Goal: Task Accomplishment & Management: Manage account settings

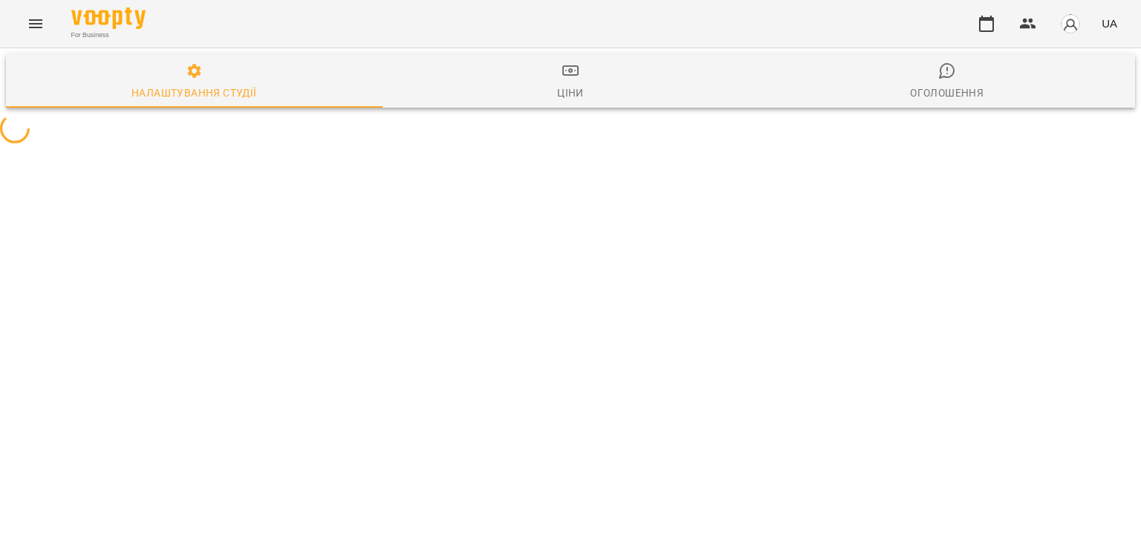
select select "**"
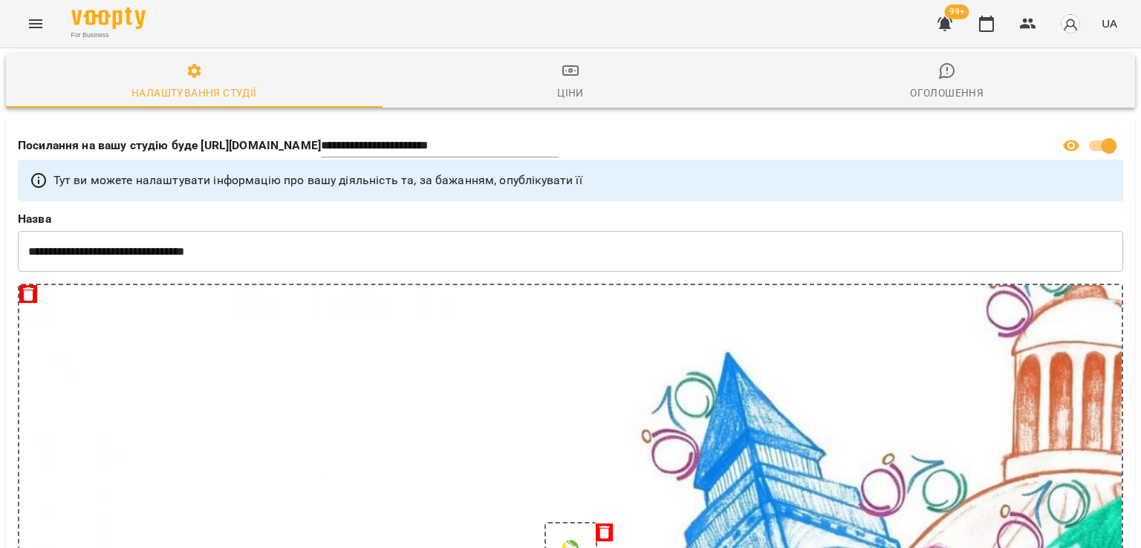
click at [953, 28] on icon "button" at bounding box center [945, 24] width 18 height 18
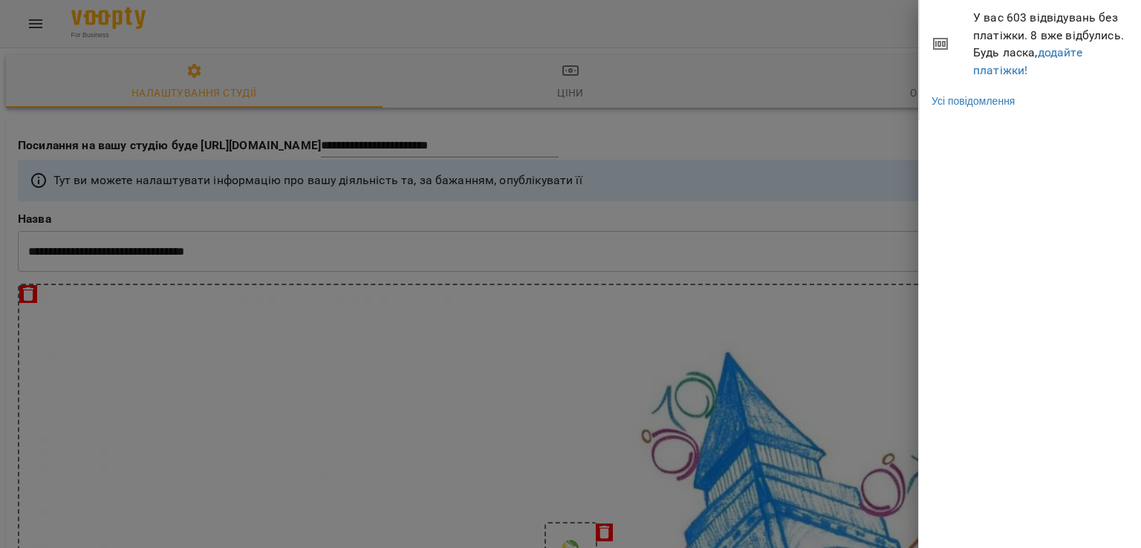
click at [545, 30] on div at bounding box center [570, 274] width 1141 height 548
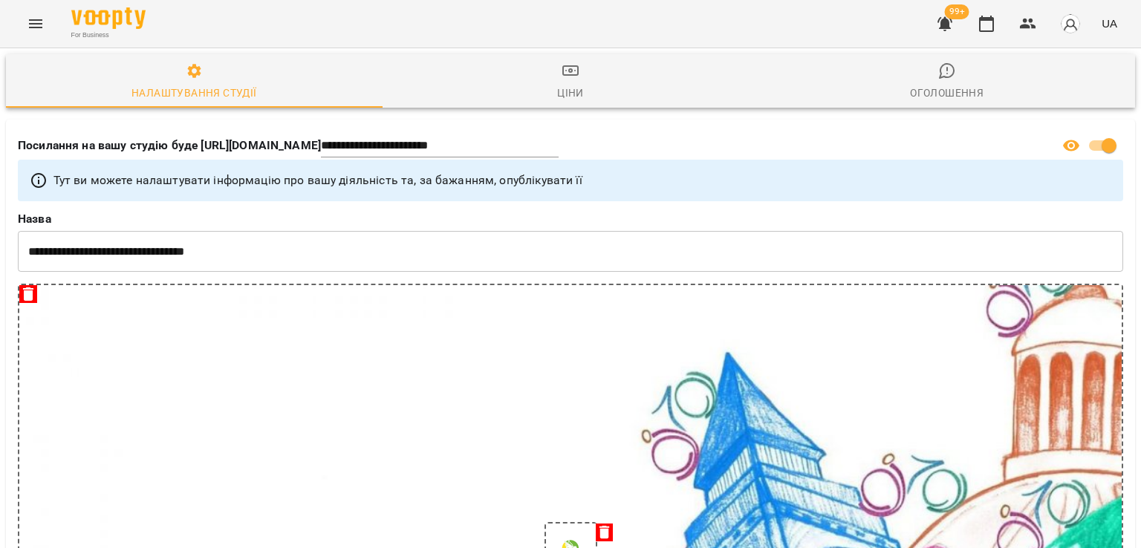
click at [44, 25] on icon "Menu" at bounding box center [36, 24] width 18 height 18
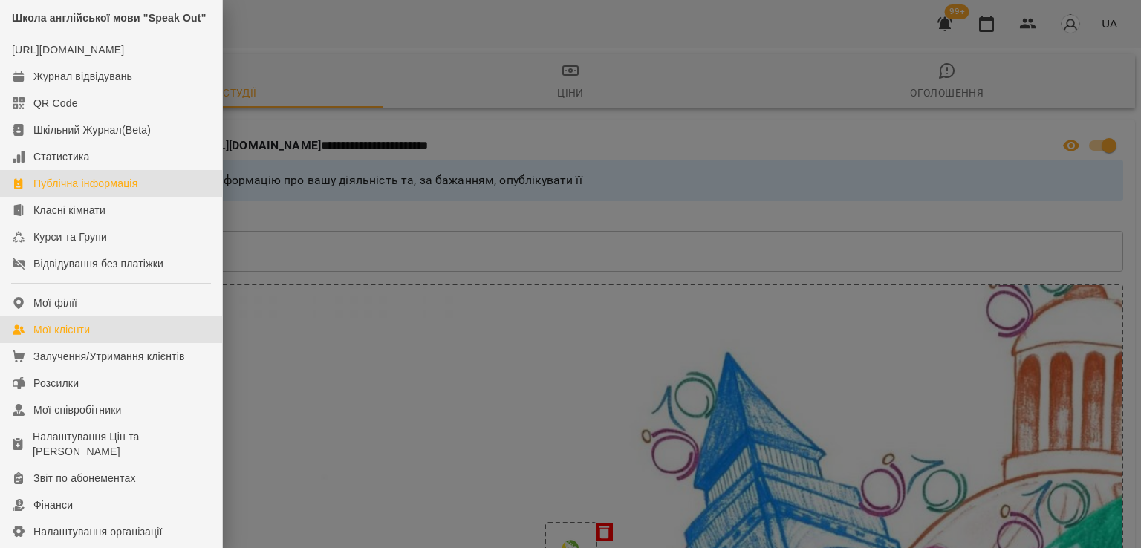
click at [56, 343] on link "Мої клієнти" at bounding box center [111, 330] width 222 height 27
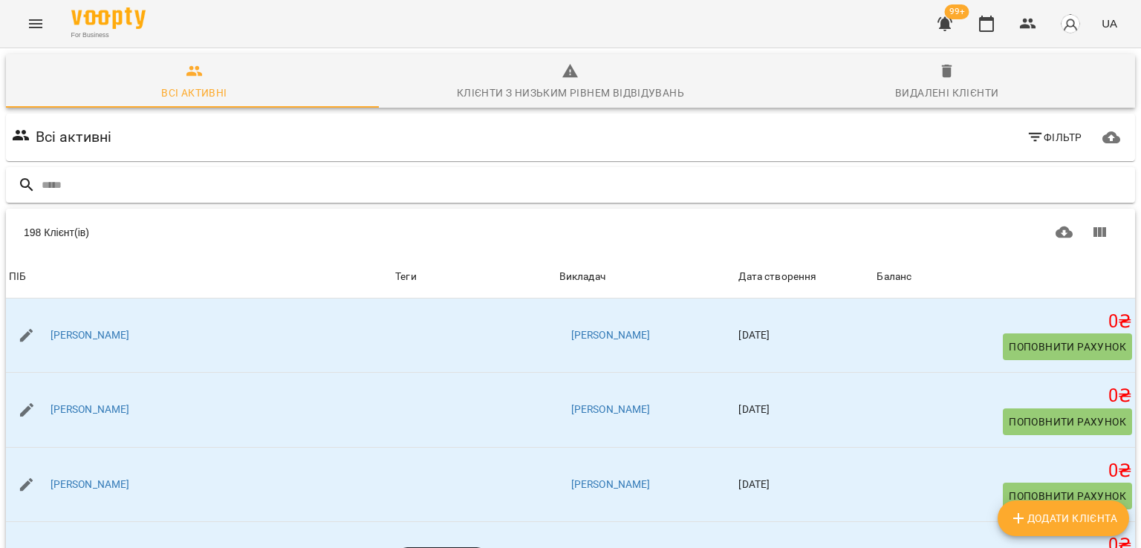
click at [131, 185] on input "text" at bounding box center [586, 185] width 1088 height 25
click at [458, 177] on input "text" at bounding box center [586, 185] width 1088 height 25
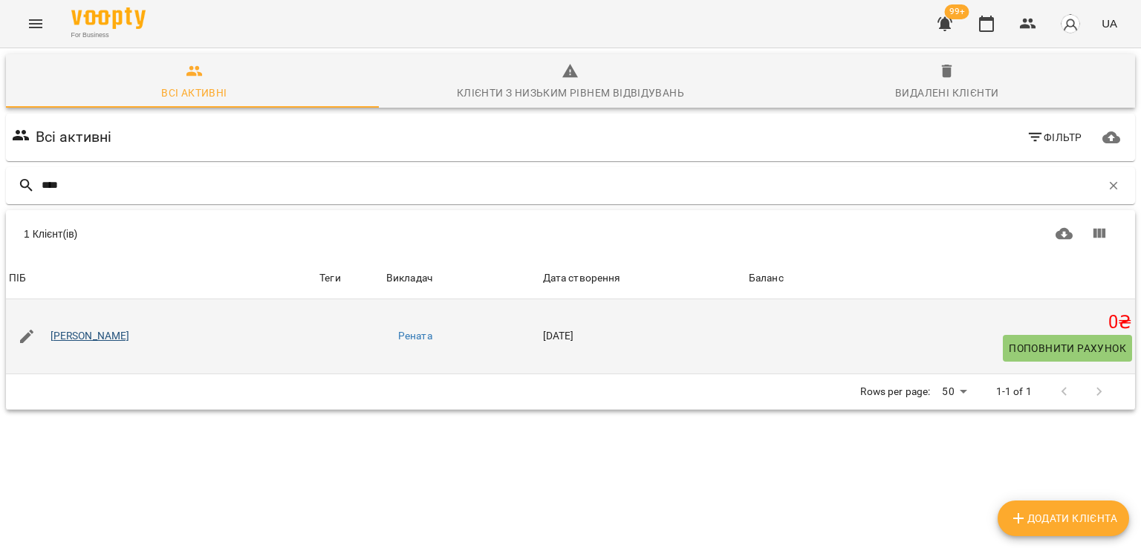
type input "****"
click at [113, 334] on link "Катерина Овсянникова" at bounding box center [91, 336] width 80 height 15
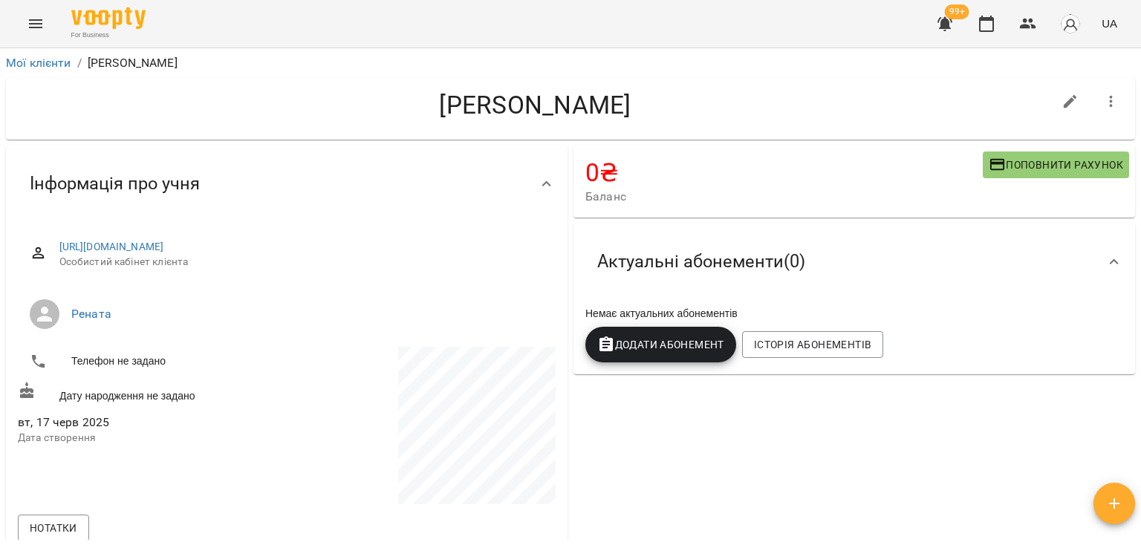
click at [638, 348] on span "Додати Абонемент" at bounding box center [660, 345] width 127 height 18
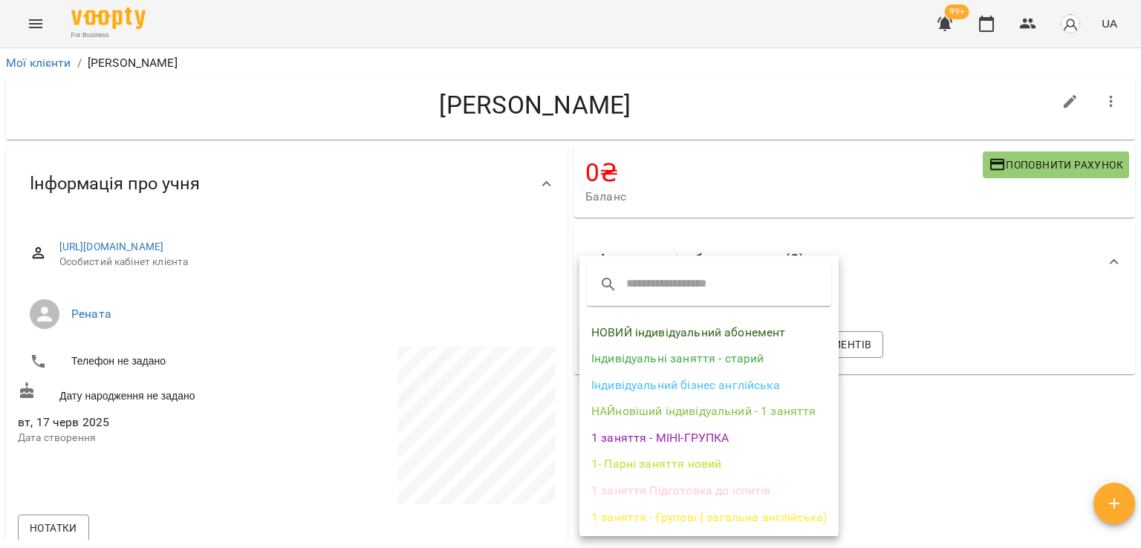
click at [642, 333] on li "НОВИЙ індивідуальний абонемент" at bounding box center [709, 332] width 259 height 27
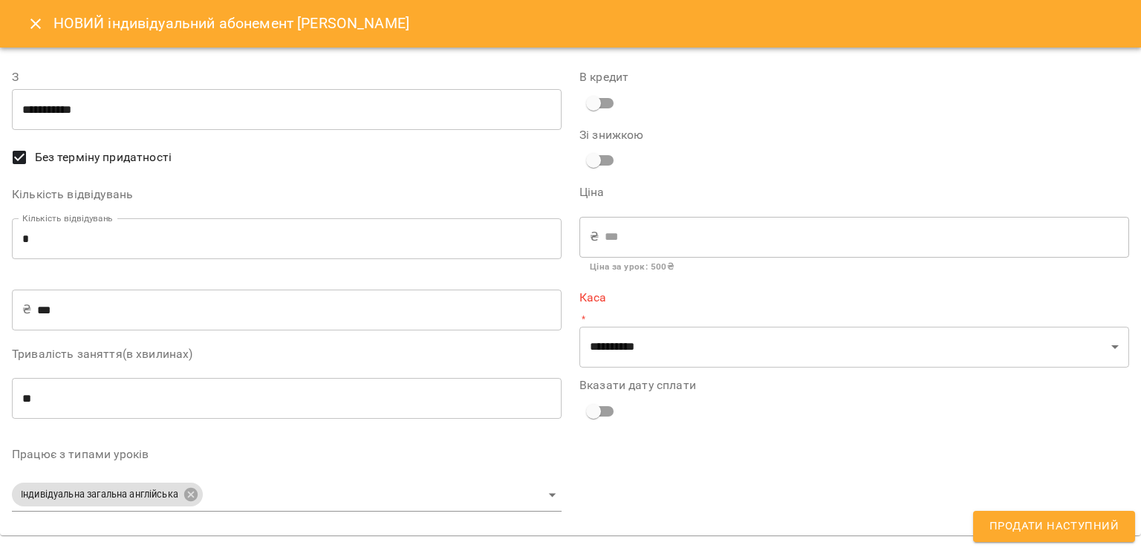
type input "**********"
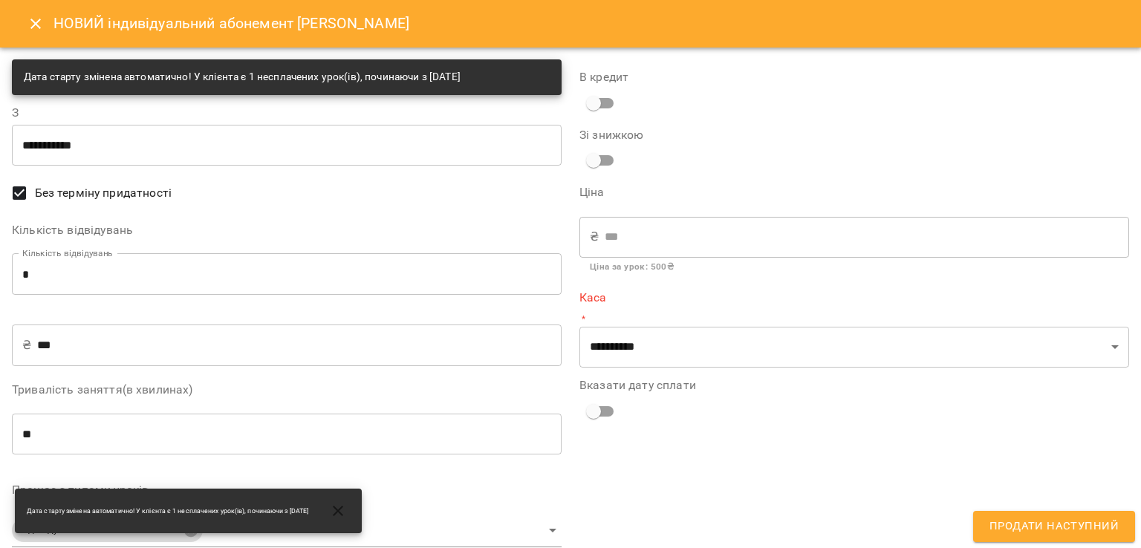
click at [196, 260] on input "*" at bounding box center [287, 274] width 550 height 42
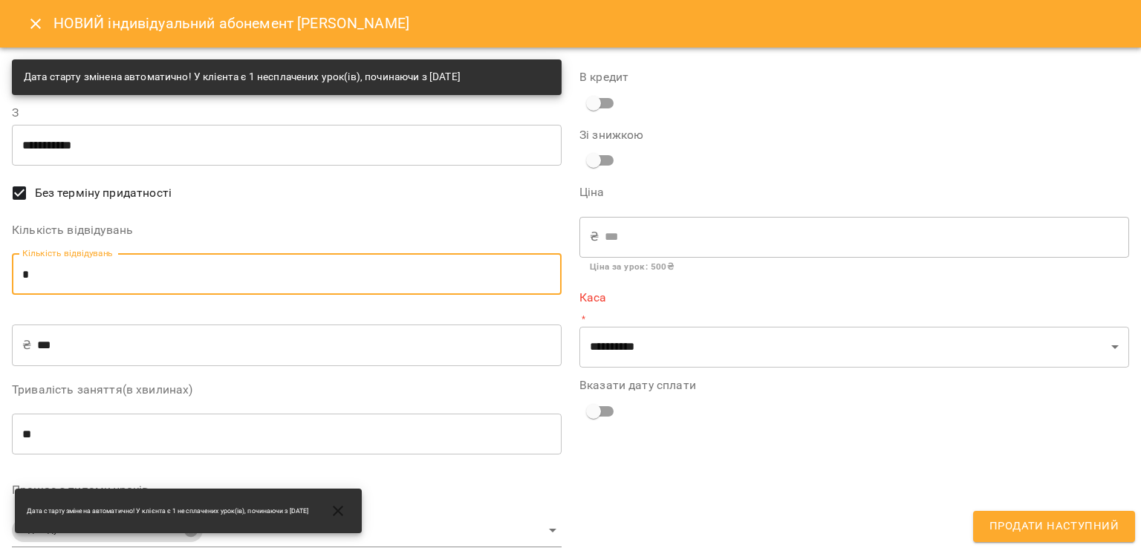
click at [196, 260] on input "*" at bounding box center [287, 274] width 550 height 42
type input "*"
type input "****"
type input "*"
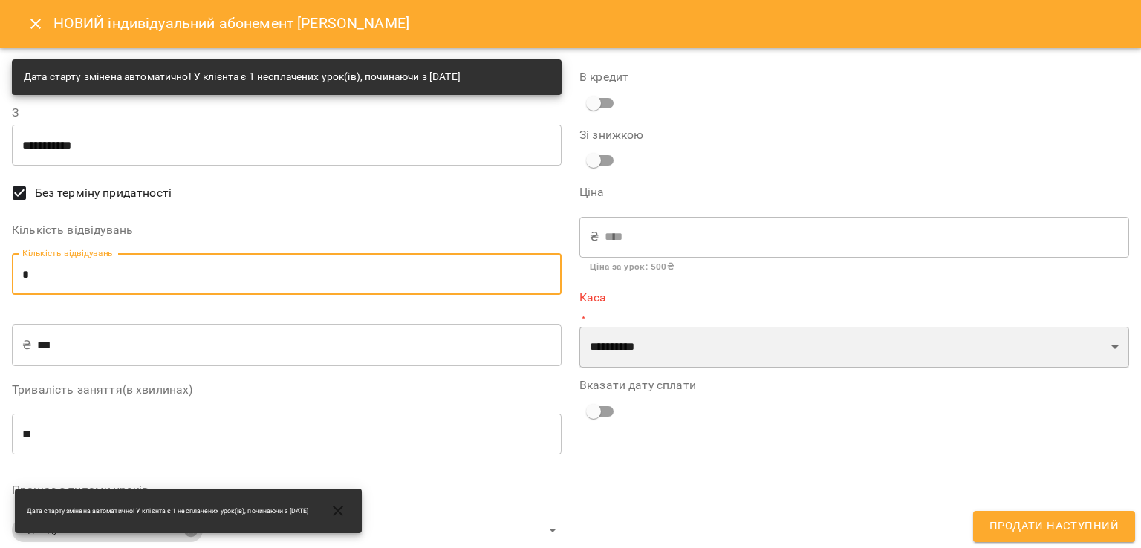
click at [690, 337] on select "**********" at bounding box center [855, 348] width 550 height 42
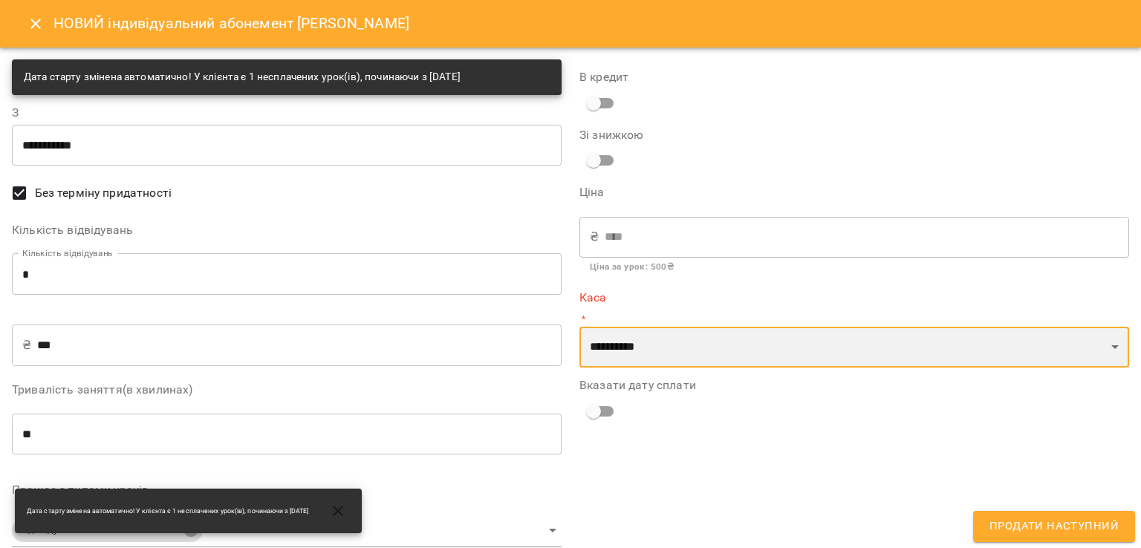
select select "****"
click at [580, 327] on select "**********" at bounding box center [855, 348] width 550 height 42
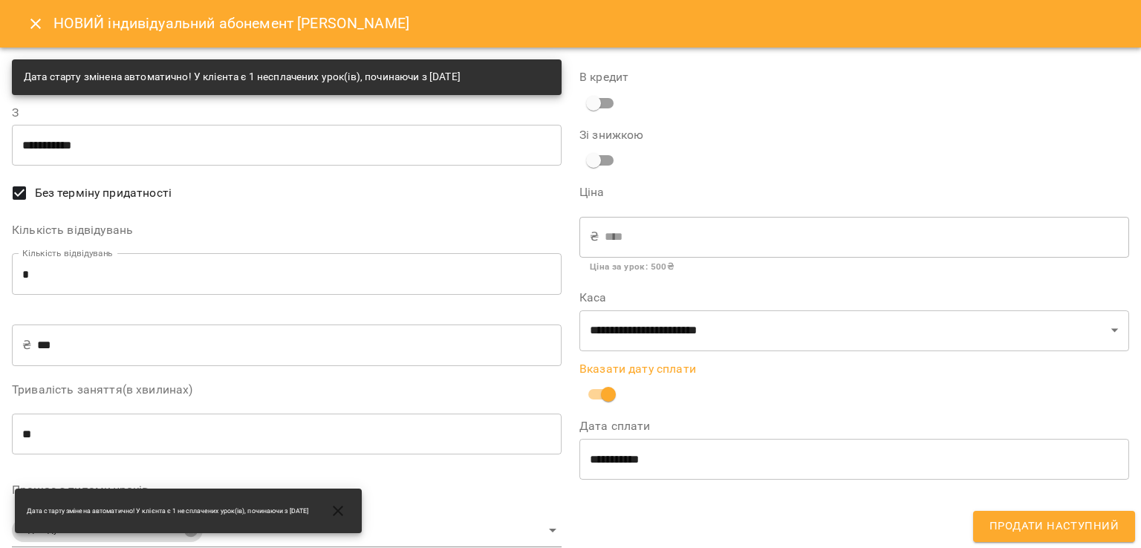
click at [996, 528] on span "Продати наступний" at bounding box center [1054, 526] width 129 height 19
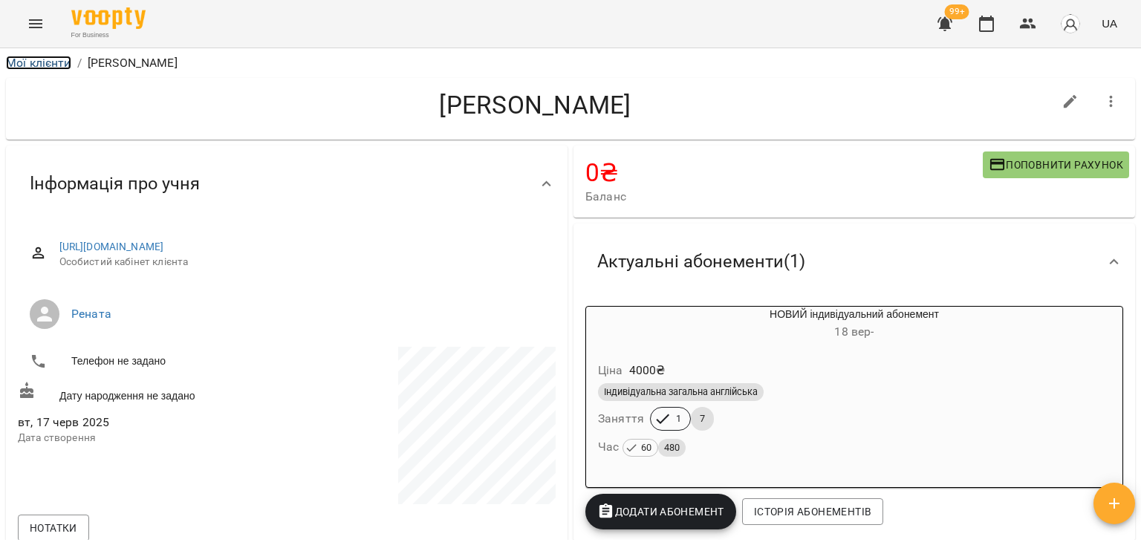
click at [62, 59] on link "Мої клієнти" at bounding box center [38, 63] width 65 height 14
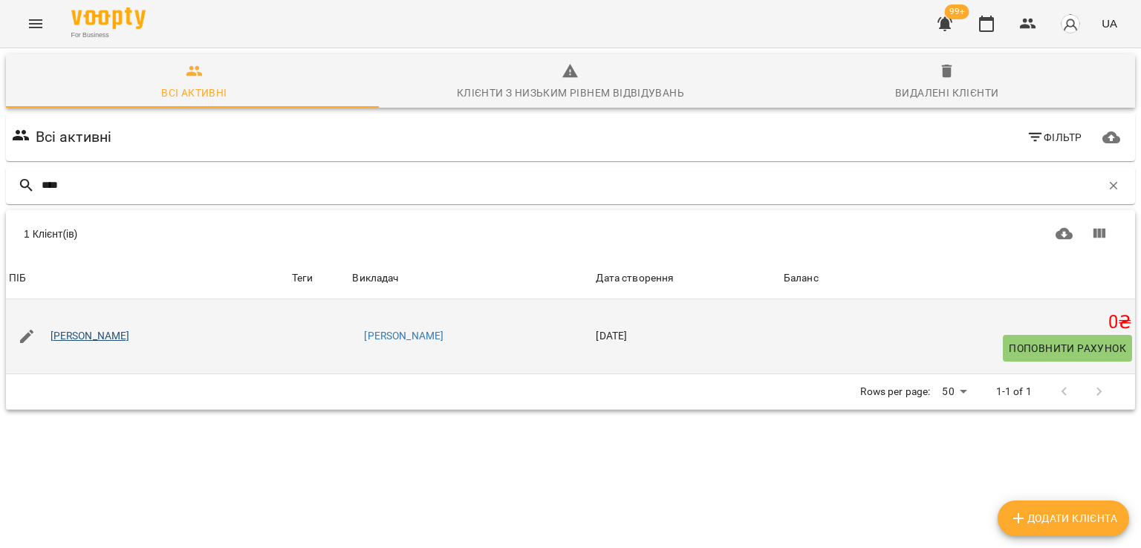
type input "****"
click at [78, 334] on link "Тетяна Аксаміт" at bounding box center [91, 336] width 80 height 15
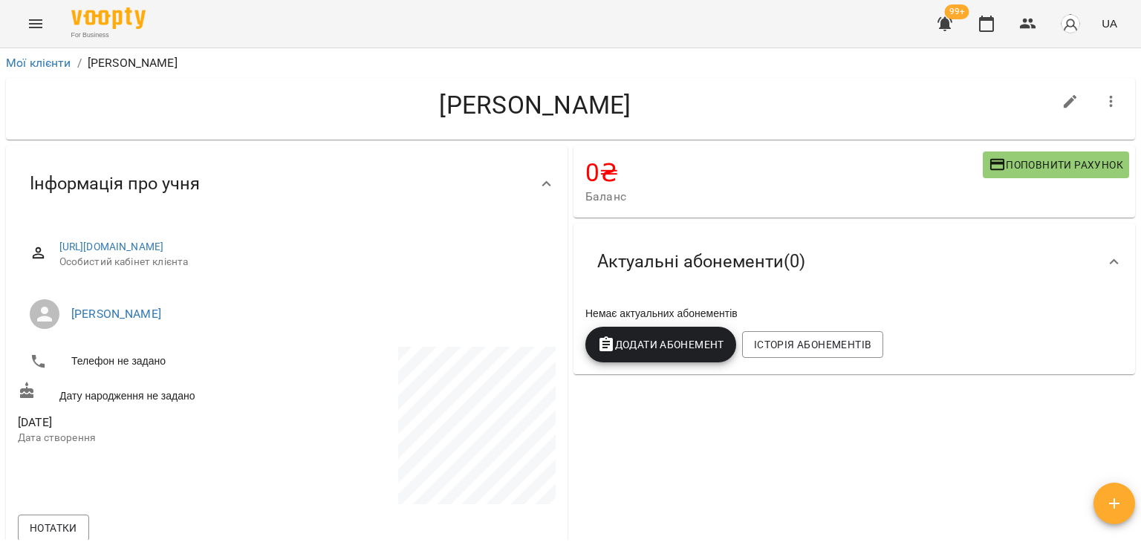
click at [670, 337] on button "Додати Абонемент" at bounding box center [660, 345] width 151 height 36
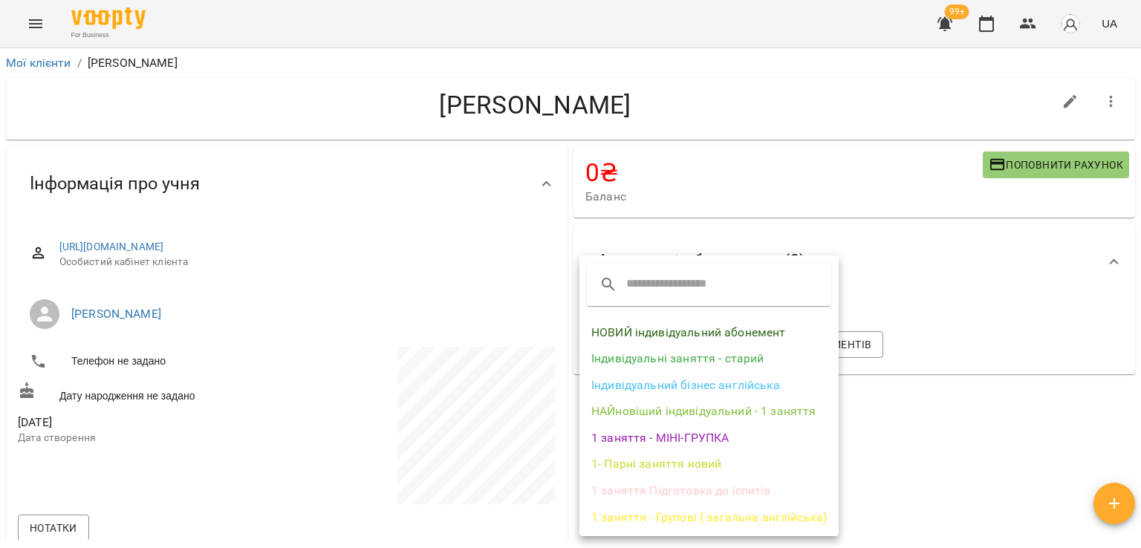
click at [670, 338] on li "НОВИЙ індивідуальний абонемент" at bounding box center [709, 332] width 259 height 27
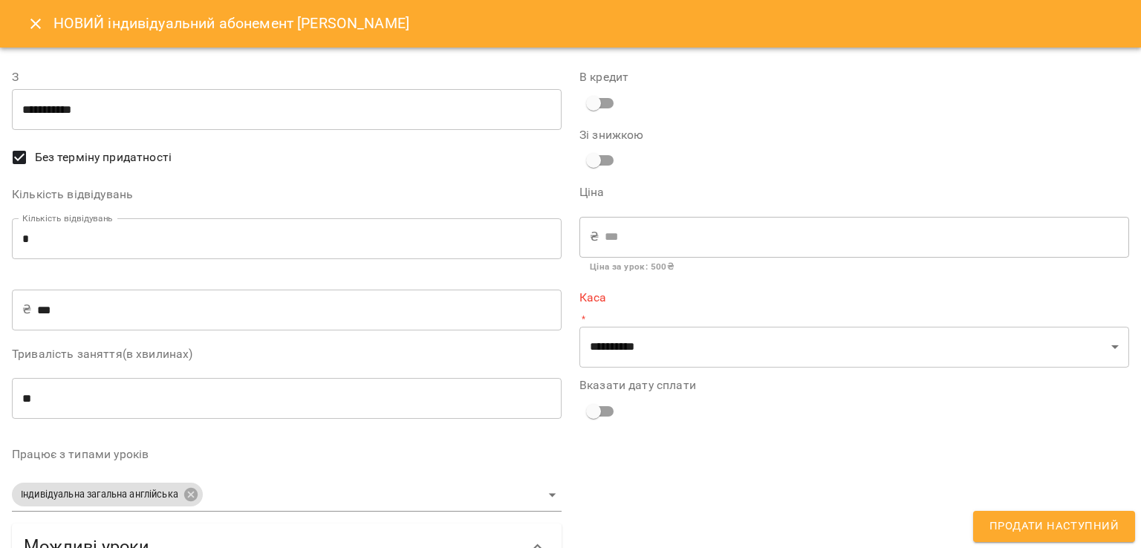
click at [149, 252] on input "*" at bounding box center [287, 239] width 550 height 42
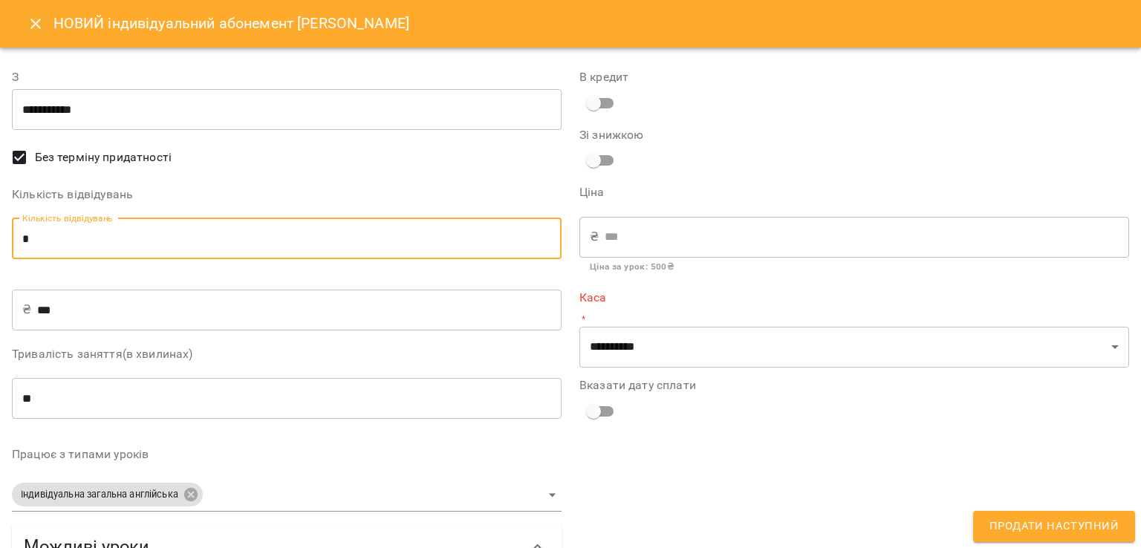
click at [149, 252] on input "*" at bounding box center [287, 239] width 550 height 42
type input "*"
type input "****"
type input "*"
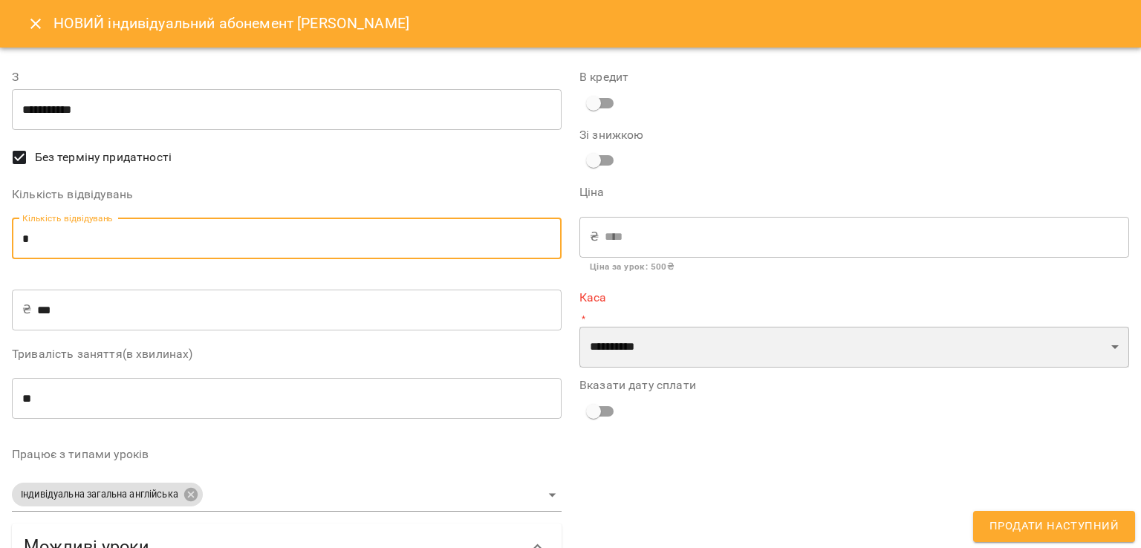
click at [742, 337] on select "**********" at bounding box center [855, 348] width 550 height 42
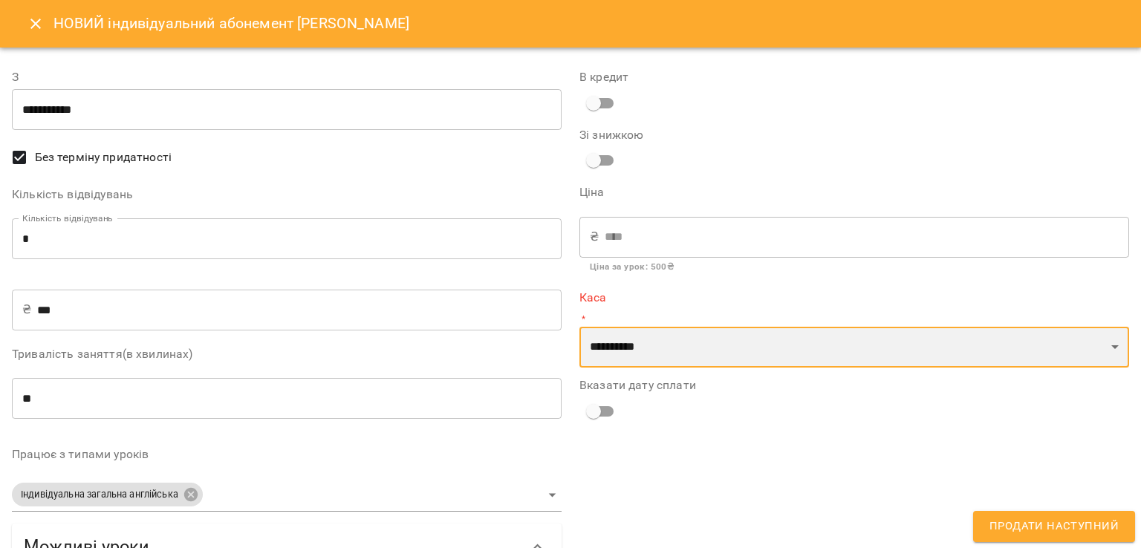
select select "****"
click at [580, 327] on select "**********" at bounding box center [855, 348] width 550 height 42
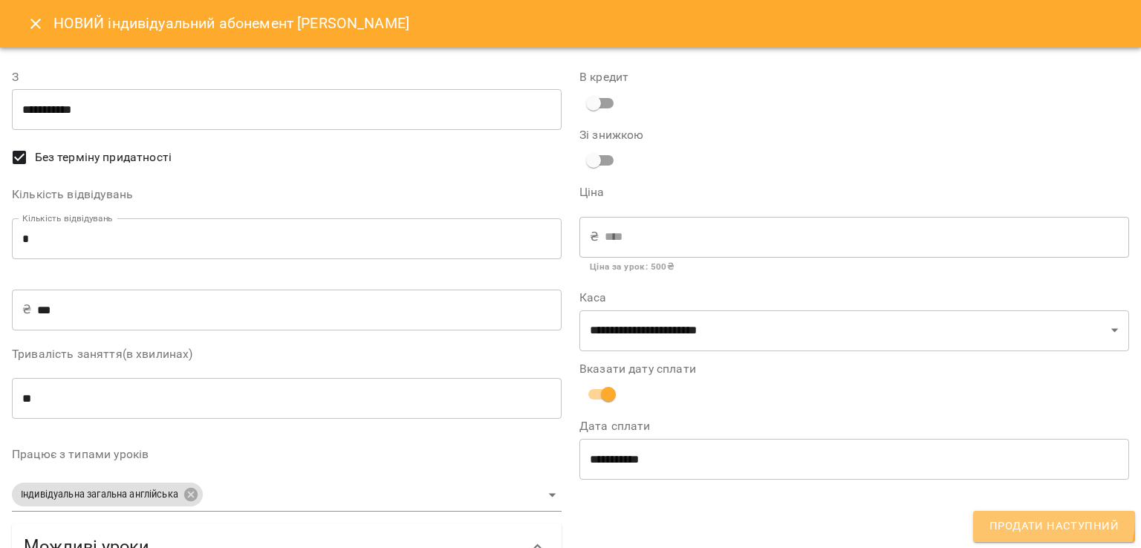
click at [1043, 519] on span "Продати наступний" at bounding box center [1054, 526] width 129 height 19
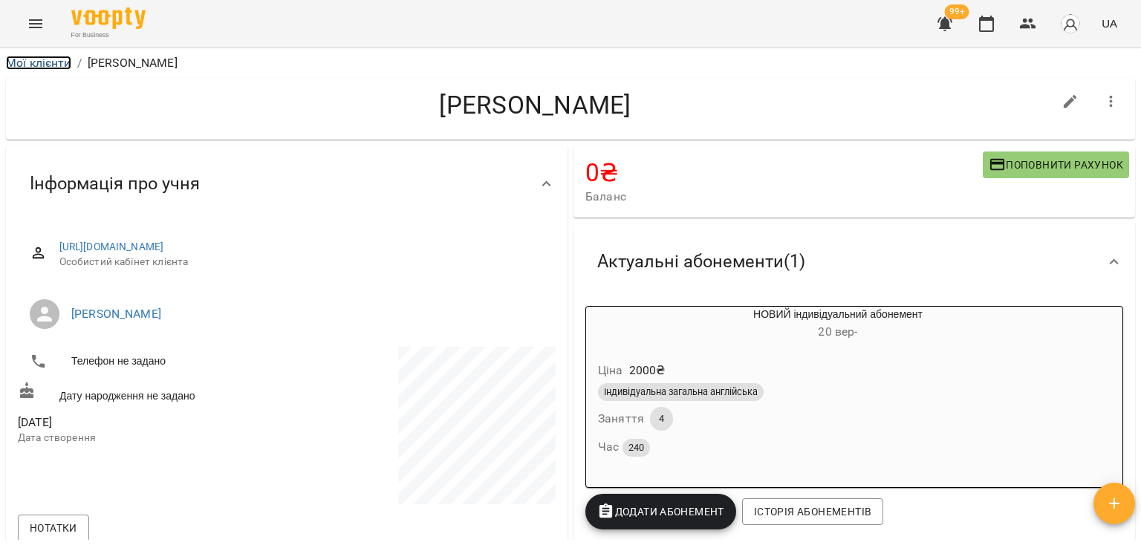
click at [33, 67] on link "Мої клієнти" at bounding box center [38, 63] width 65 height 14
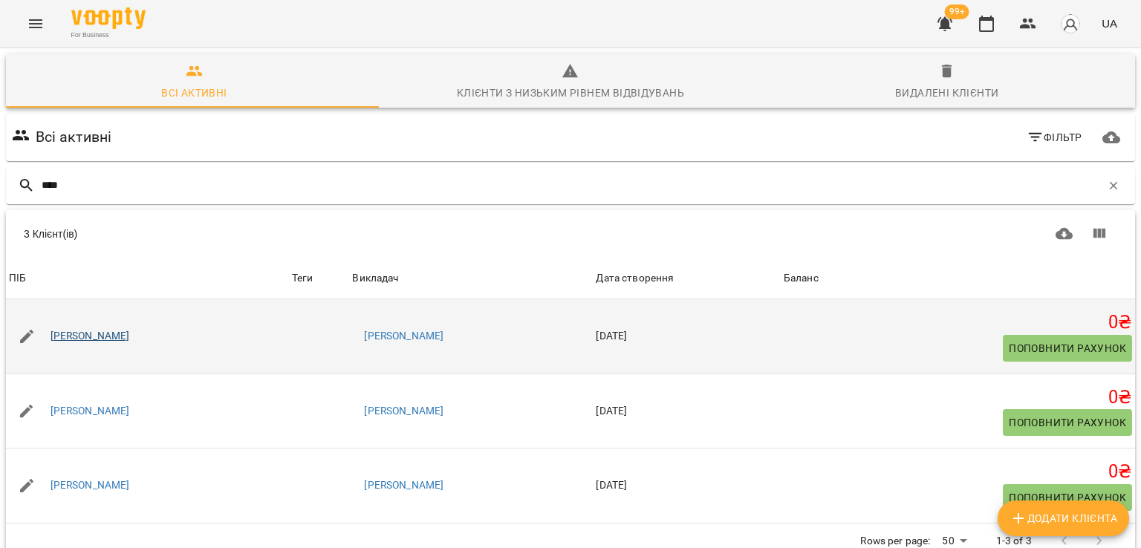
type input "****"
click at [123, 340] on link "Адріана Гнатюк" at bounding box center [91, 336] width 80 height 15
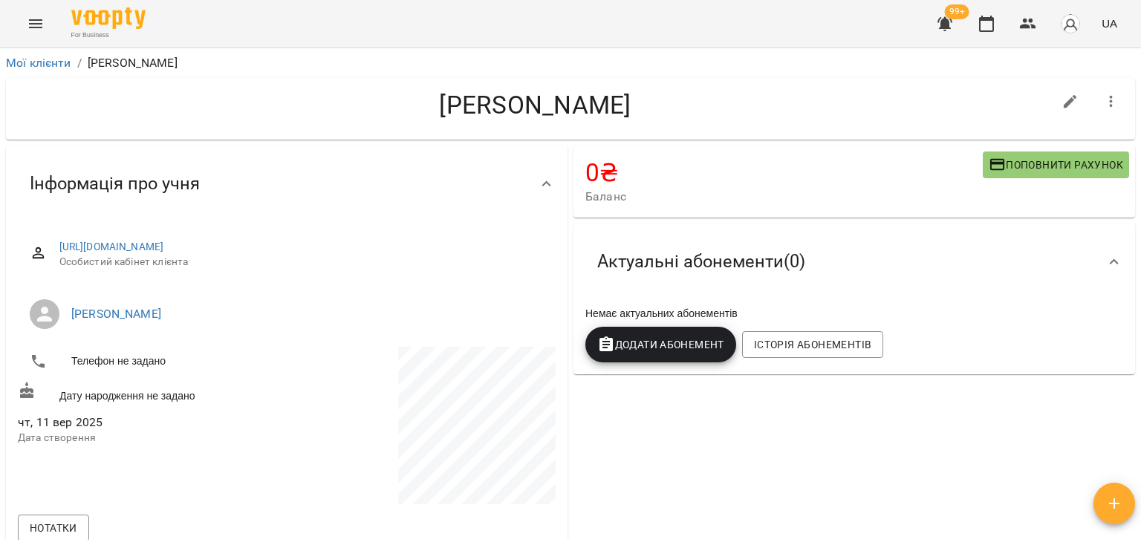
click at [618, 347] on span "Додати Абонемент" at bounding box center [660, 345] width 127 height 18
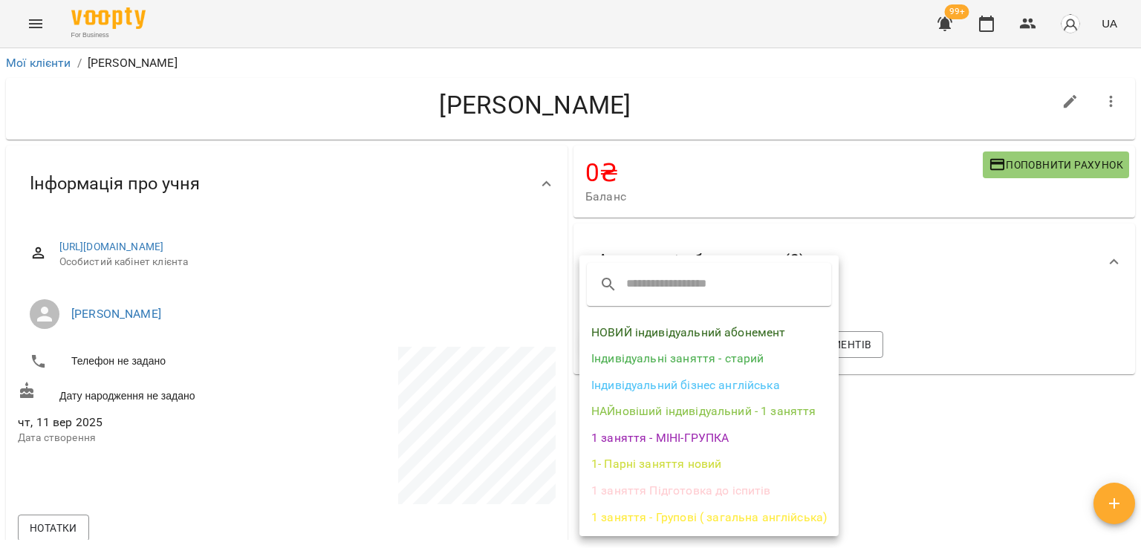
click at [635, 333] on li "НОВИЙ індивідуальний абонемент" at bounding box center [709, 332] width 259 height 27
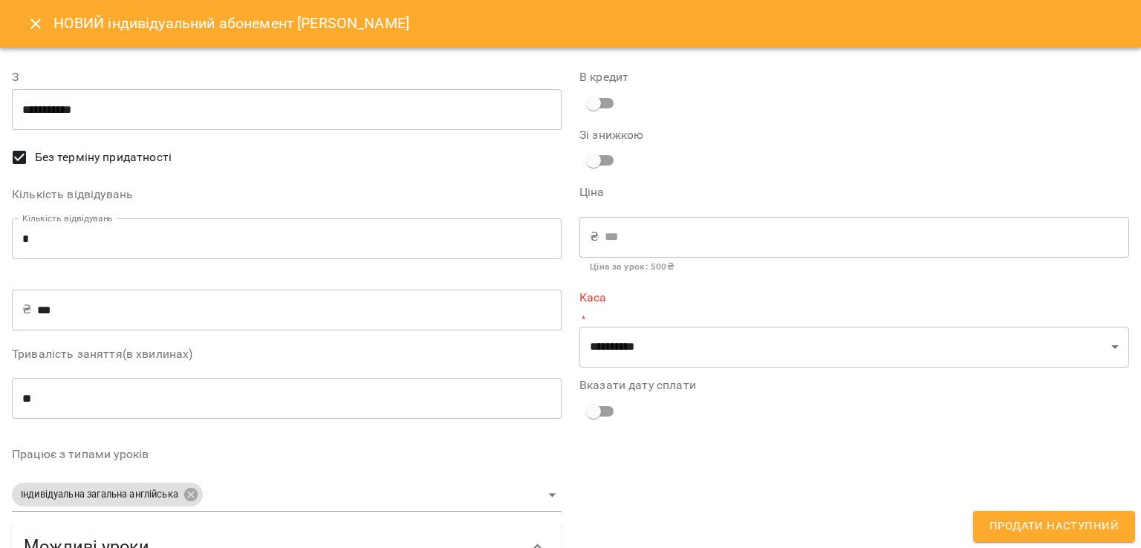
click at [339, 244] on input "*" at bounding box center [287, 239] width 550 height 42
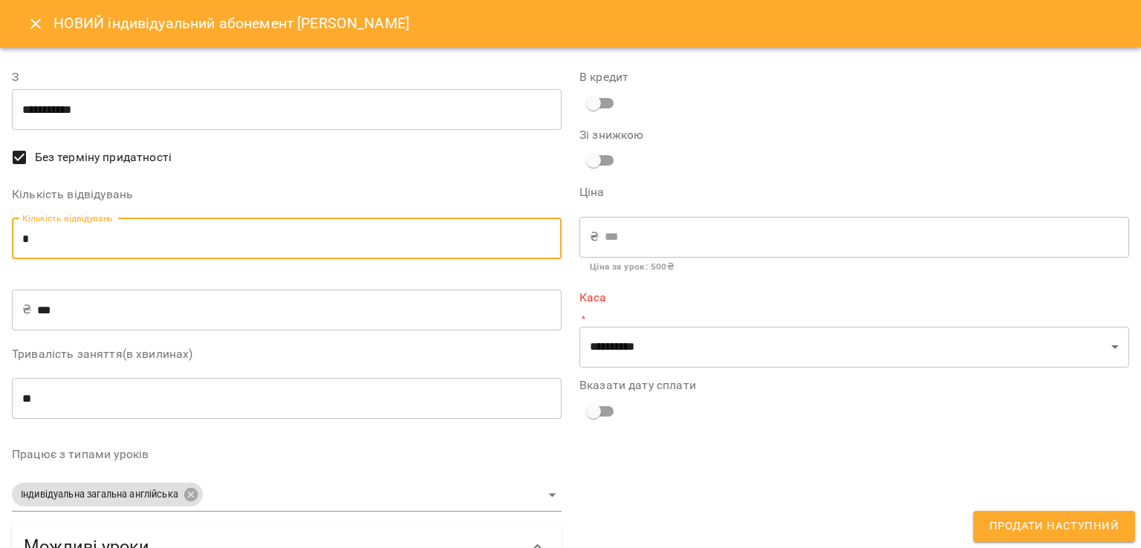
click at [339, 244] on input "*" at bounding box center [287, 239] width 550 height 42
type input "*"
type input "****"
type input "*"
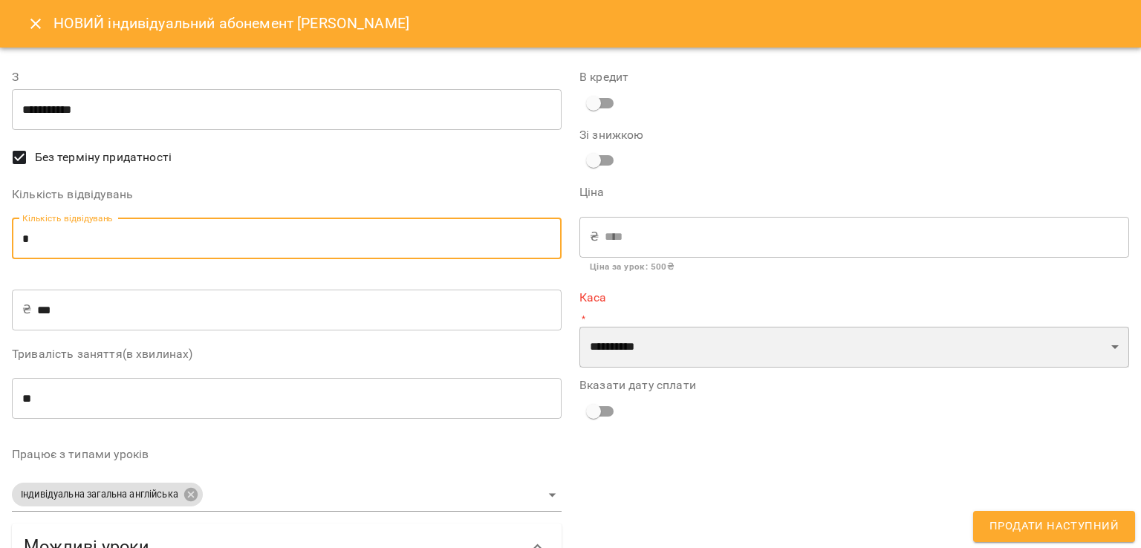
click at [747, 354] on select "**********" at bounding box center [855, 348] width 550 height 42
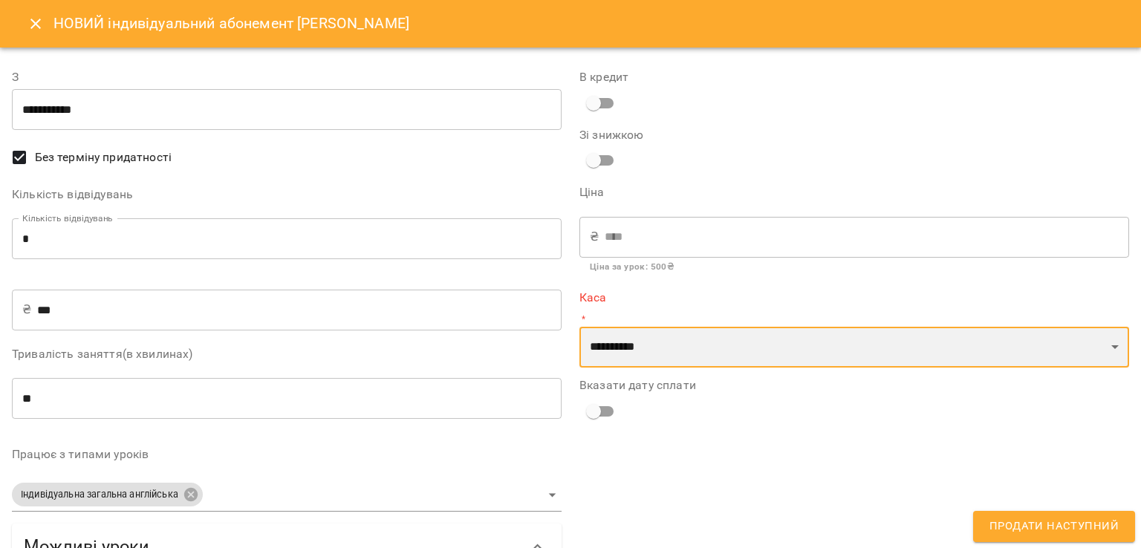
select select "****"
click at [580, 327] on select "**********" at bounding box center [855, 348] width 550 height 42
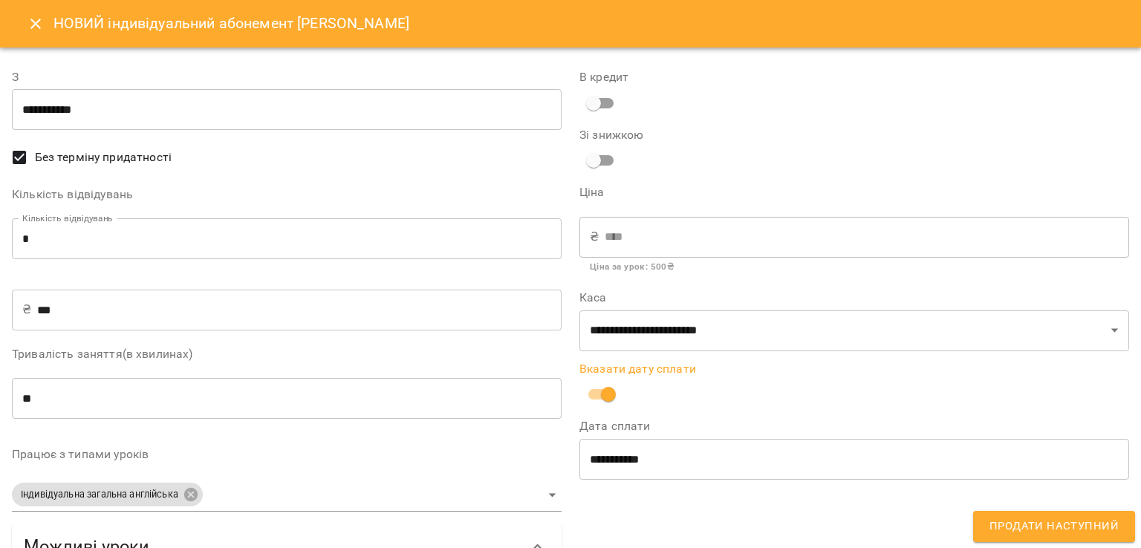
click at [979, 521] on button "Продати наступний" at bounding box center [1054, 526] width 162 height 31
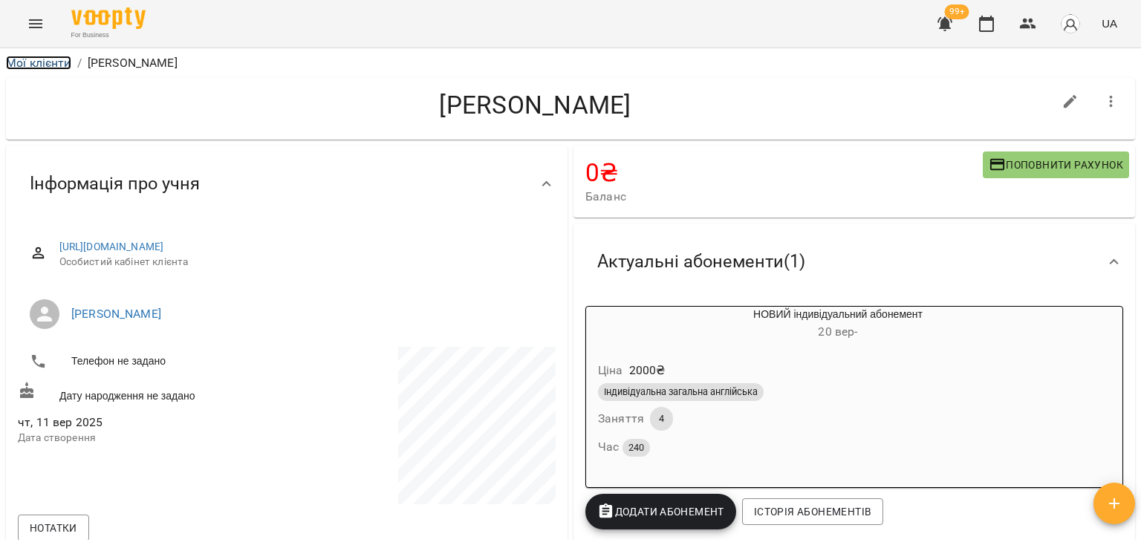
click at [48, 57] on link "Мої клієнти" at bounding box center [38, 63] width 65 height 14
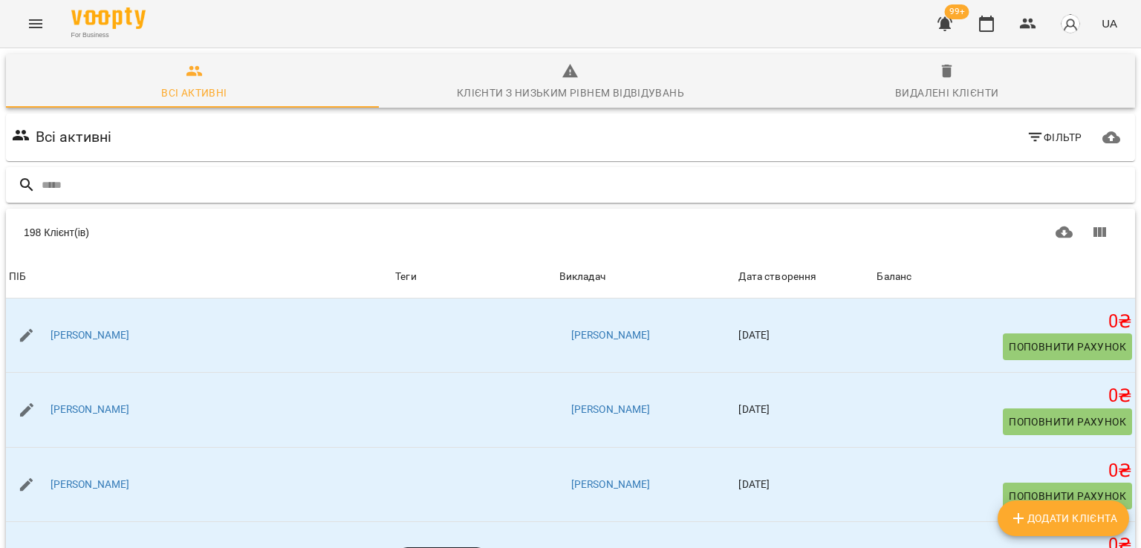
click at [160, 191] on input "text" at bounding box center [586, 185] width 1088 height 25
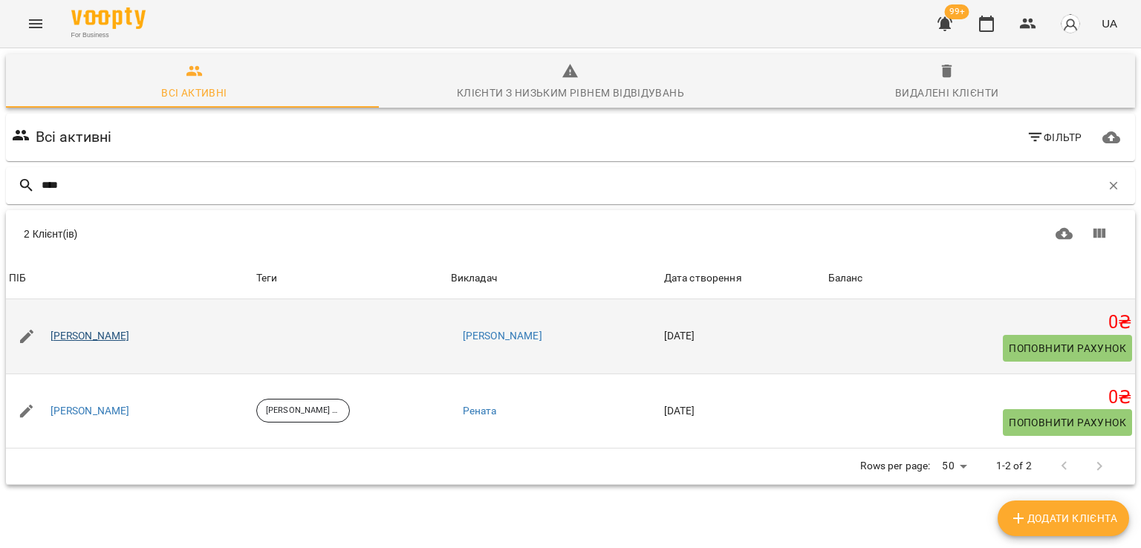
type input "****"
click at [85, 342] on link "Леся Гнатюк" at bounding box center [91, 336] width 80 height 15
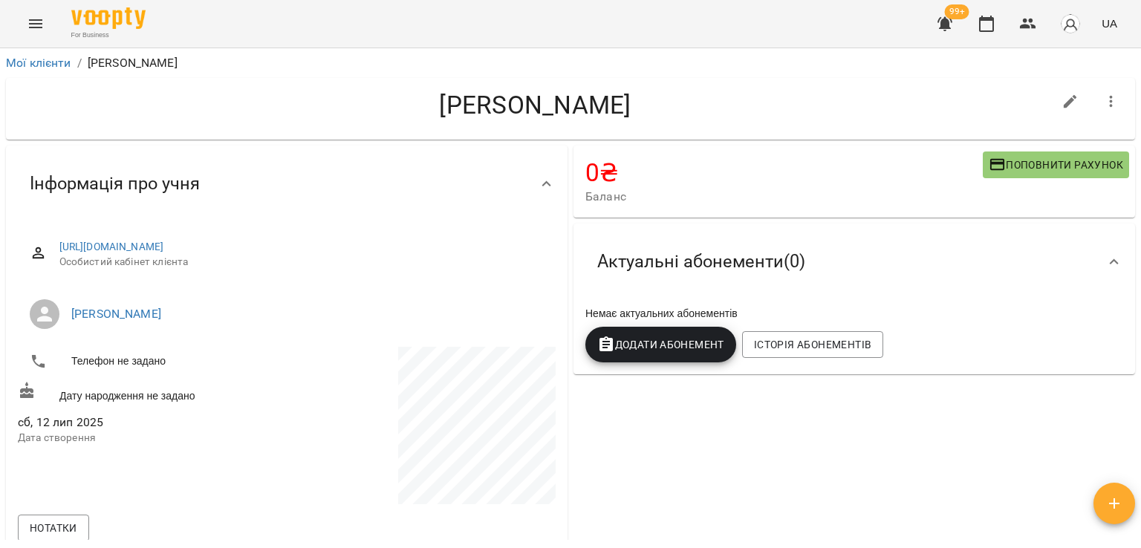
click at [607, 346] on icon "button" at bounding box center [606, 345] width 18 height 18
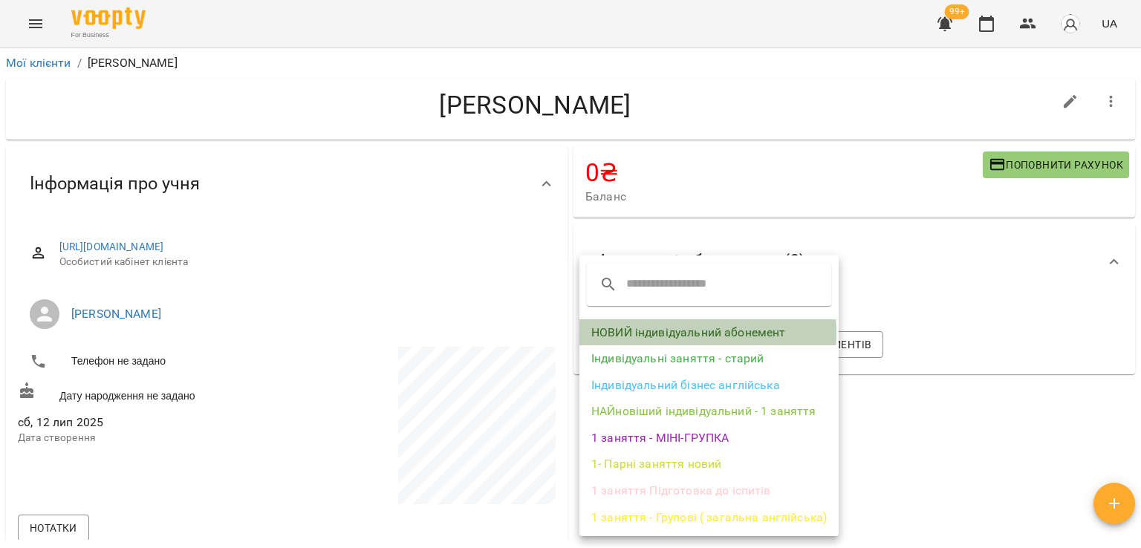
click at [640, 334] on li "НОВИЙ індивідуальний абонемент" at bounding box center [709, 332] width 259 height 27
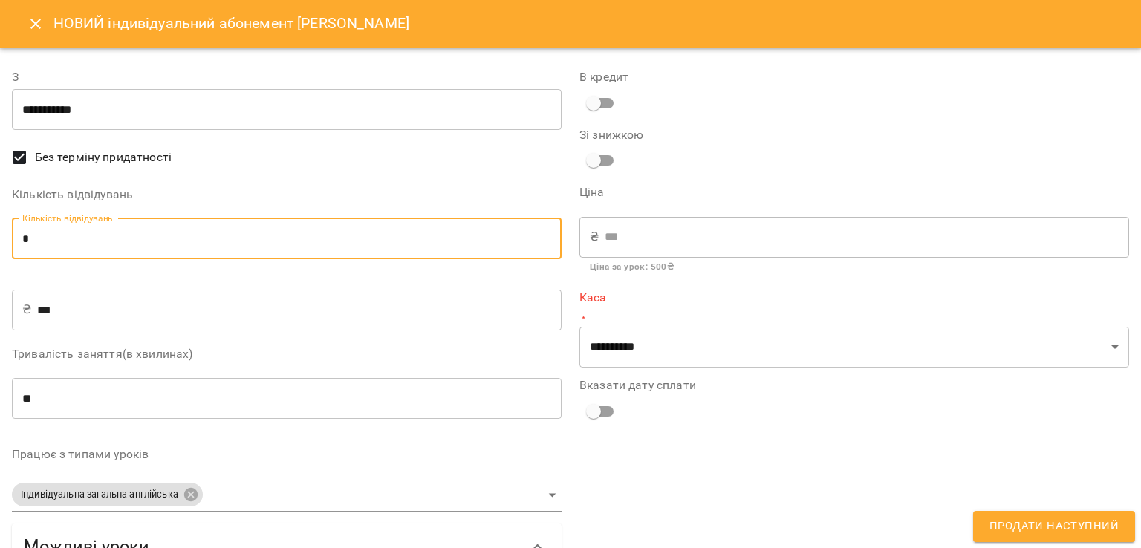
click at [366, 229] on input "*" at bounding box center [287, 239] width 550 height 42
type input "*"
type input "****"
type input "*"
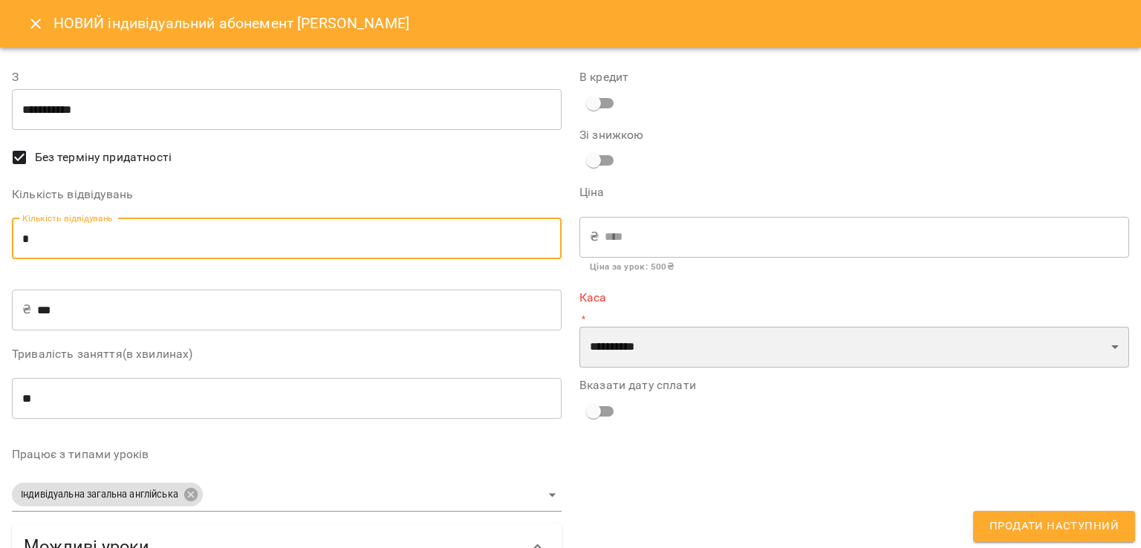
click at [593, 341] on select "**********" at bounding box center [855, 348] width 550 height 42
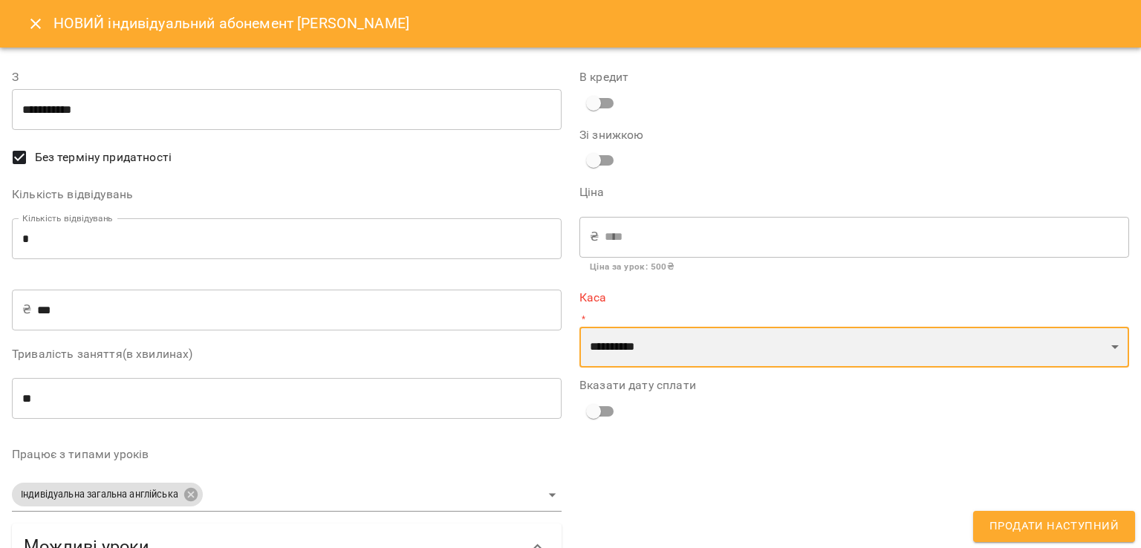
select select "****"
click at [580, 327] on select "**********" at bounding box center [855, 348] width 550 height 42
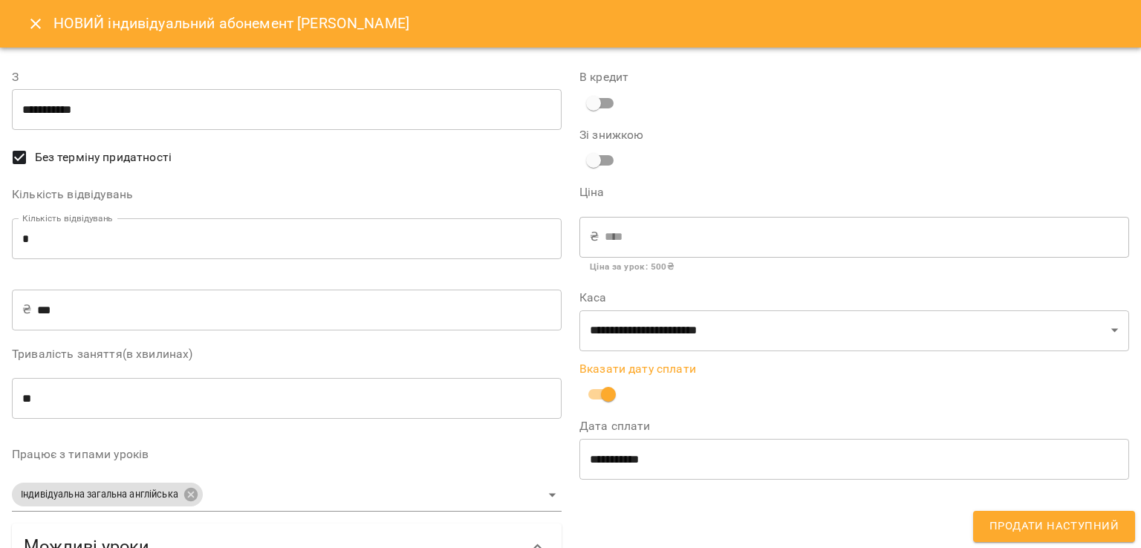
click at [1005, 523] on span "Продати наступний" at bounding box center [1054, 526] width 129 height 19
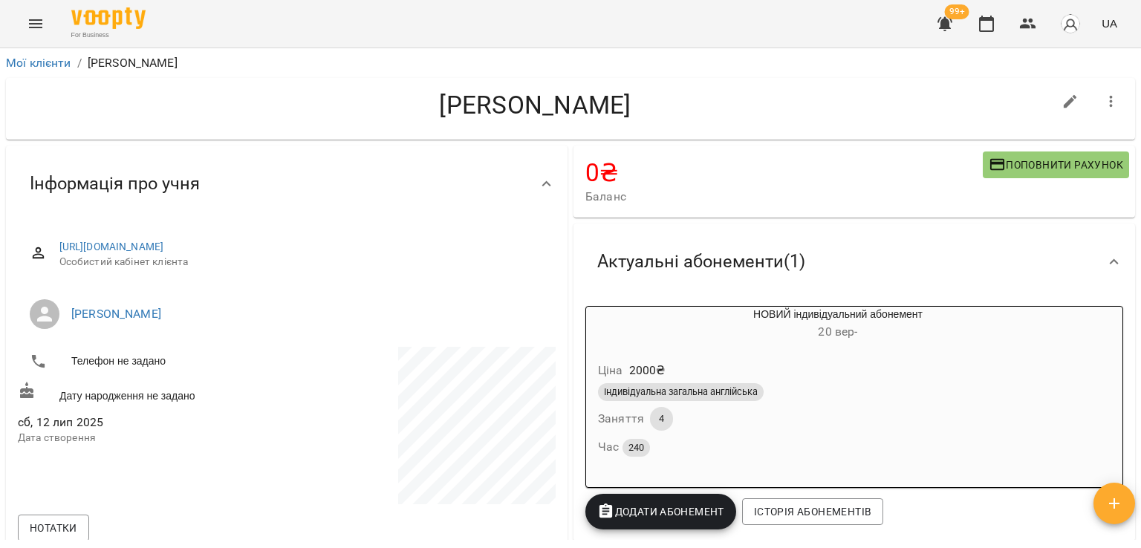
click at [21, 54] on li "Мої клієнти" at bounding box center [38, 63] width 65 height 18
click at [21, 59] on link "Мої клієнти" at bounding box center [38, 63] width 65 height 14
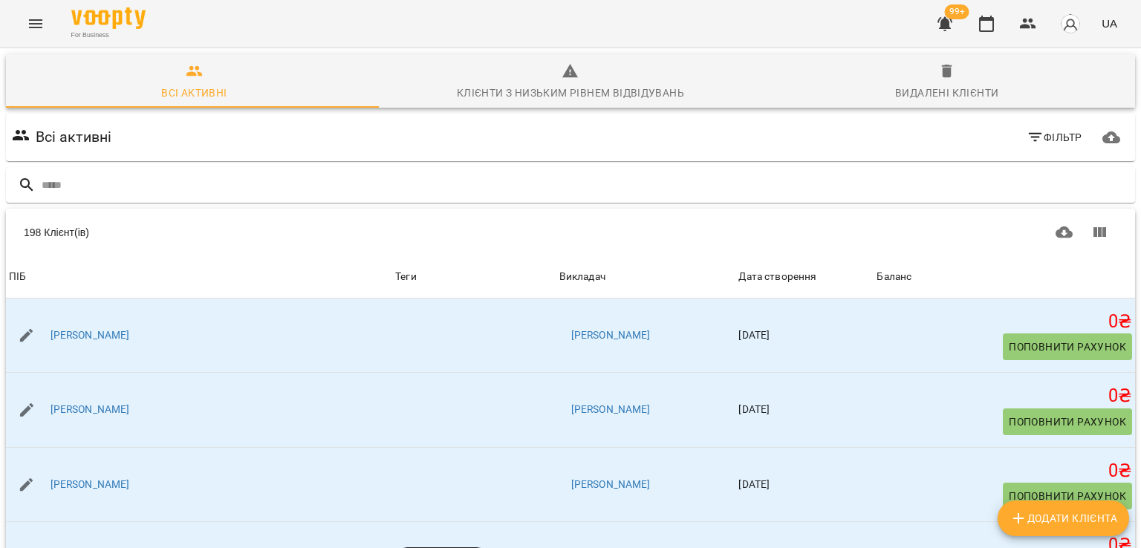
click at [109, 191] on input "text" at bounding box center [586, 185] width 1088 height 25
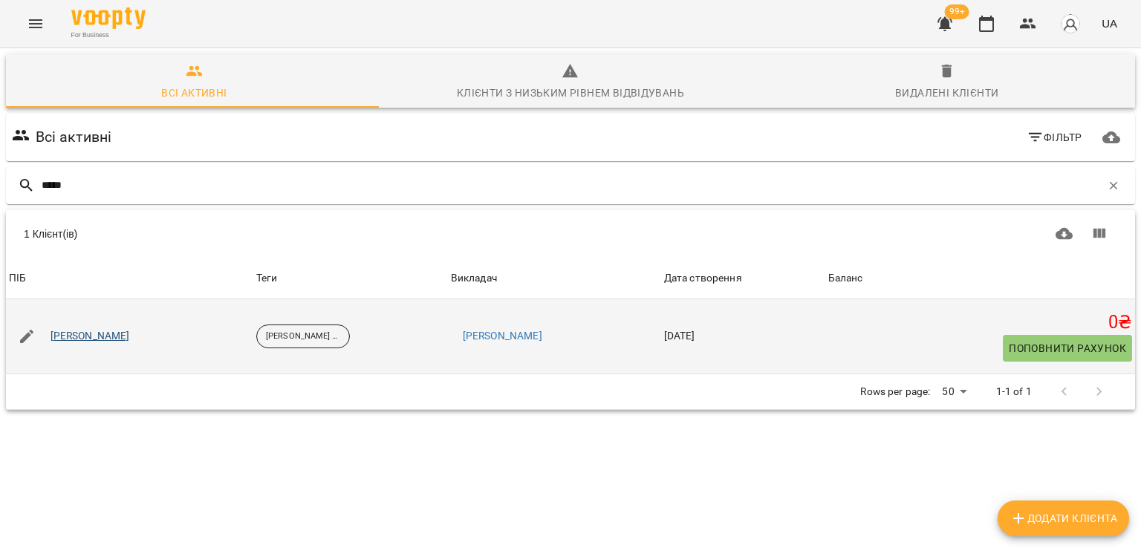
type input "*****"
click at [114, 337] on link "Оксана Косенко" at bounding box center [91, 336] width 80 height 15
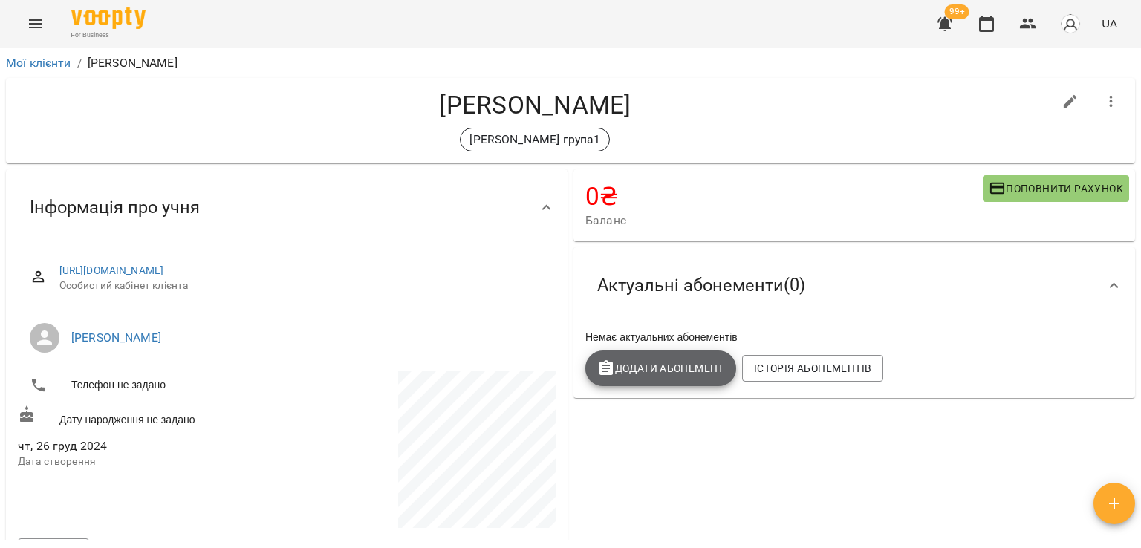
click at [609, 362] on span "Додати Абонемент" at bounding box center [660, 369] width 127 height 18
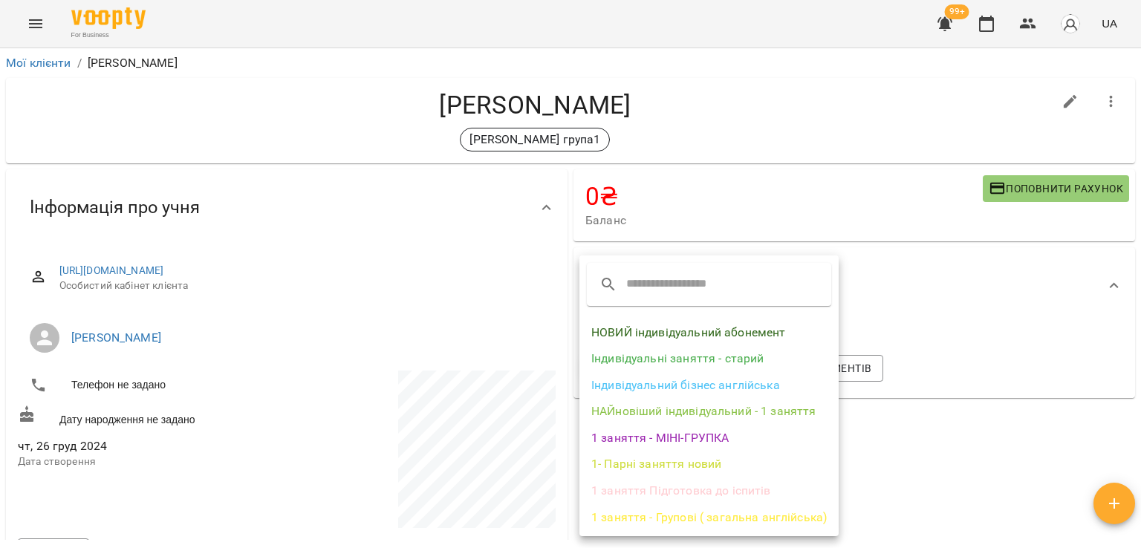
click at [618, 435] on li "1 заняття - МІНІ-ГРУПКА" at bounding box center [709, 438] width 259 height 27
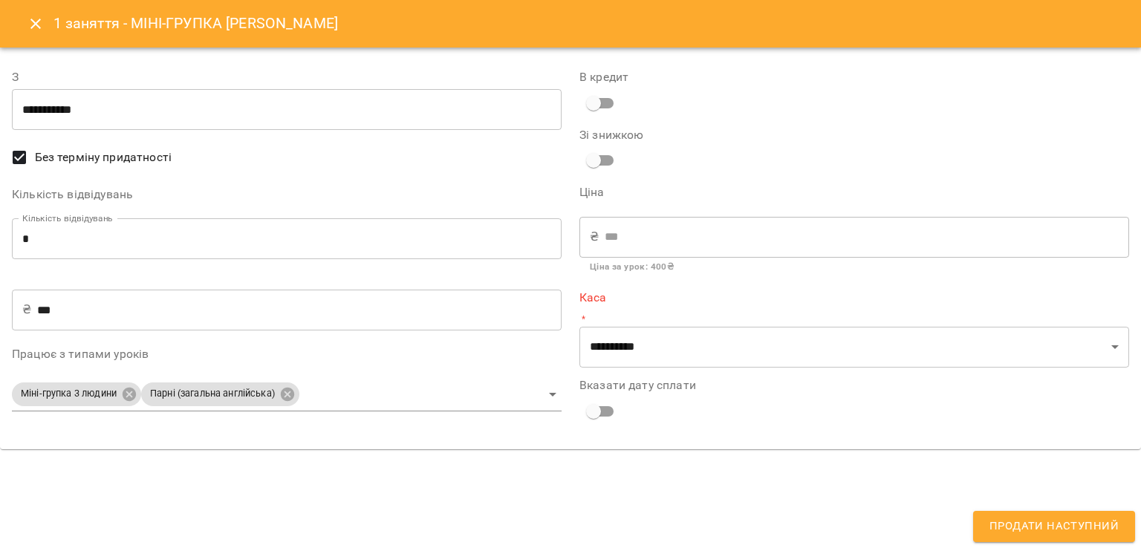
type input "**********"
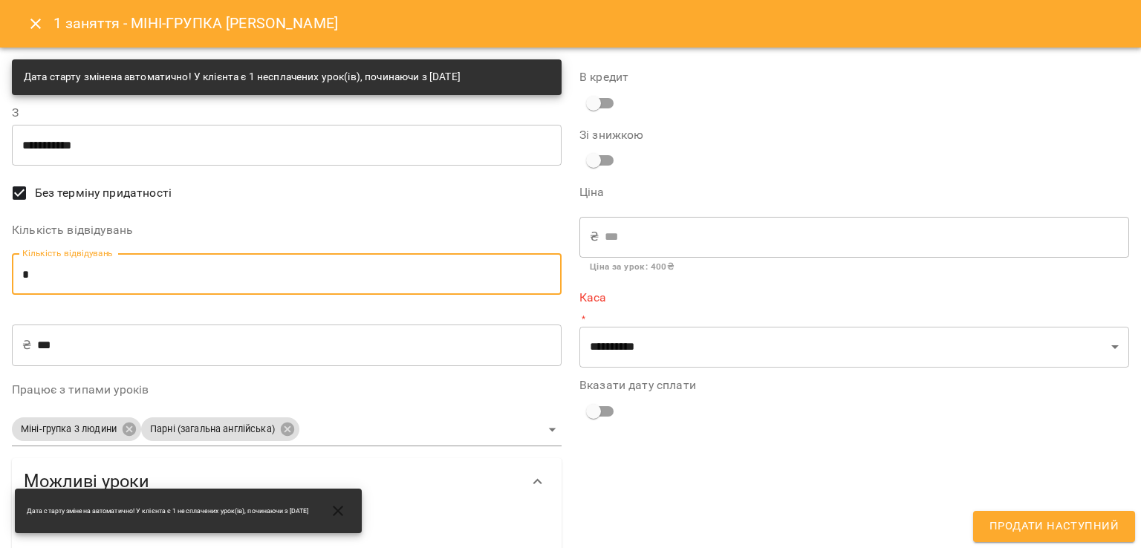
click at [200, 286] on input "*" at bounding box center [287, 274] width 550 height 42
type input "*"
type input "****"
type input "*"
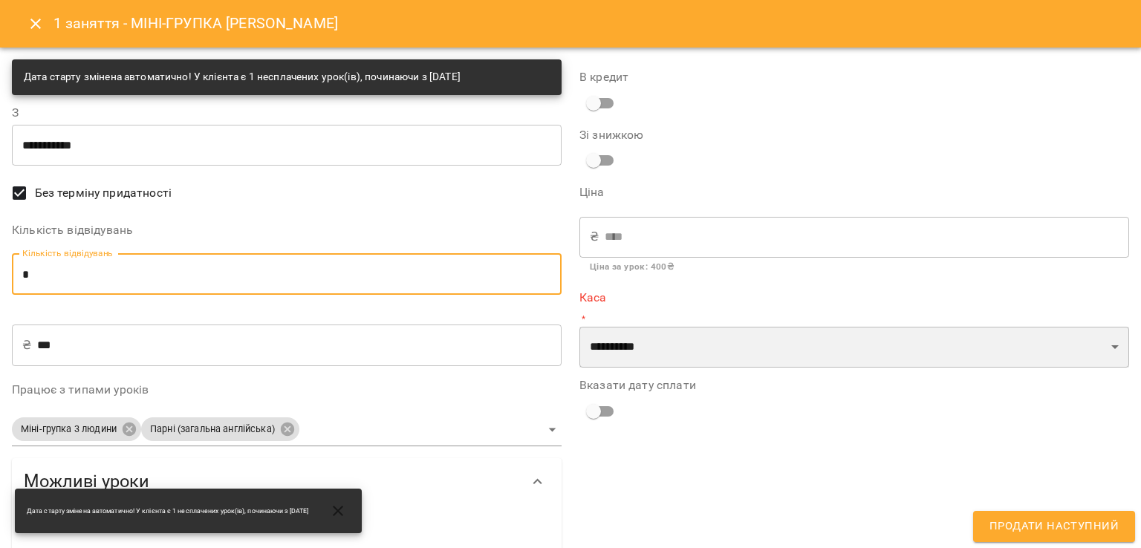
click at [631, 357] on select "**********" at bounding box center [855, 348] width 550 height 42
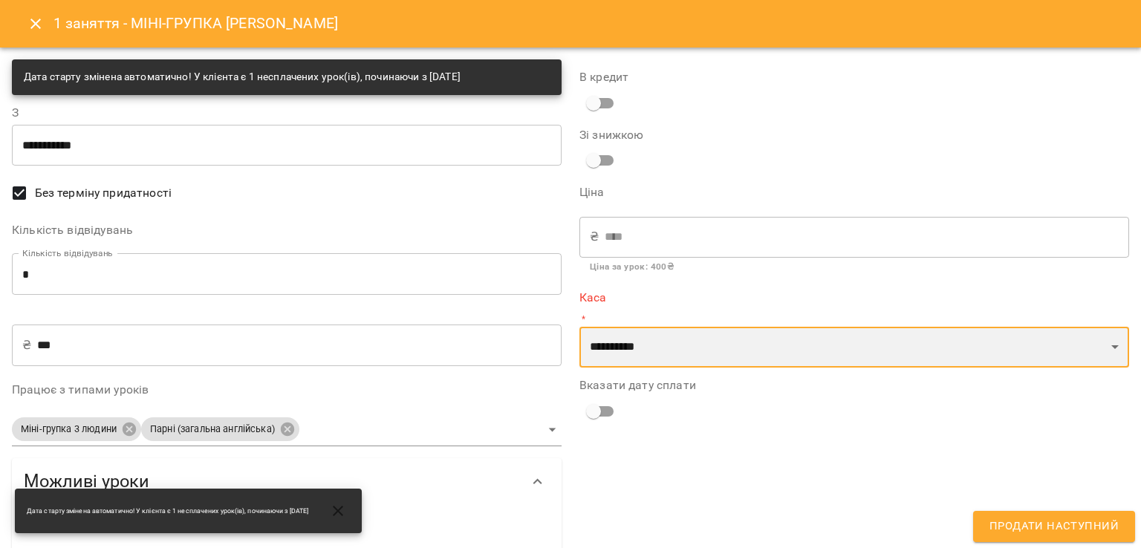
select select "****"
click at [580, 327] on select "**********" at bounding box center [855, 348] width 550 height 42
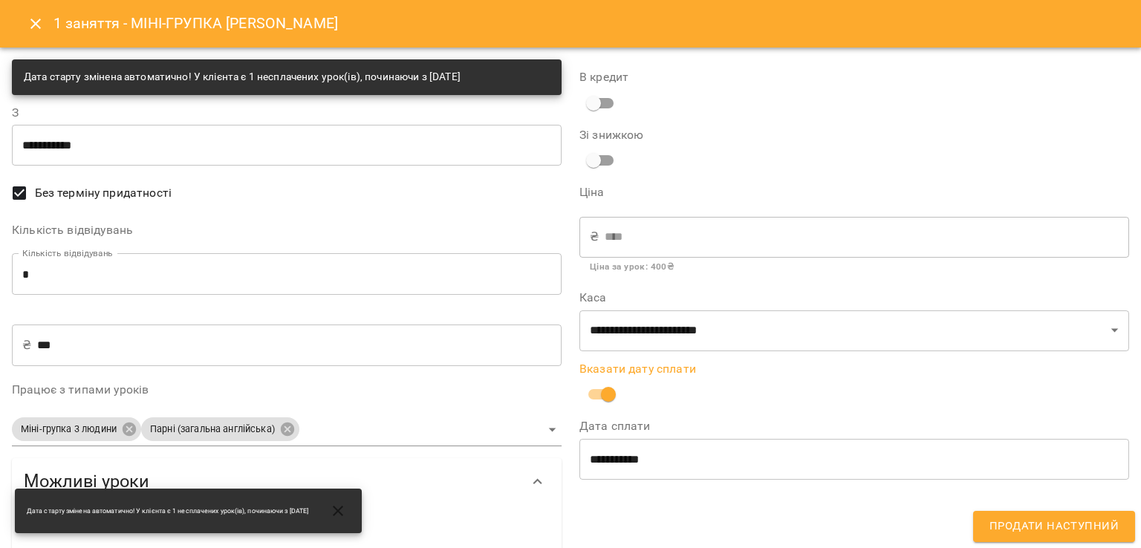
click at [999, 523] on span "Продати наступний" at bounding box center [1054, 526] width 129 height 19
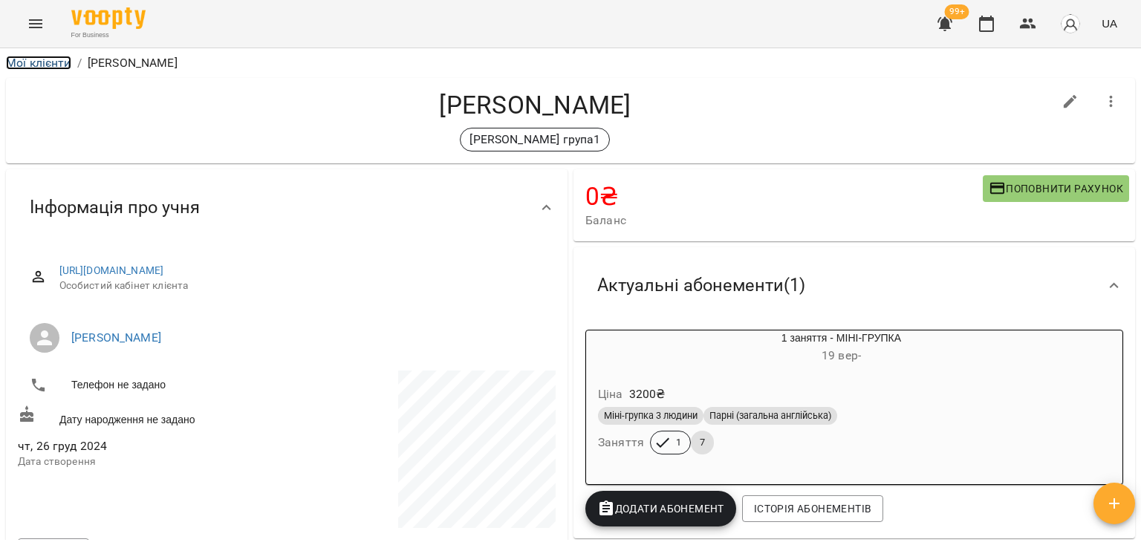
click at [44, 65] on link "Мої клієнти" at bounding box center [38, 63] width 65 height 14
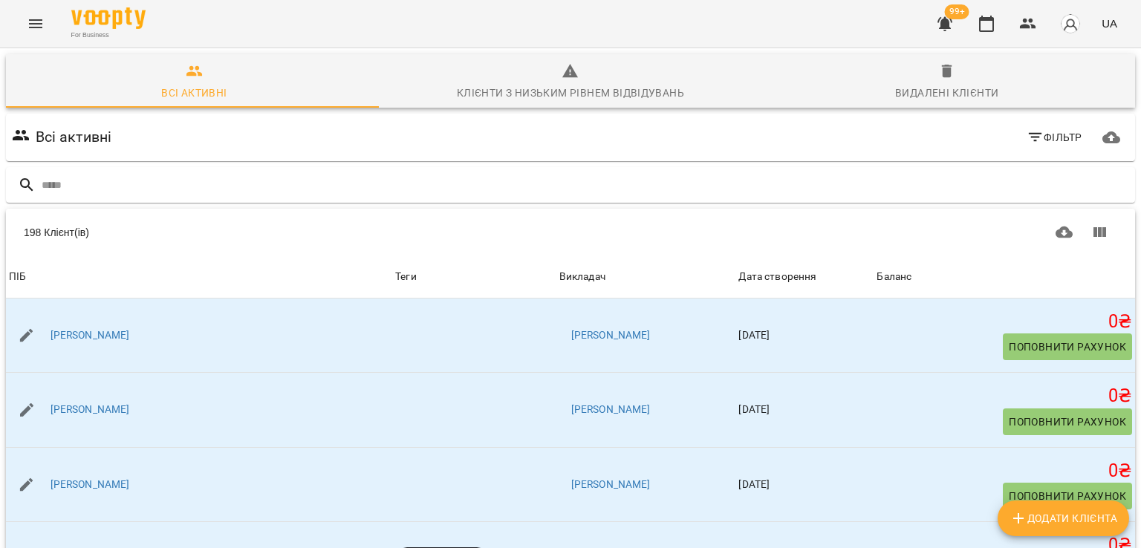
click at [951, 25] on icon "button" at bounding box center [945, 24] width 18 height 18
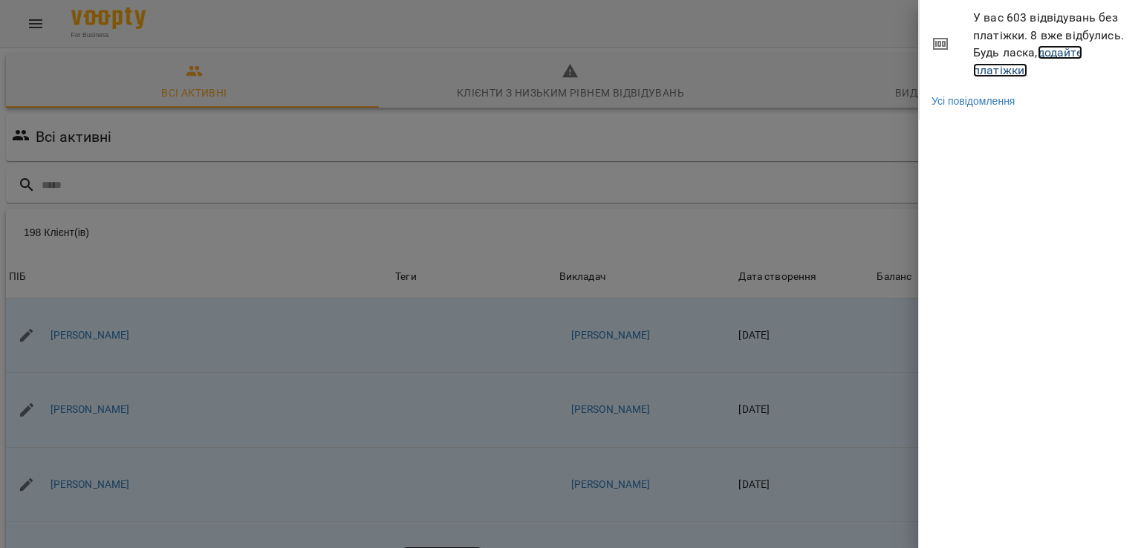
click at [999, 75] on link "додайте платіжки!" at bounding box center [1027, 61] width 109 height 32
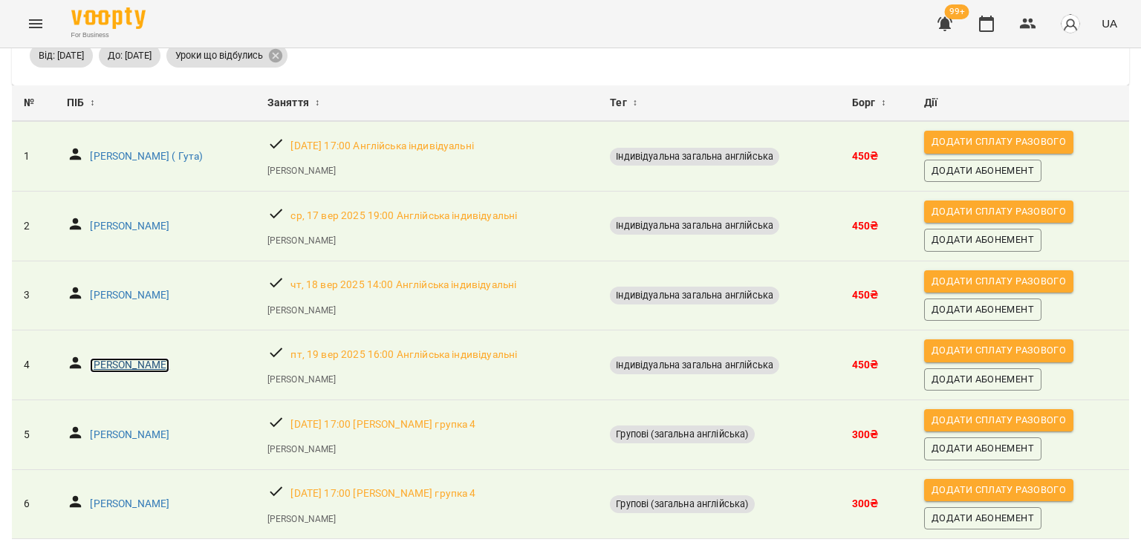
scroll to position [126, 0]
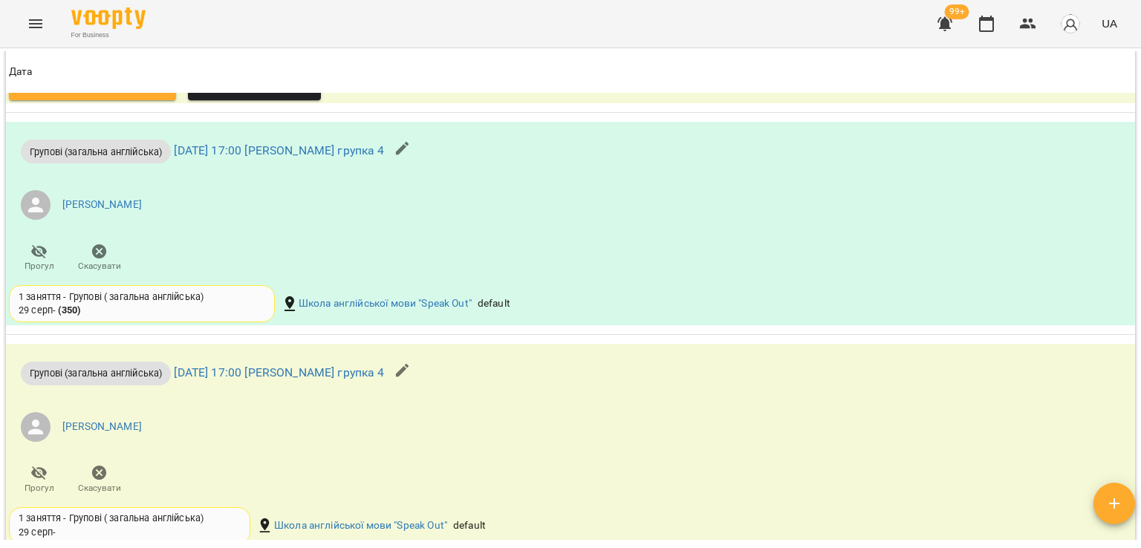
scroll to position [1337, 0]
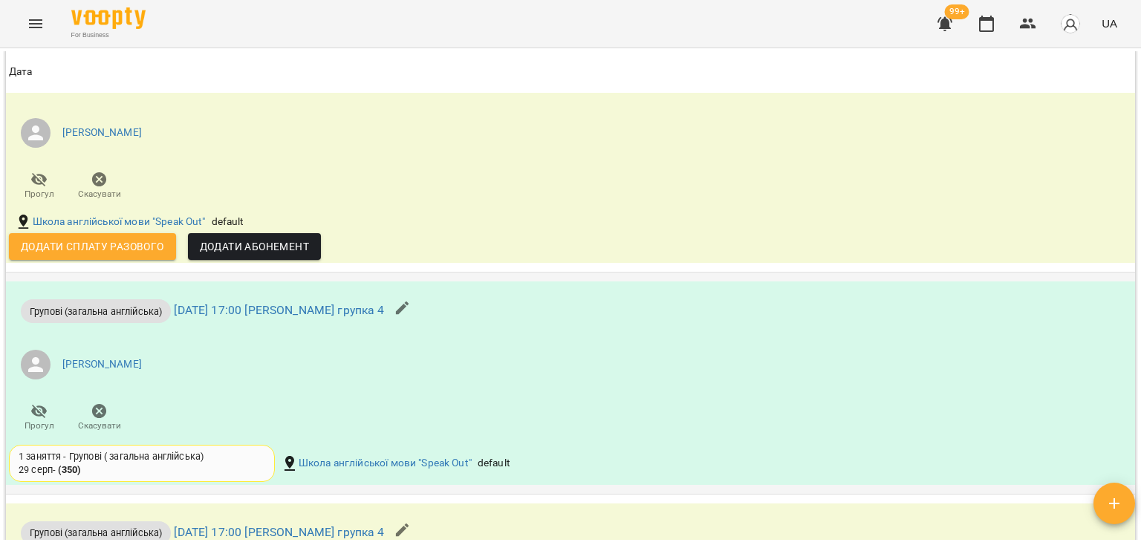
click at [100, 415] on icon "button" at bounding box center [99, 411] width 15 height 15
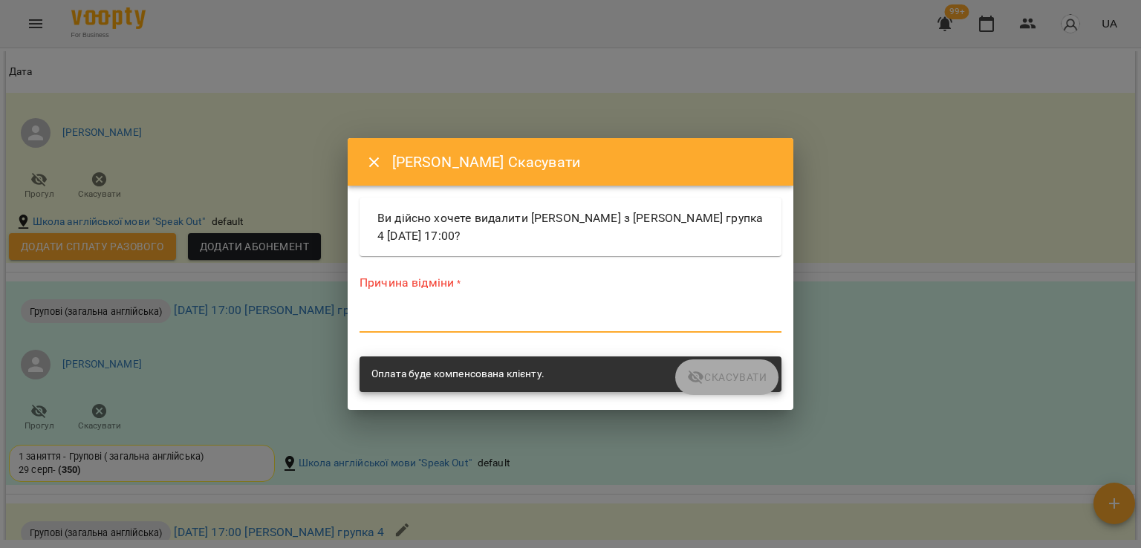
click at [419, 314] on textarea at bounding box center [571, 321] width 422 height 14
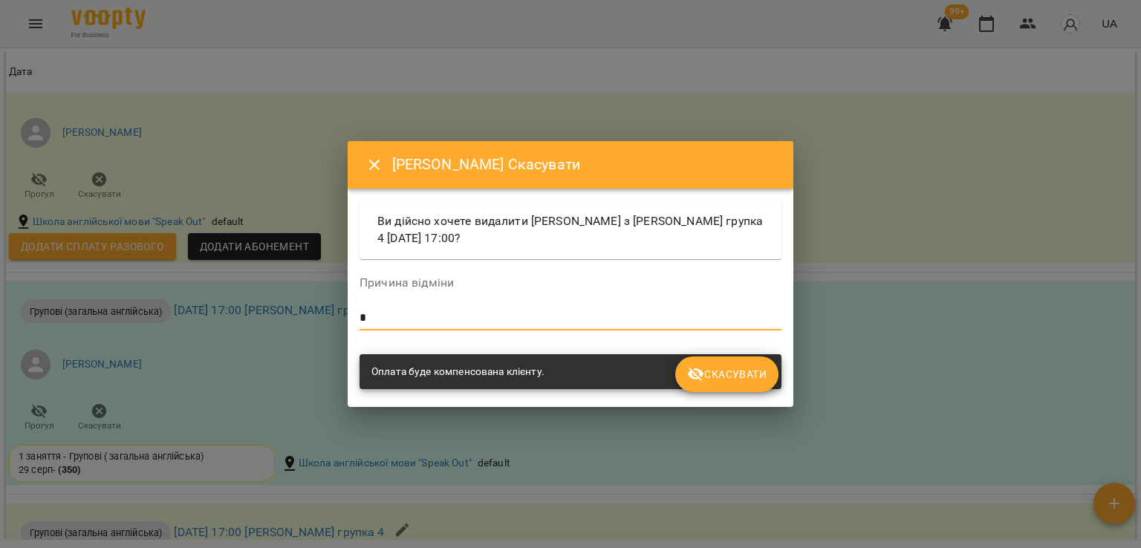
type textarea "*"
click at [704, 375] on icon "submit" at bounding box center [696, 375] width 18 height 18
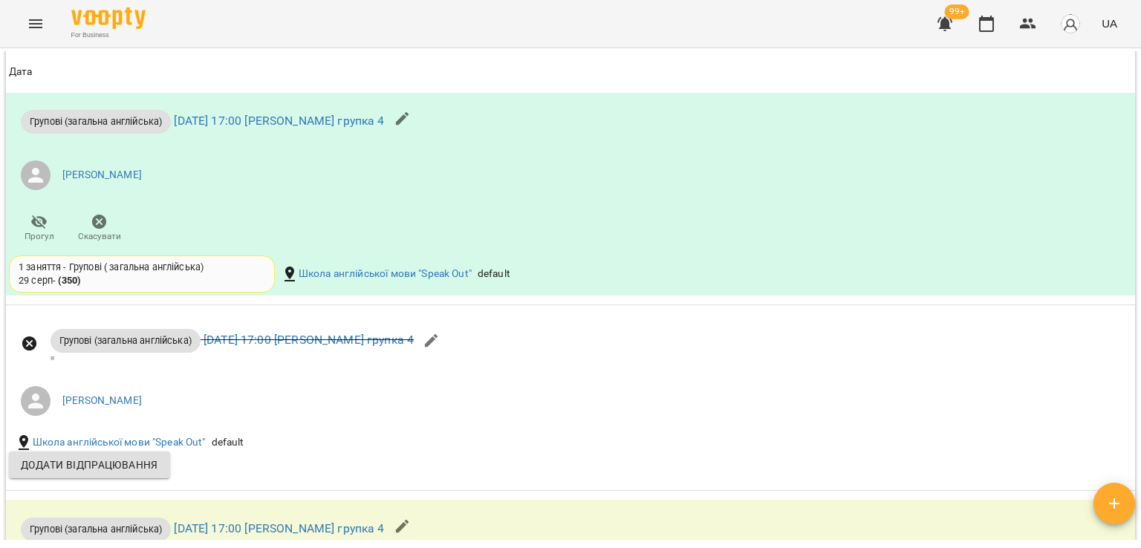
scroll to position [1366, 0]
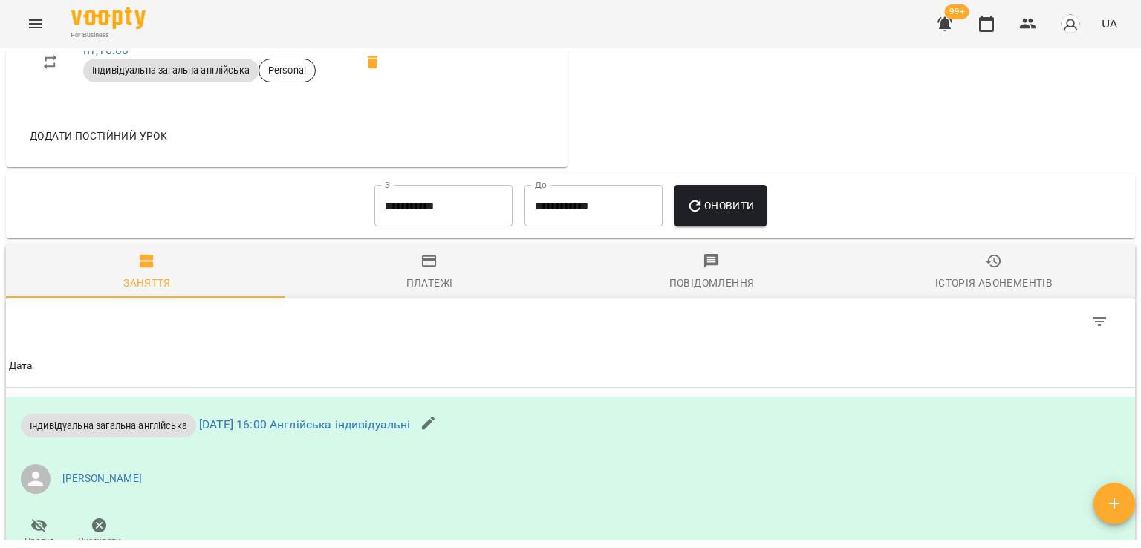
scroll to position [213, 0]
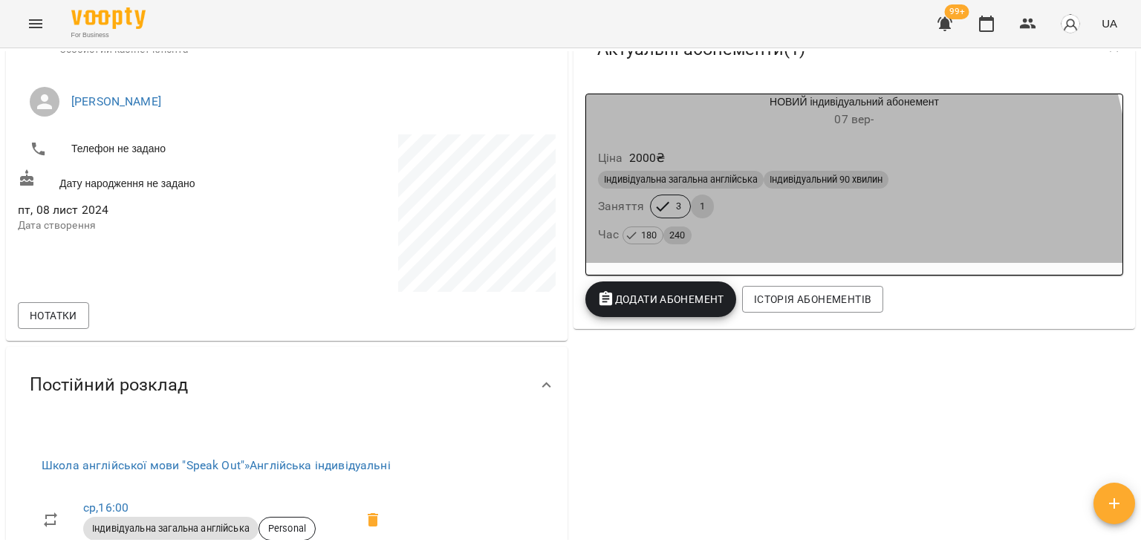
click at [716, 195] on div "Індивідуальна загальна англійська Індивідуальний 90 хвилин Заняття 3 1 Час 180 …" at bounding box center [854, 208] width 519 height 80
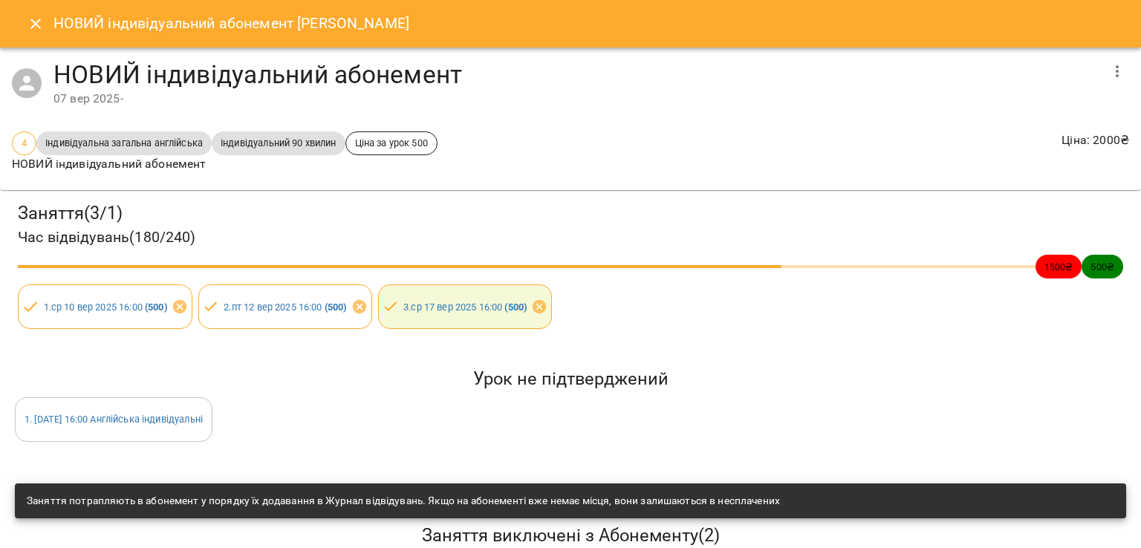
click at [1109, 72] on icon "button" at bounding box center [1118, 71] width 18 height 18
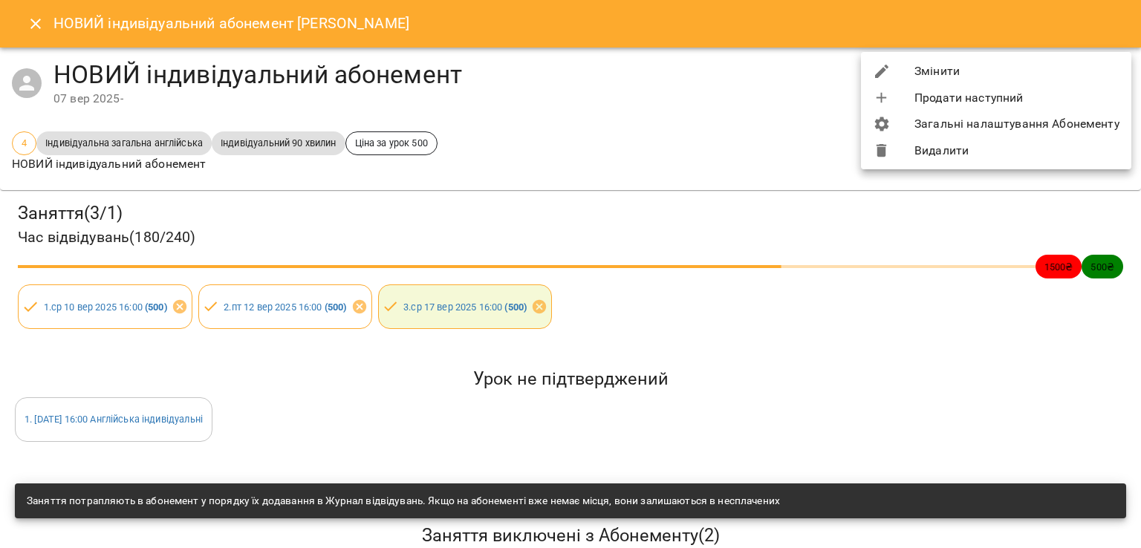
click at [717, 127] on div at bounding box center [570, 274] width 1141 height 548
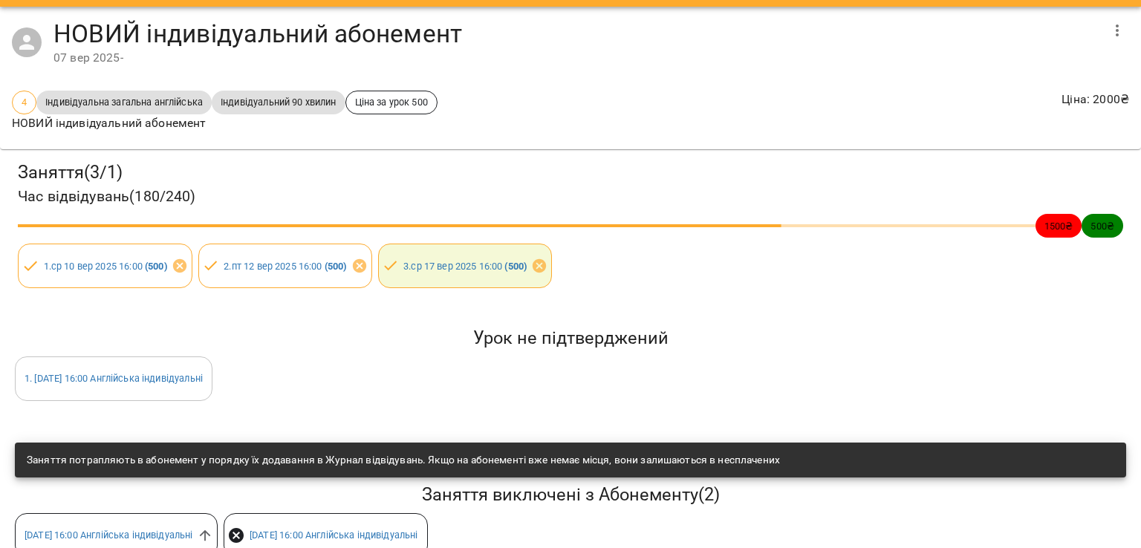
scroll to position [5, 0]
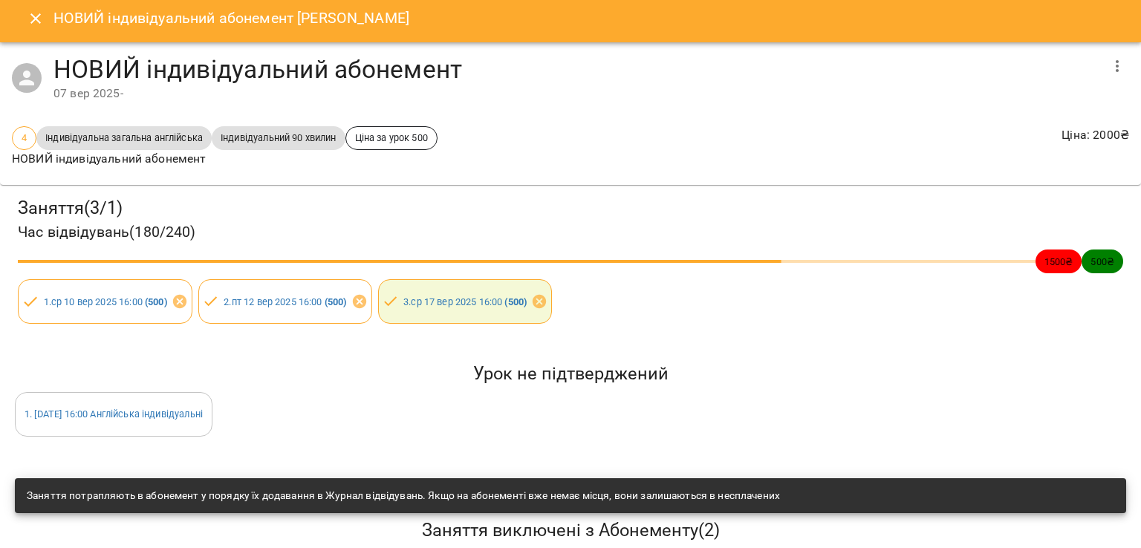
click at [30, 22] on icon "Close" at bounding box center [36, 19] width 18 height 18
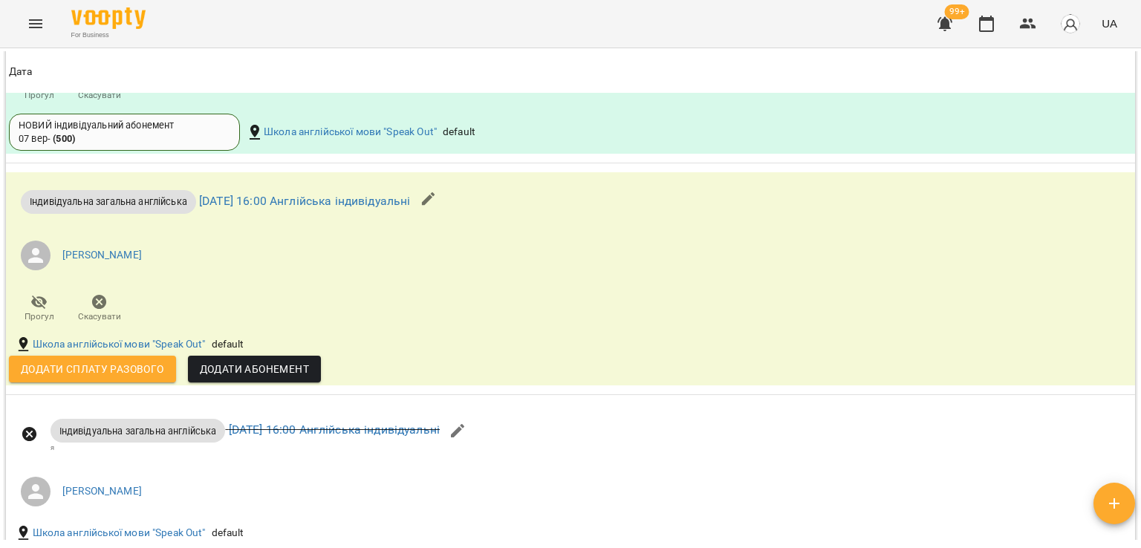
scroll to position [1624, 0]
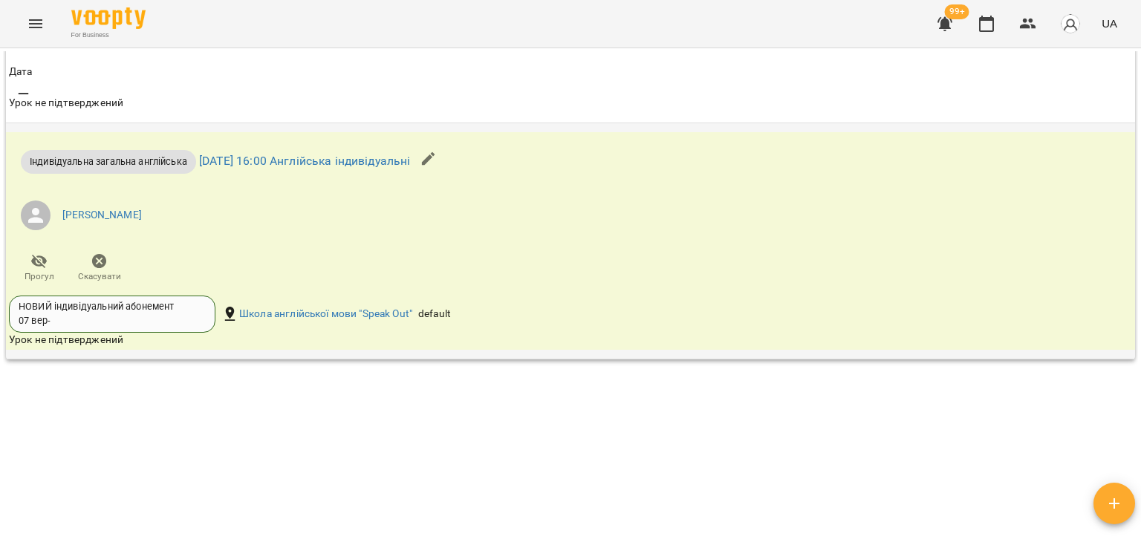
click at [100, 265] on icon "button" at bounding box center [99, 261] width 15 height 15
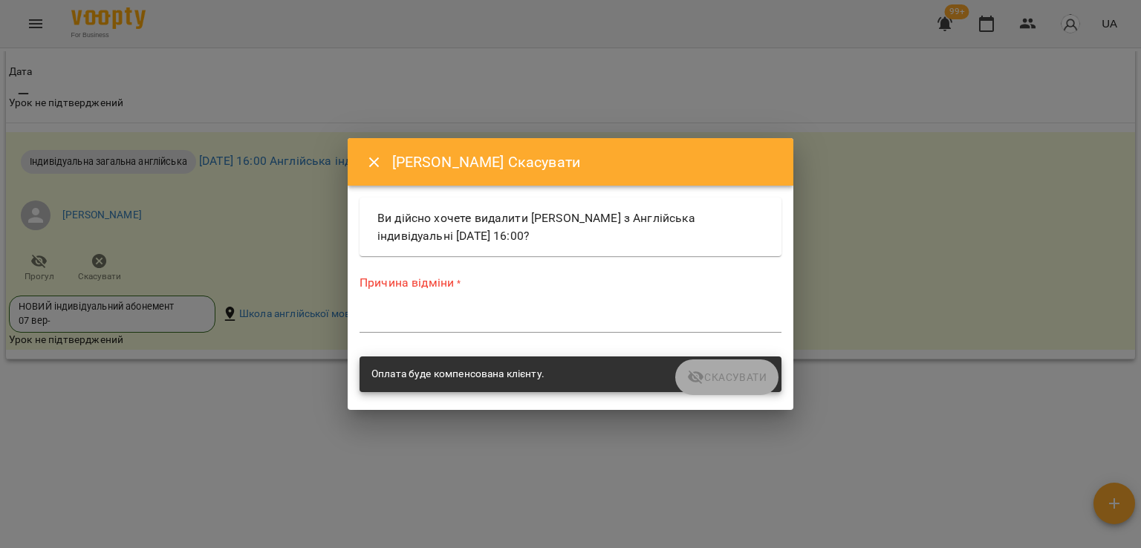
click at [449, 320] on textarea at bounding box center [571, 321] width 422 height 14
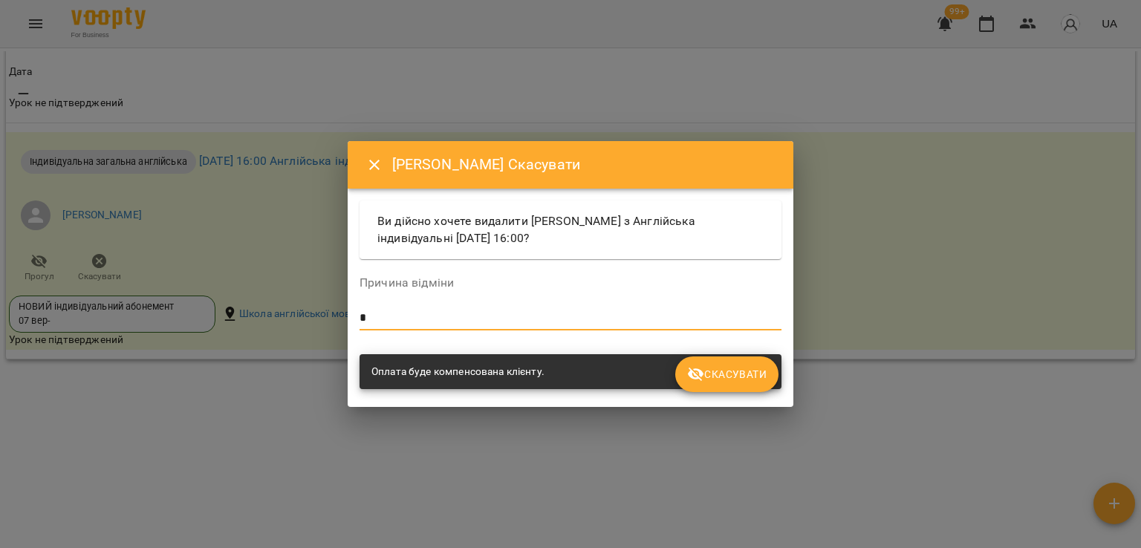
type textarea "*"
click at [704, 375] on icon "submit" at bounding box center [696, 375] width 16 height 14
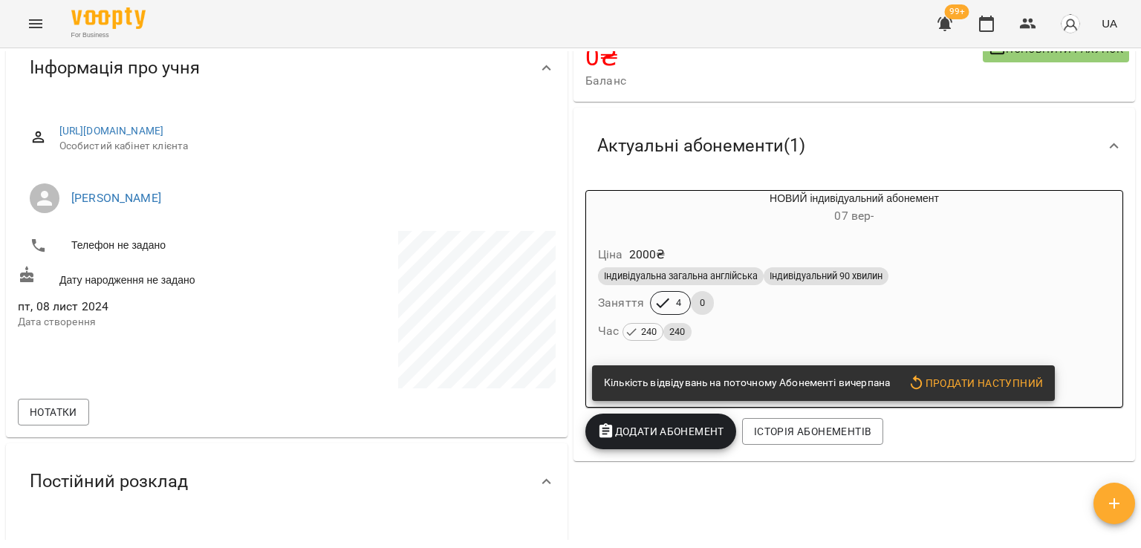
scroll to position [0, 0]
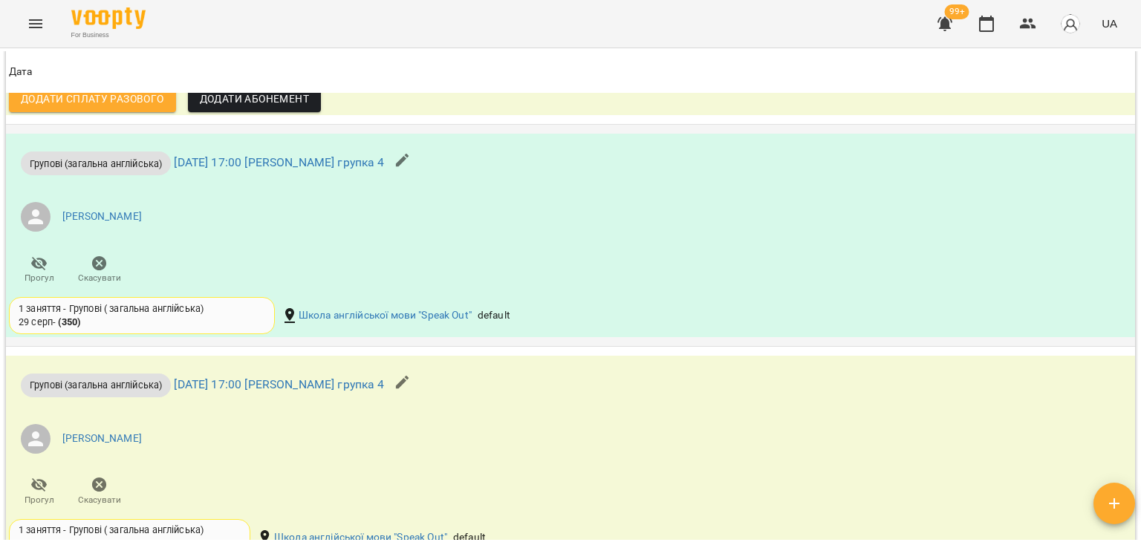
scroll to position [1486, 0]
click at [104, 267] on icon "button" at bounding box center [100, 262] width 18 height 18
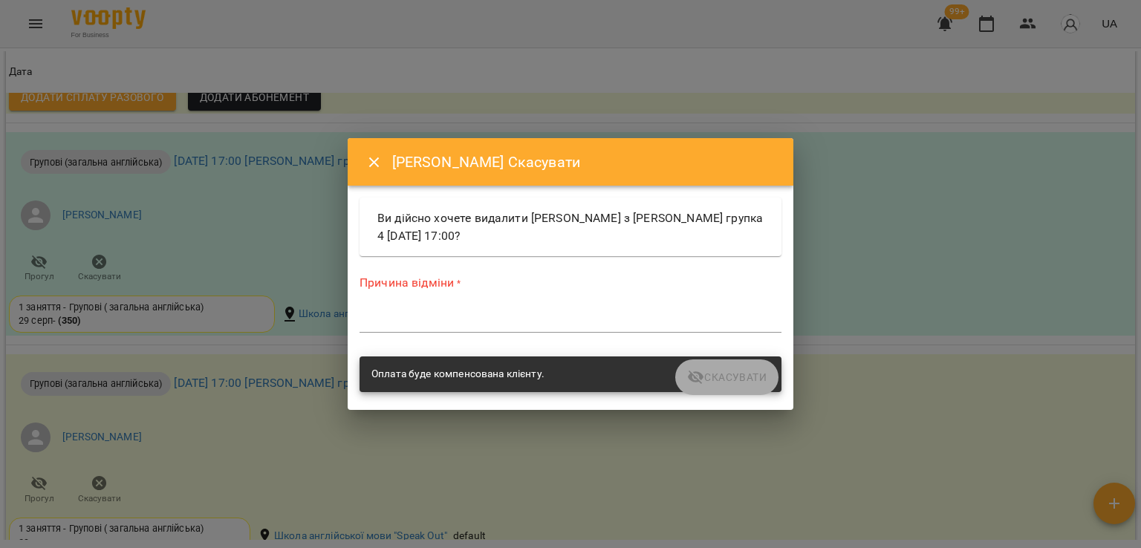
click at [401, 319] on textarea at bounding box center [571, 321] width 422 height 14
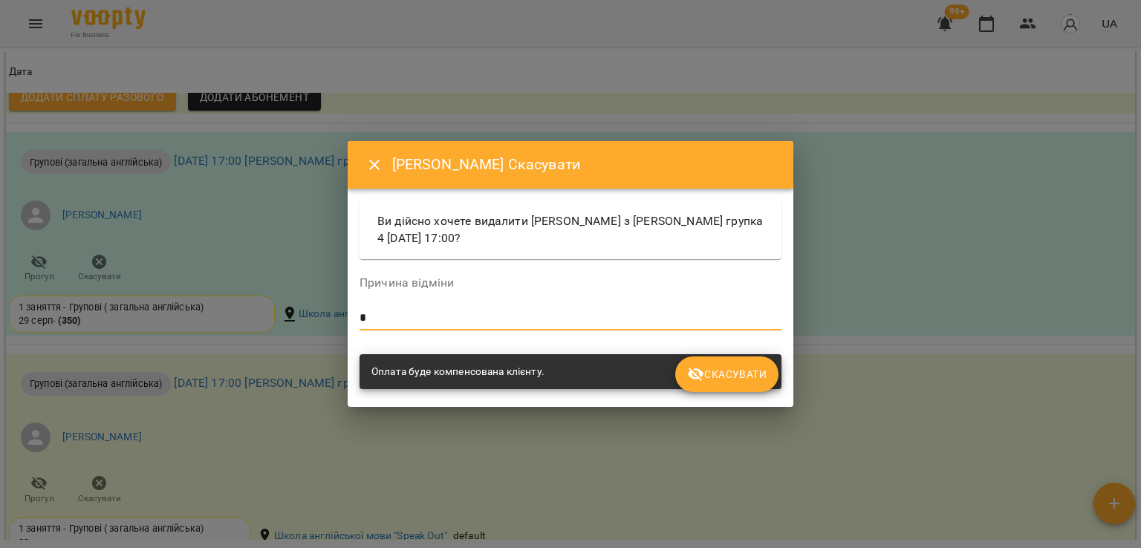
type textarea "*"
click at [727, 375] on span "Скасувати" at bounding box center [727, 375] width 80 height 18
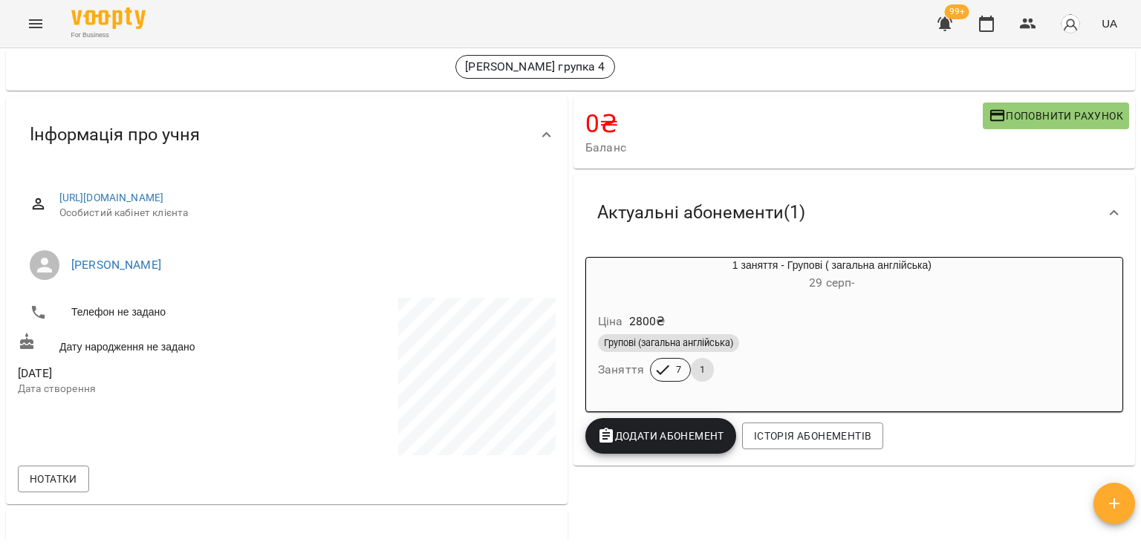
scroll to position [0, 0]
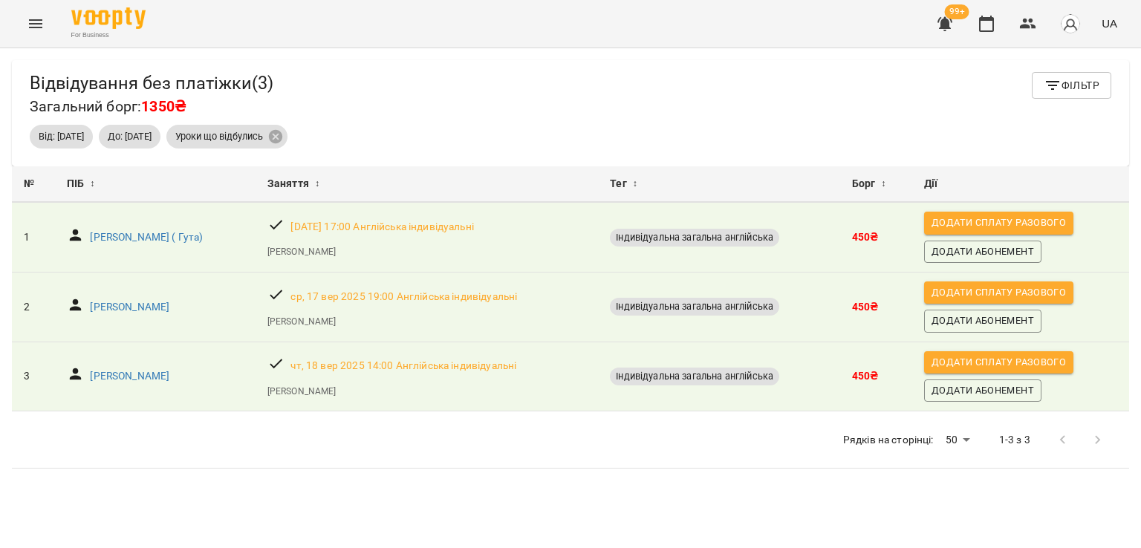
click at [36, 23] on icon "Menu" at bounding box center [35, 23] width 13 height 9
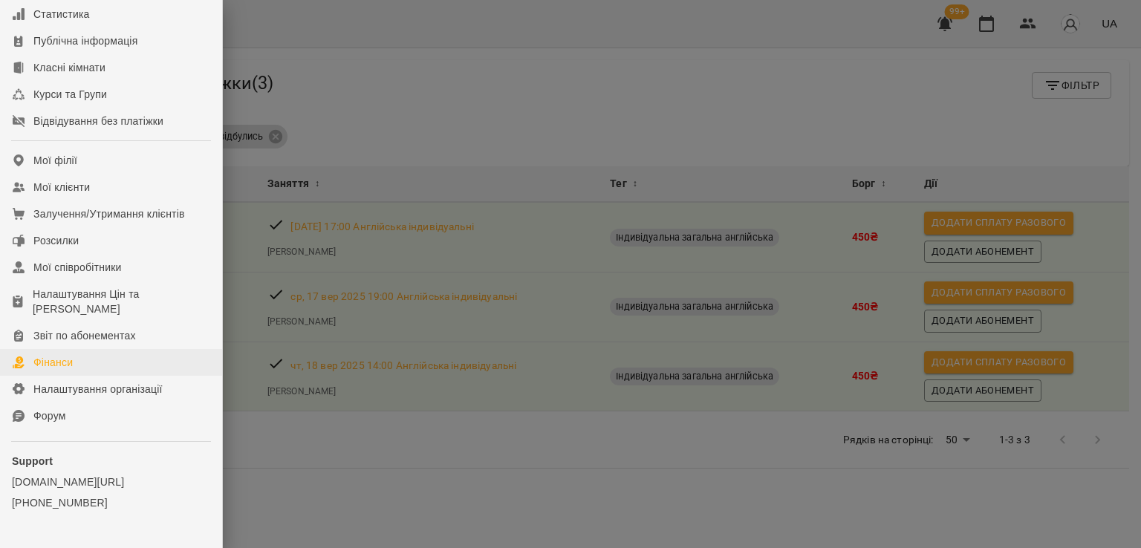
scroll to position [149, 0]
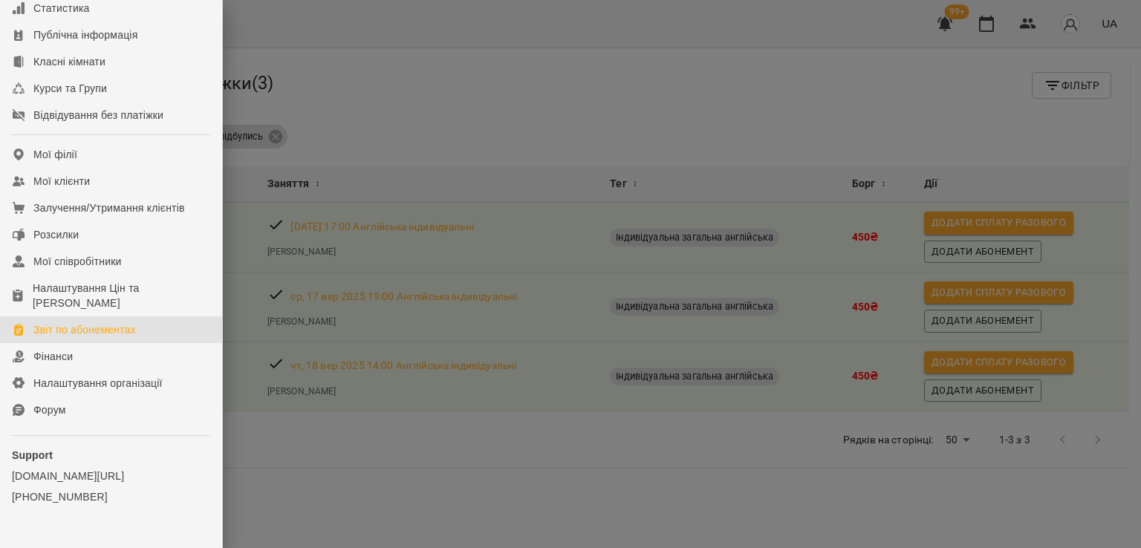
click at [99, 337] on div "Звіт по абонементах" at bounding box center [84, 329] width 103 height 15
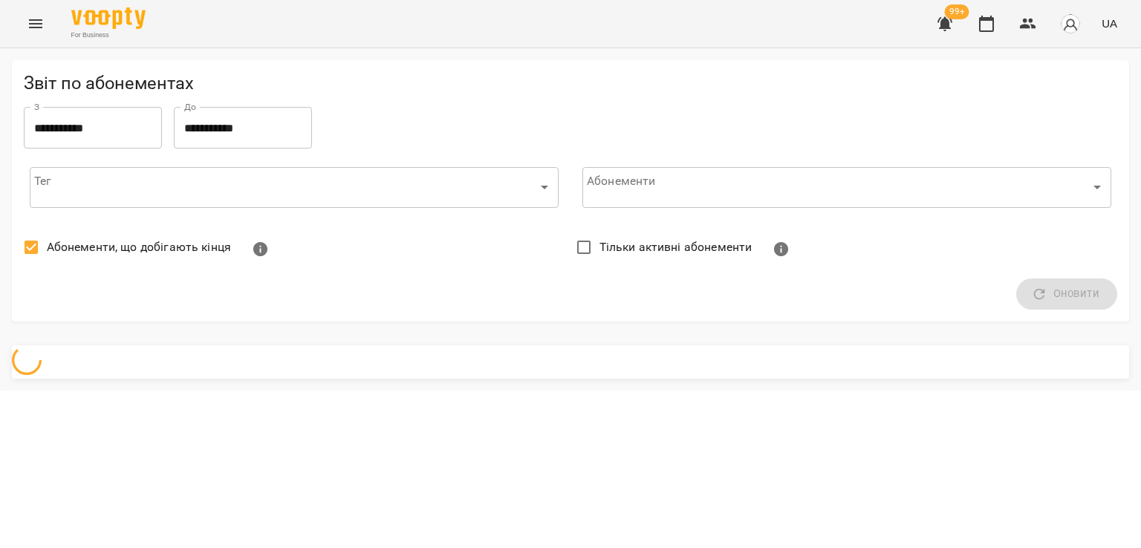
click at [127, 247] on span "Абонементи, що добігають кінця" at bounding box center [139, 248] width 184 height 18
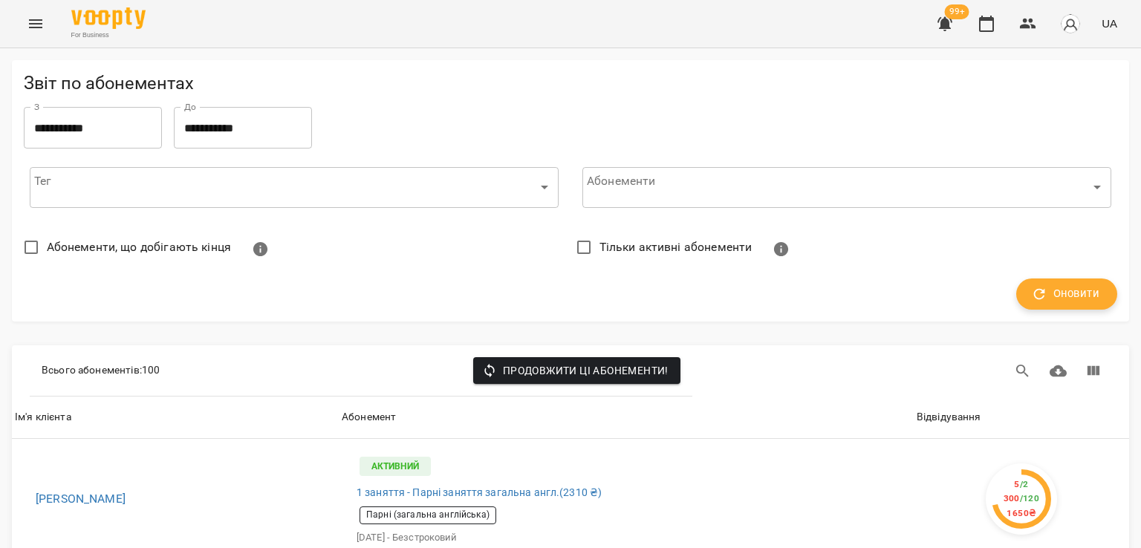
click at [1031, 293] on icon "button" at bounding box center [1039, 294] width 16 height 16
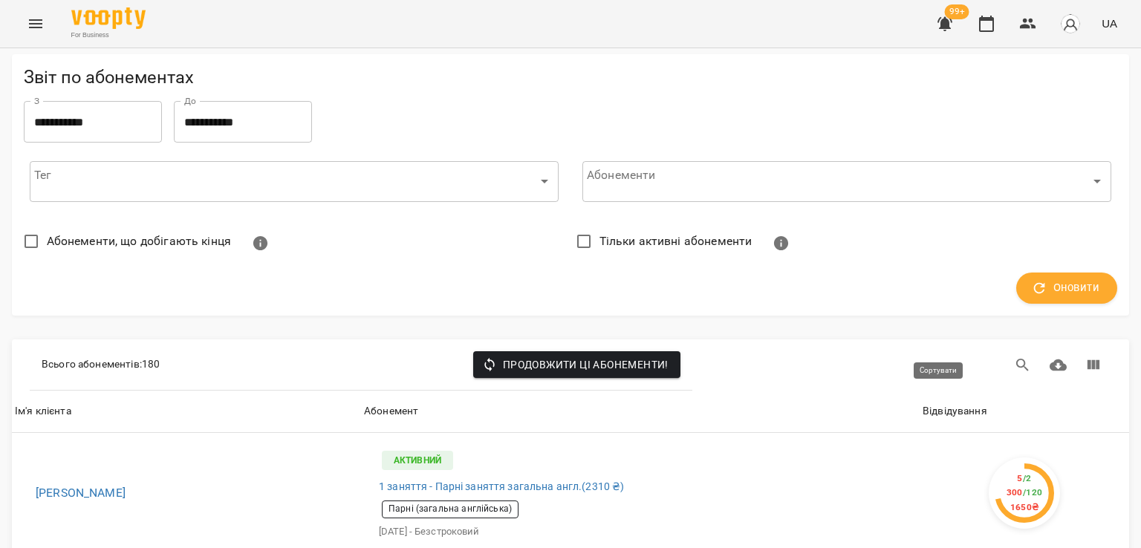
click at [943, 403] on div "Відвідування" at bounding box center [955, 412] width 65 height 18
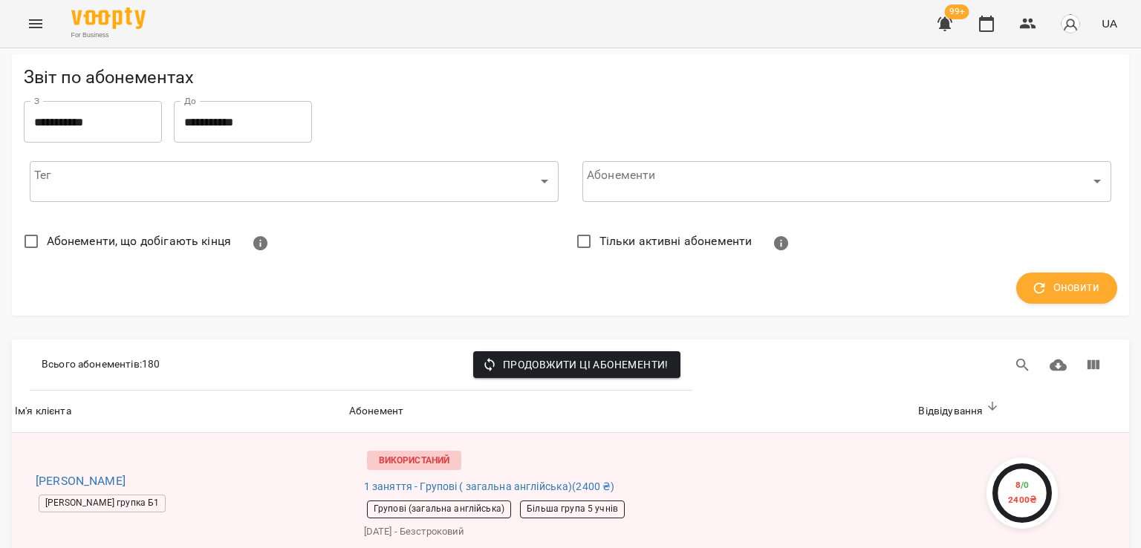
scroll to position [1412, 0]
click at [989, 28] on icon "button" at bounding box center [987, 24] width 18 height 18
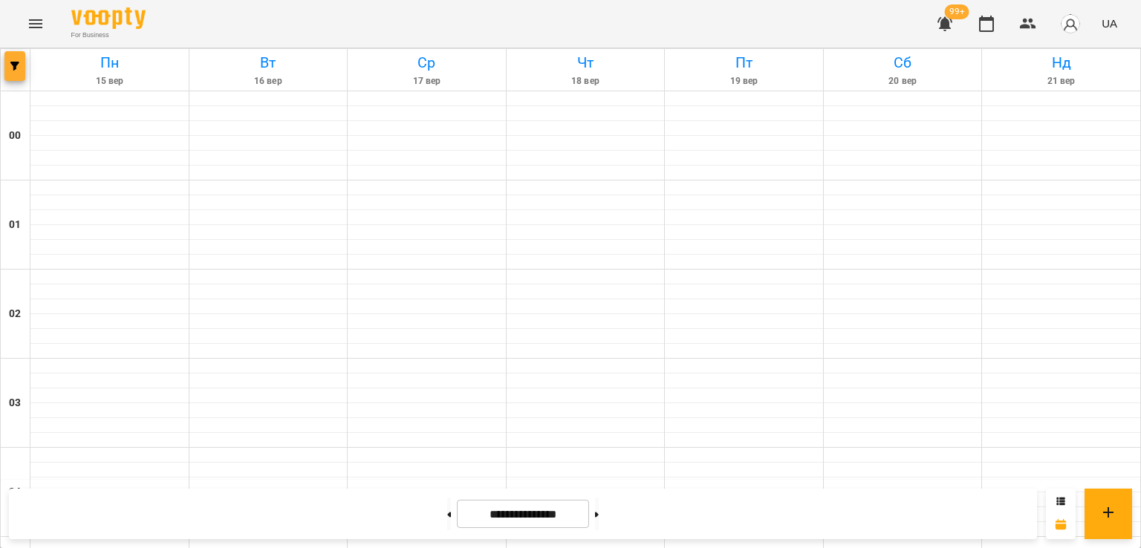
click at [18, 74] on button "button" at bounding box center [14, 66] width 21 height 30
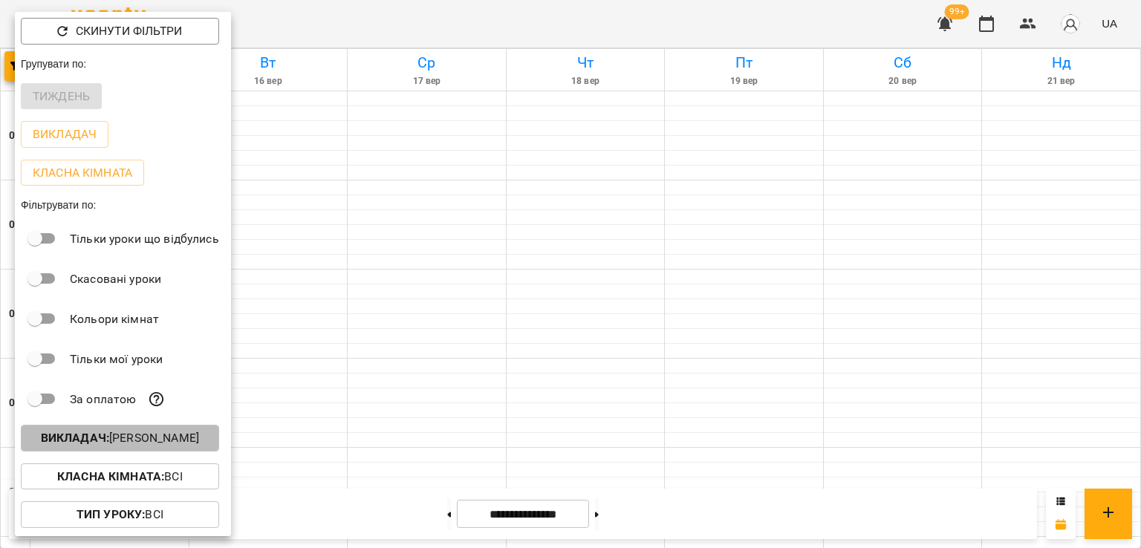
click at [120, 435] on p "Викладач : Анастасія Ковінько" at bounding box center [120, 438] width 158 height 18
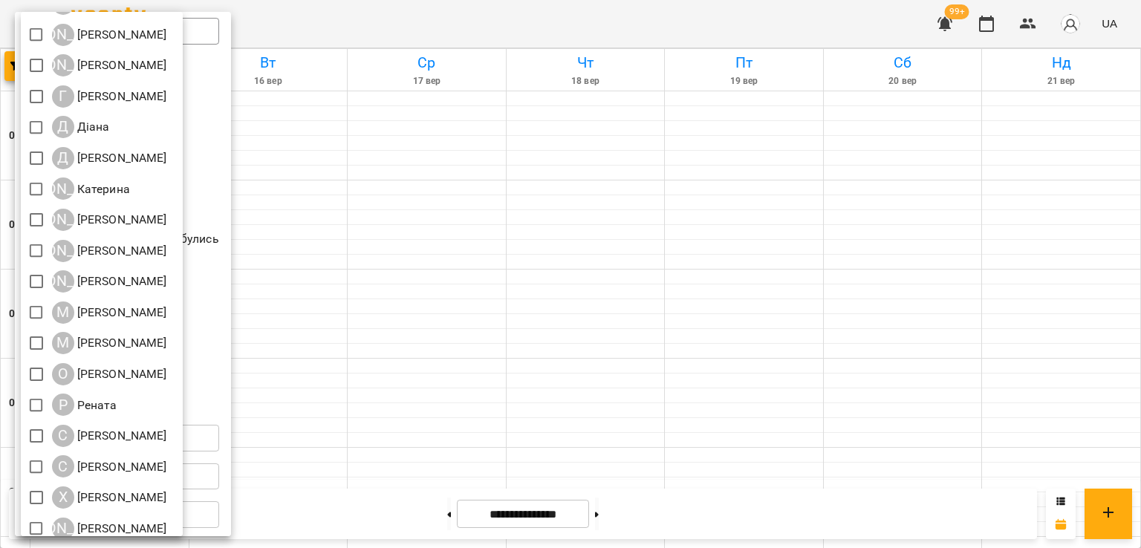
scroll to position [197, 0]
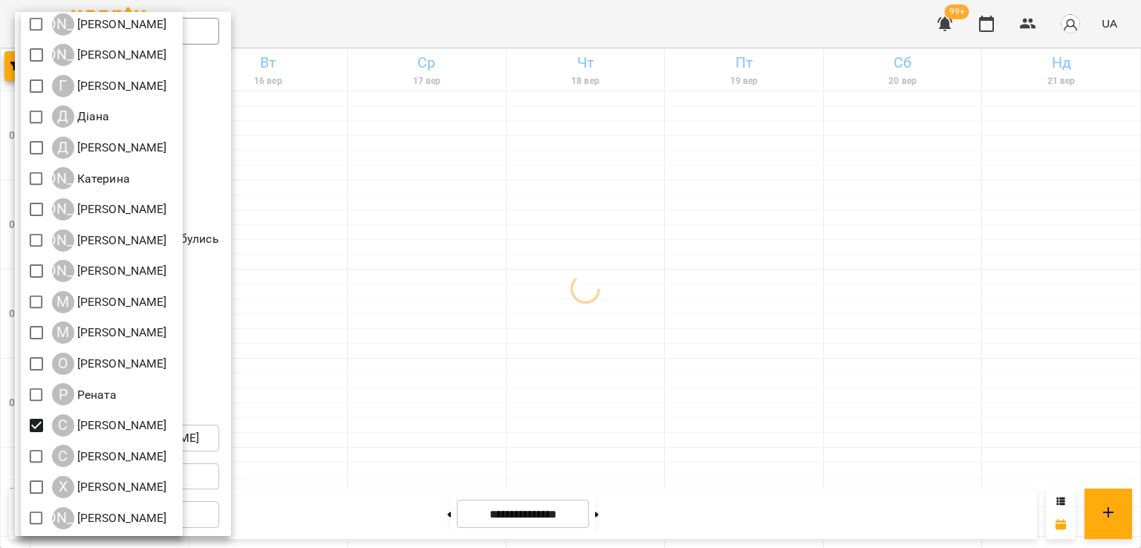
click at [627, 336] on div at bounding box center [570, 274] width 1141 height 548
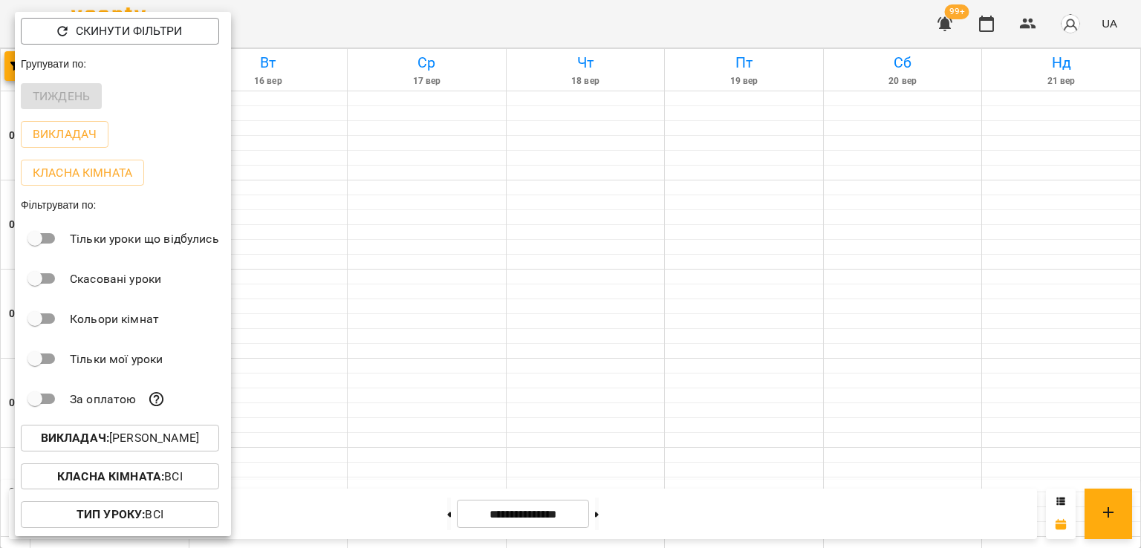
click at [627, 336] on div at bounding box center [570, 274] width 1141 height 548
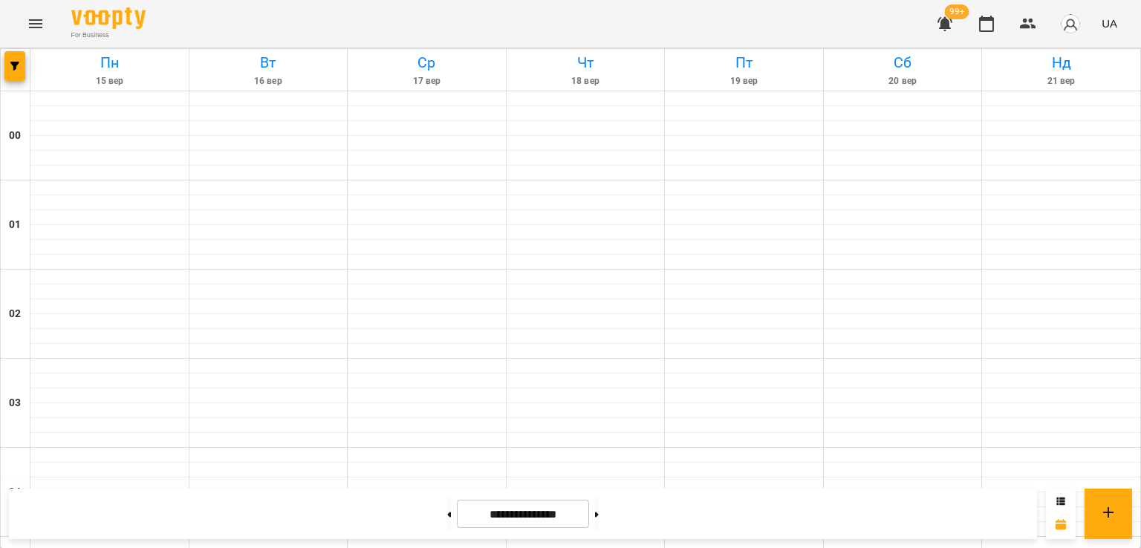
scroll to position [1661, 0]
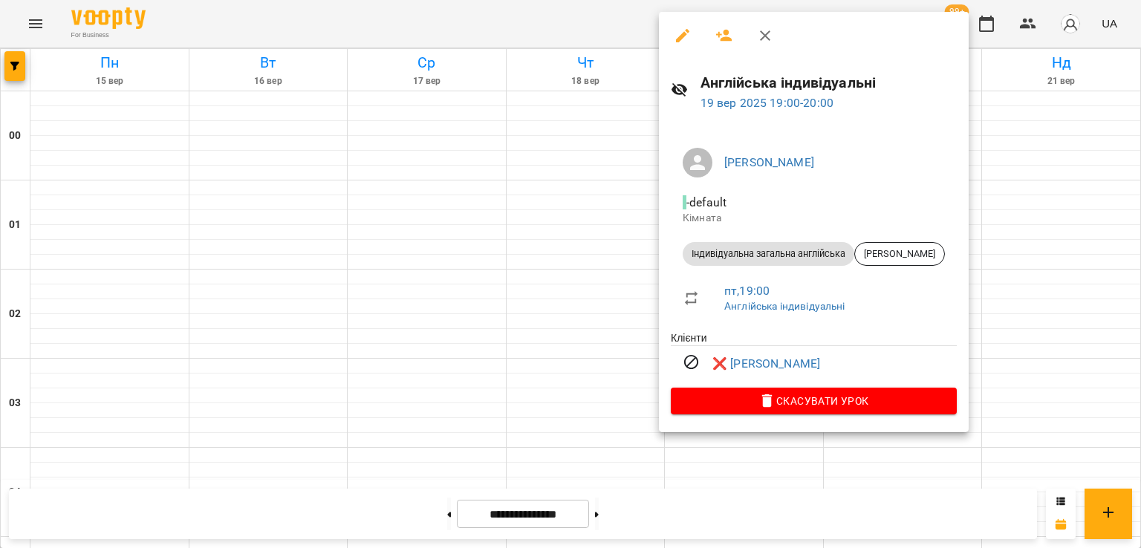
click at [574, 241] on div at bounding box center [570, 274] width 1141 height 548
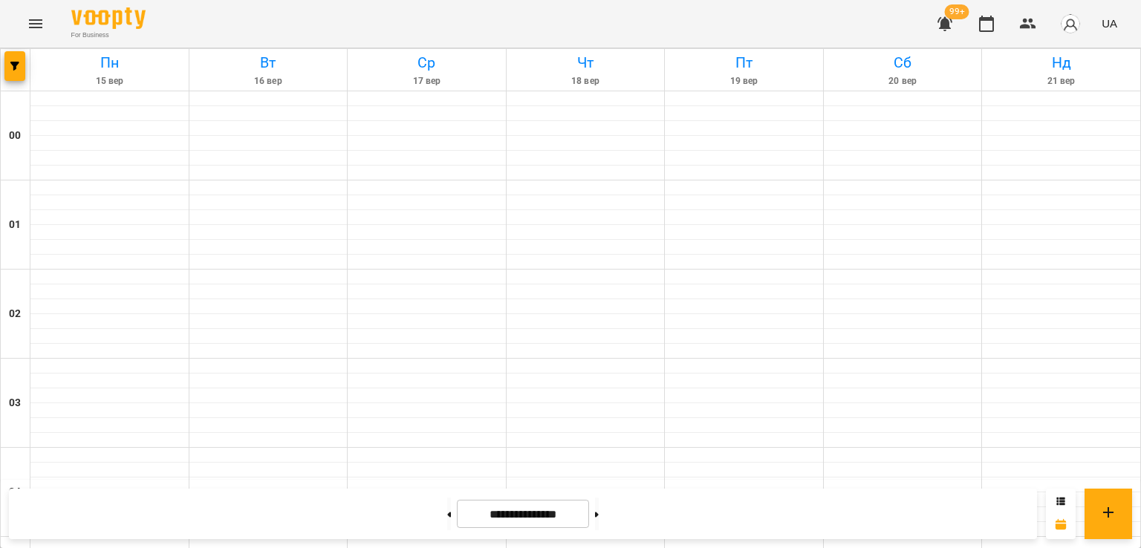
scroll to position [1586, 0]
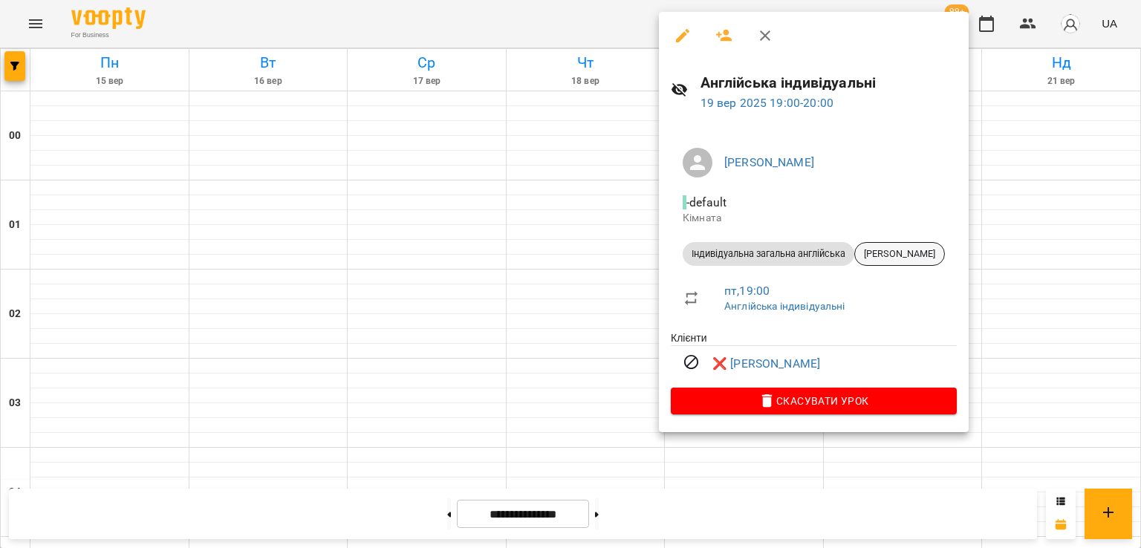
click at [897, 253] on span "Надія" at bounding box center [899, 253] width 89 height 13
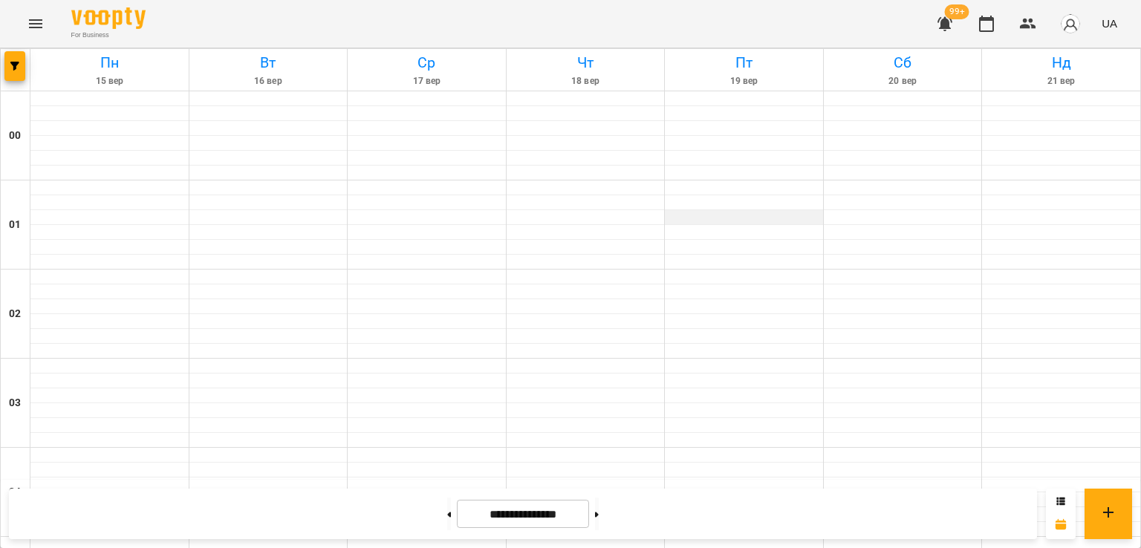
scroll to position [1635, 0]
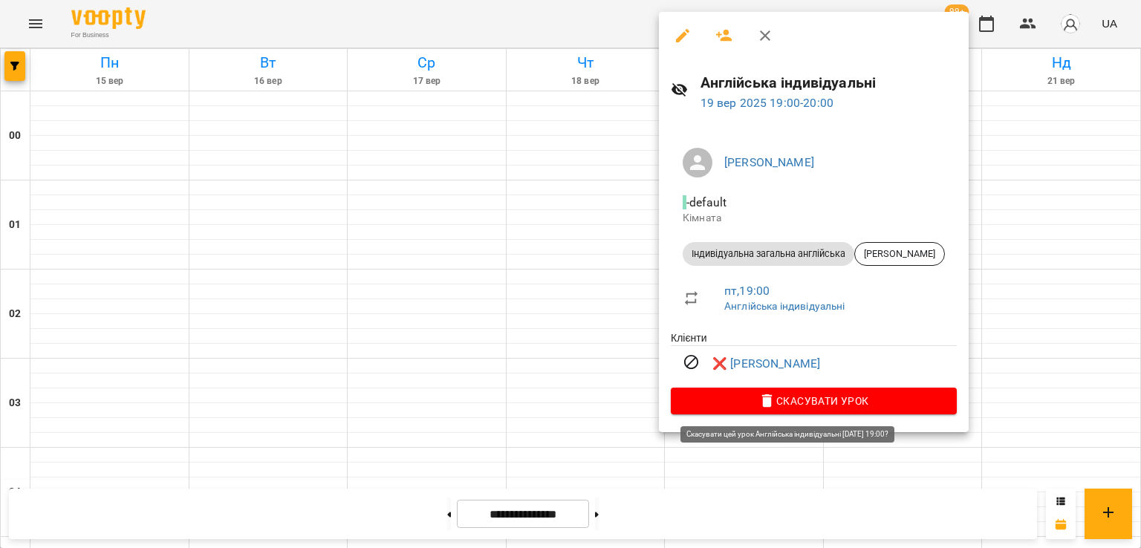
click at [759, 405] on span "Скасувати Урок" at bounding box center [814, 401] width 262 height 18
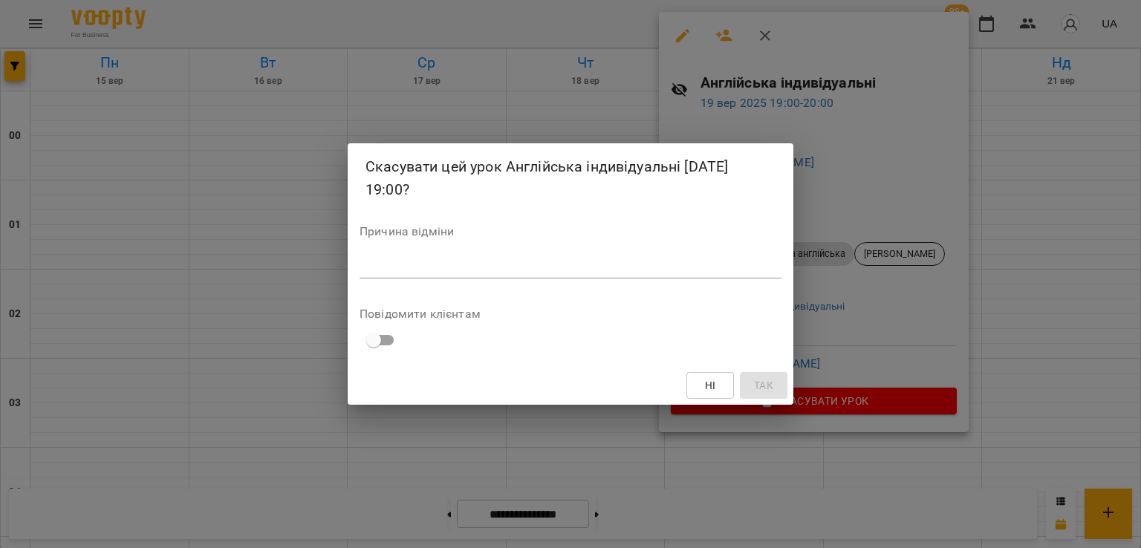
click at [578, 265] on textarea at bounding box center [571, 266] width 422 height 14
type textarea "*"
click at [761, 383] on span "Так" at bounding box center [763, 386] width 19 height 18
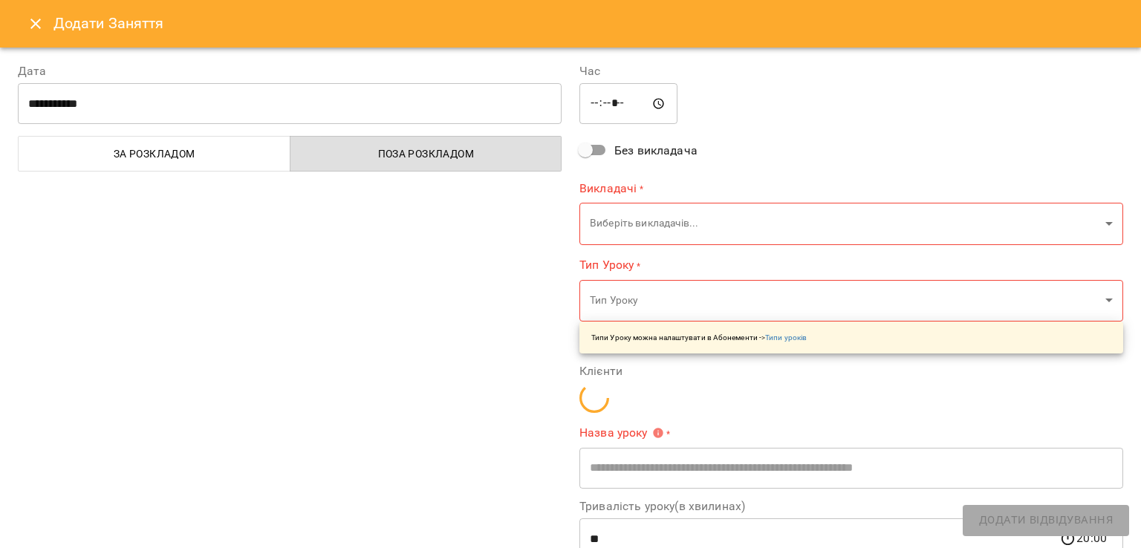
type input "**********"
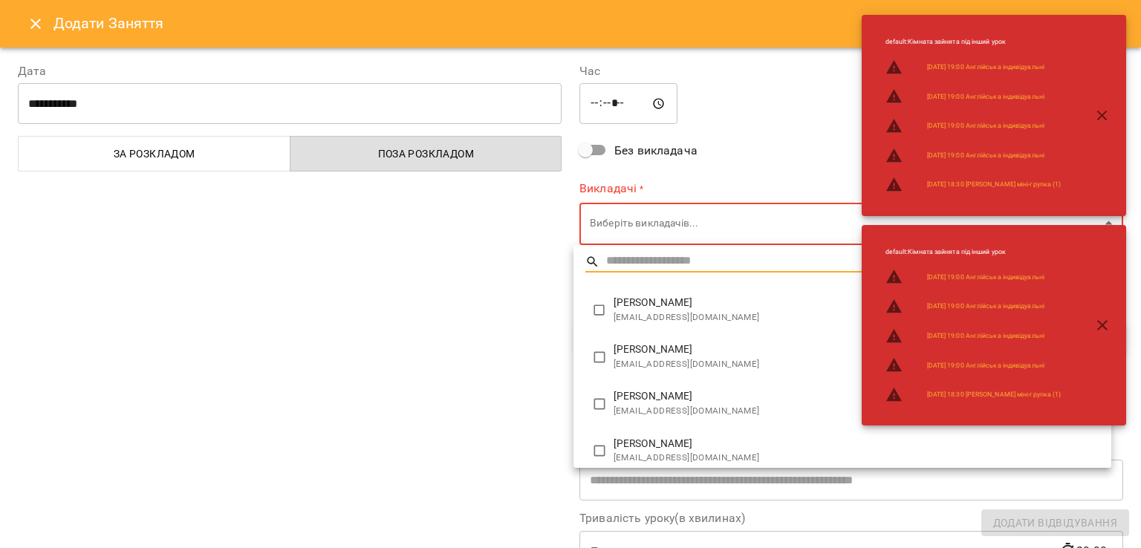
click at [676, 254] on input "text" at bounding box center [852, 262] width 493 height 22
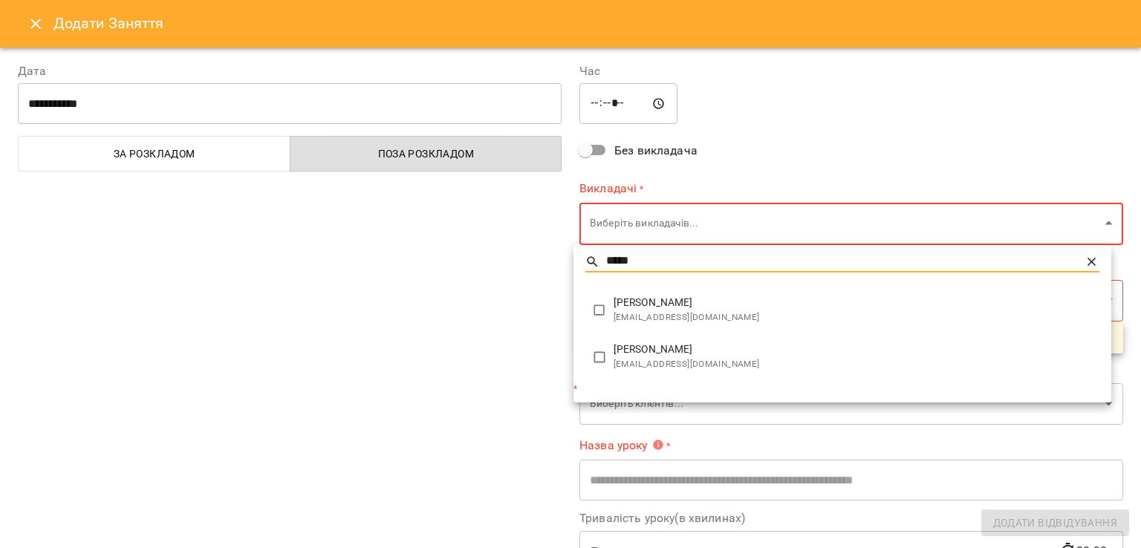
type input "*****"
click at [681, 297] on span "[PERSON_NAME]" at bounding box center [857, 303] width 486 height 15
type input "**********"
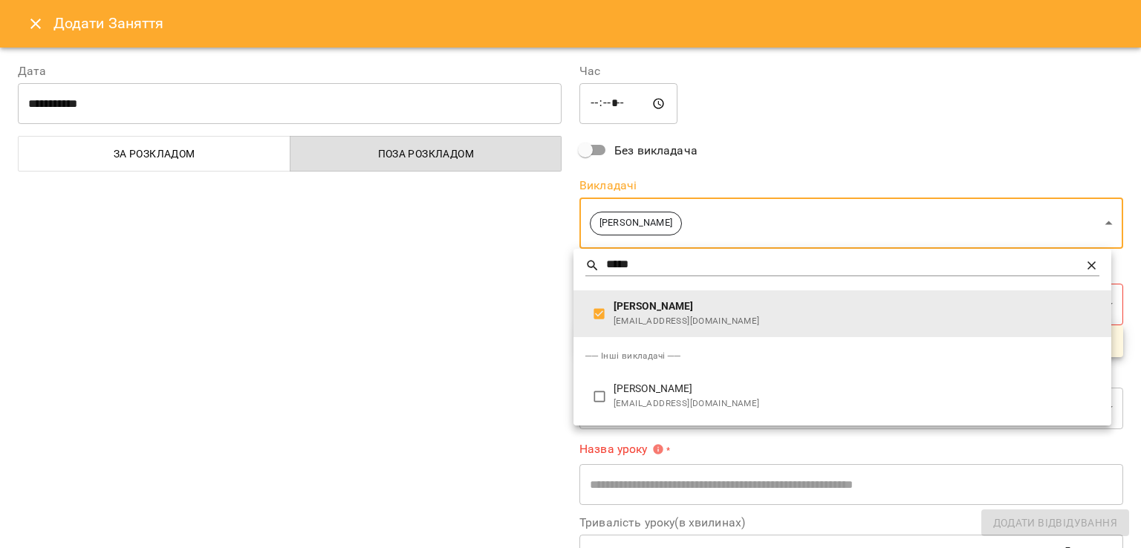
click at [492, 299] on div at bounding box center [570, 274] width 1141 height 548
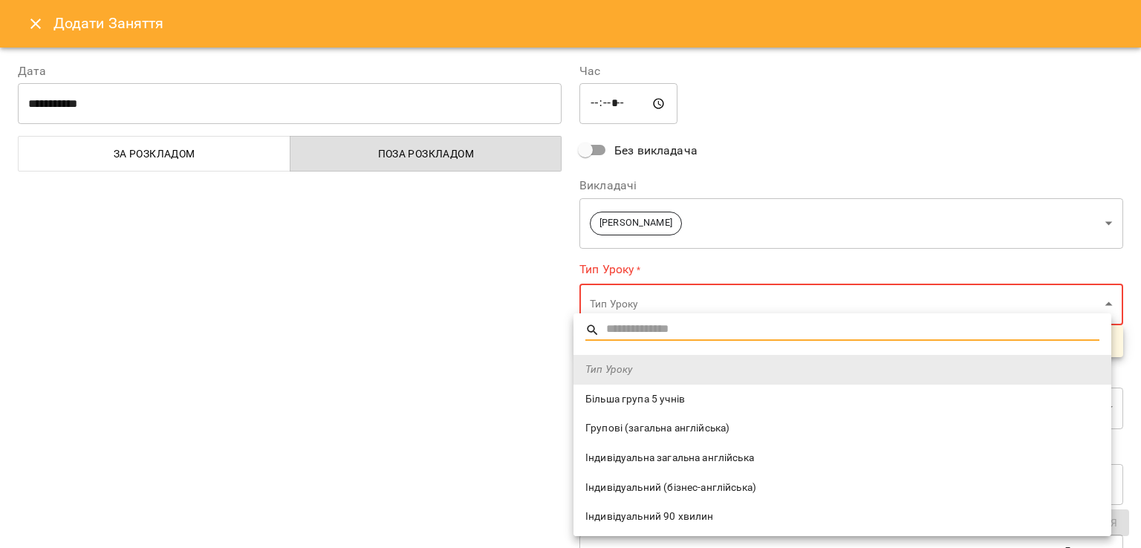
click at [644, 456] on span "Індивідуальна загальна англійська" at bounding box center [842, 458] width 514 height 15
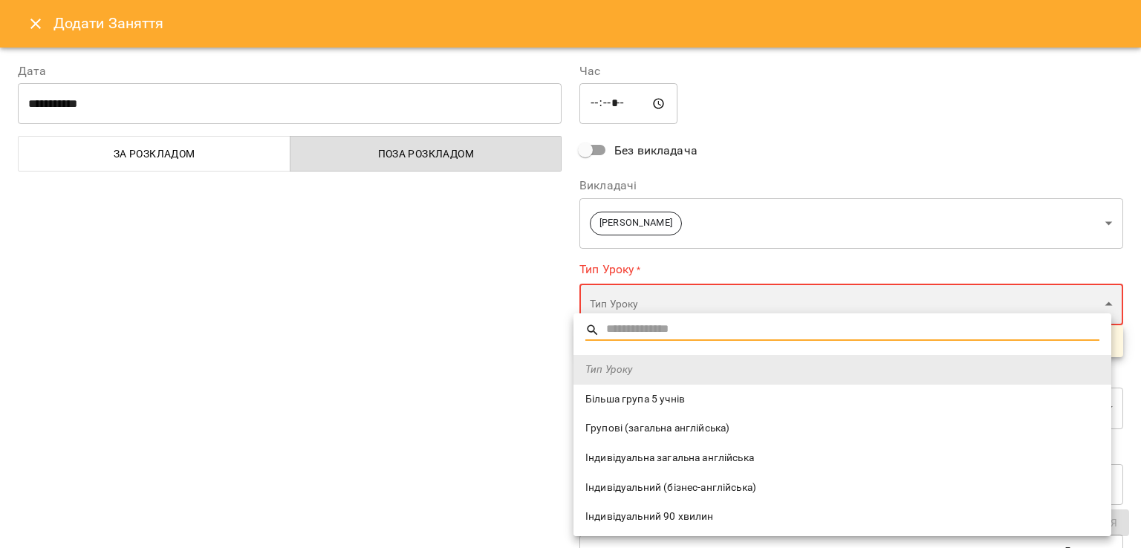
type input "**********"
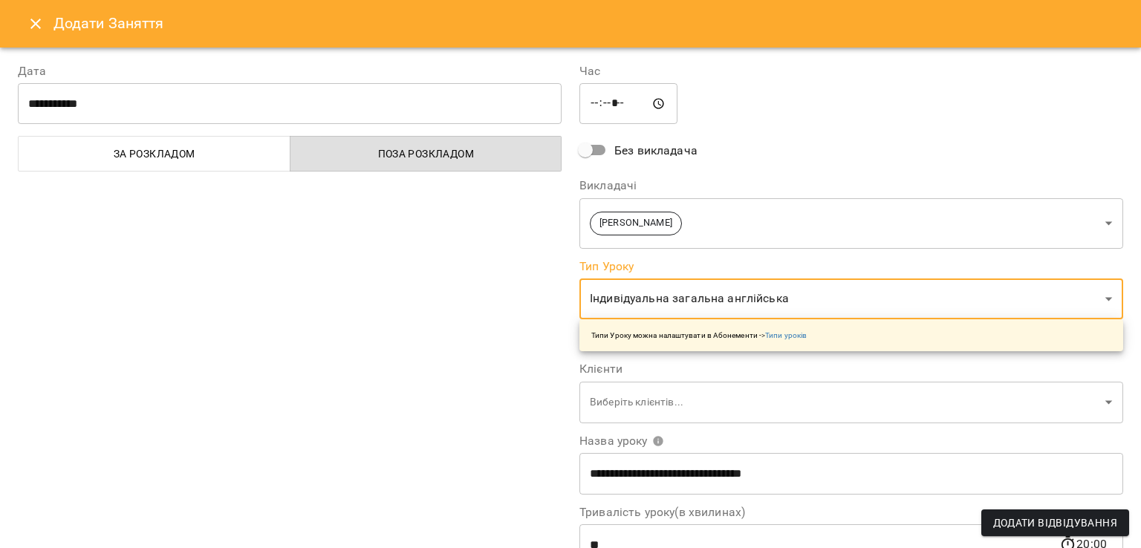
click at [410, 432] on div "**********" at bounding box center [290, 379] width 562 height 668
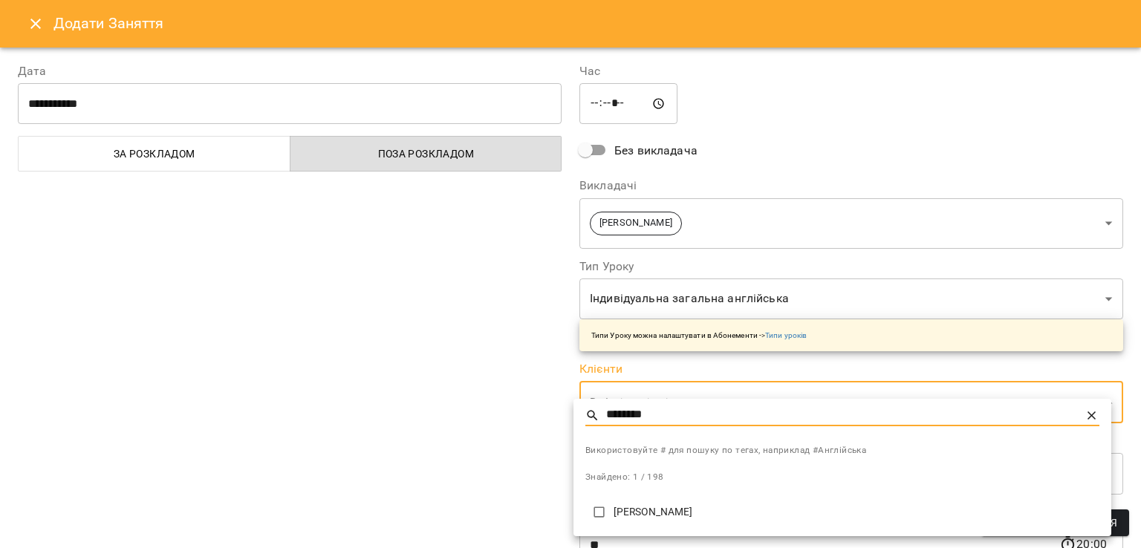
type input "********"
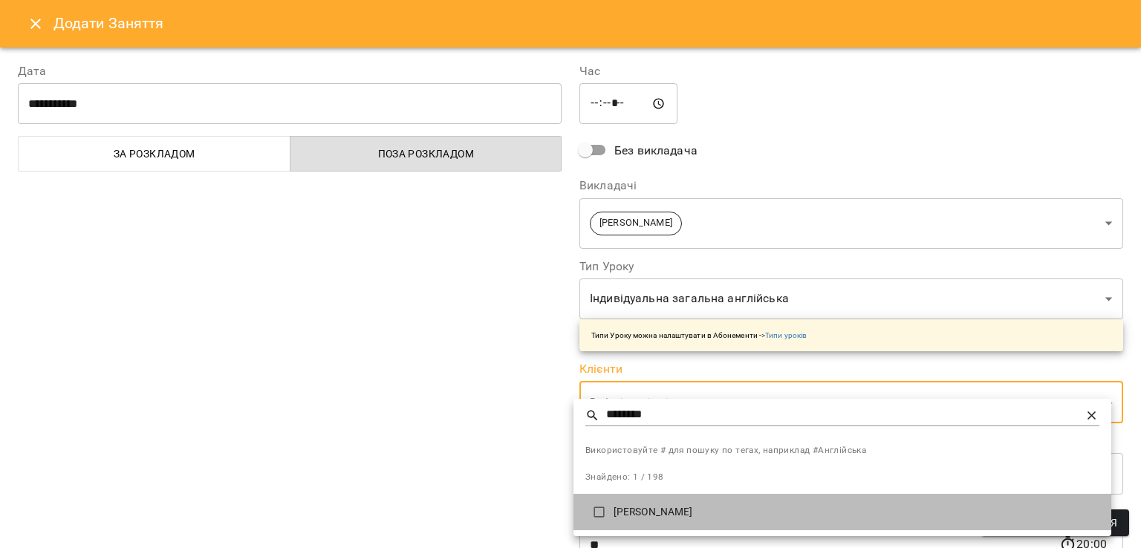
click at [635, 507] on p "[PERSON_NAME]" at bounding box center [857, 512] width 486 height 15
type input "**********"
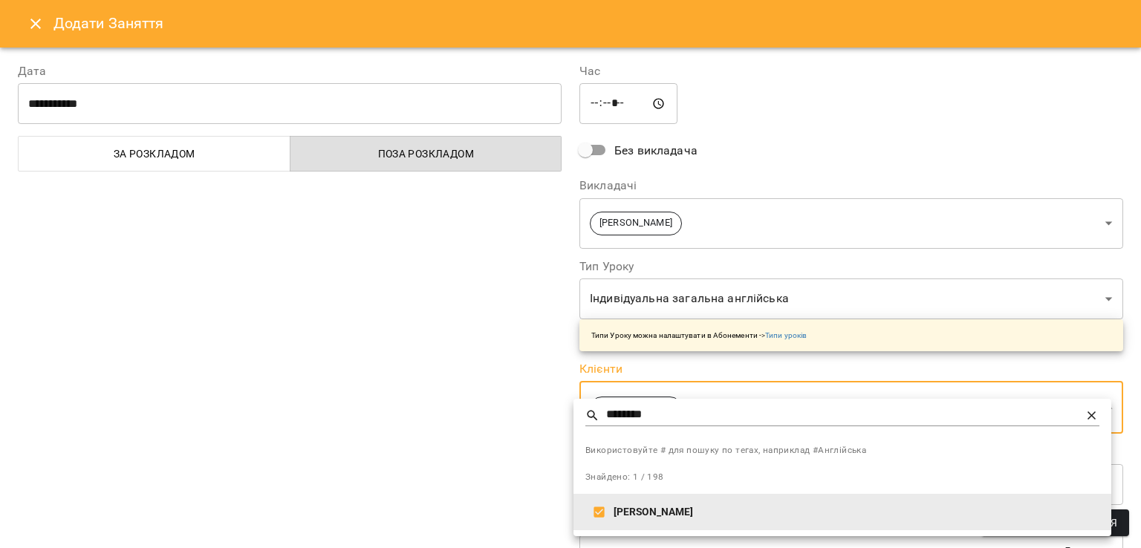
click at [385, 433] on div at bounding box center [570, 274] width 1141 height 548
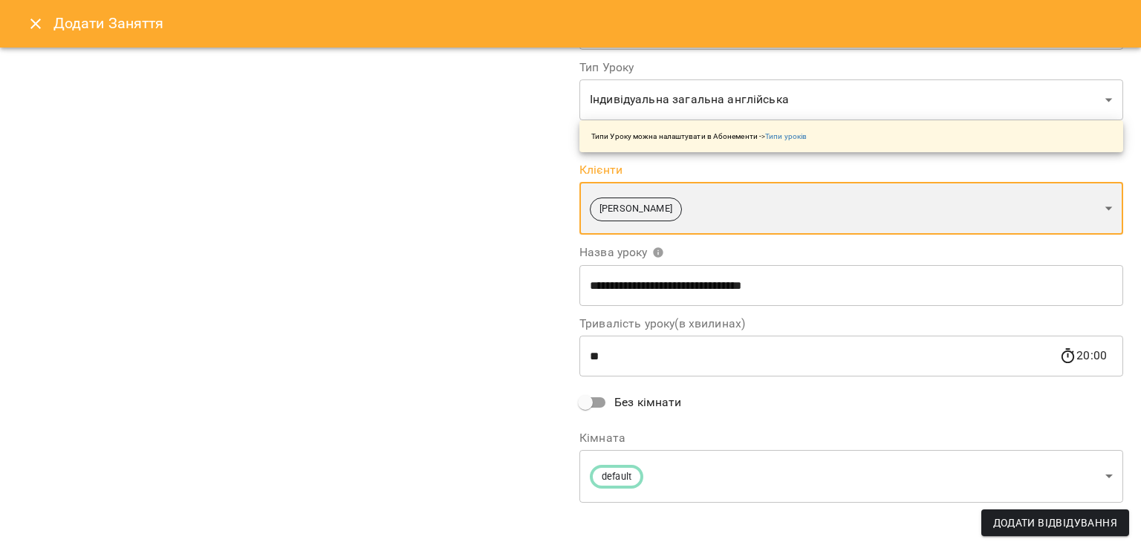
scroll to position [204, 0]
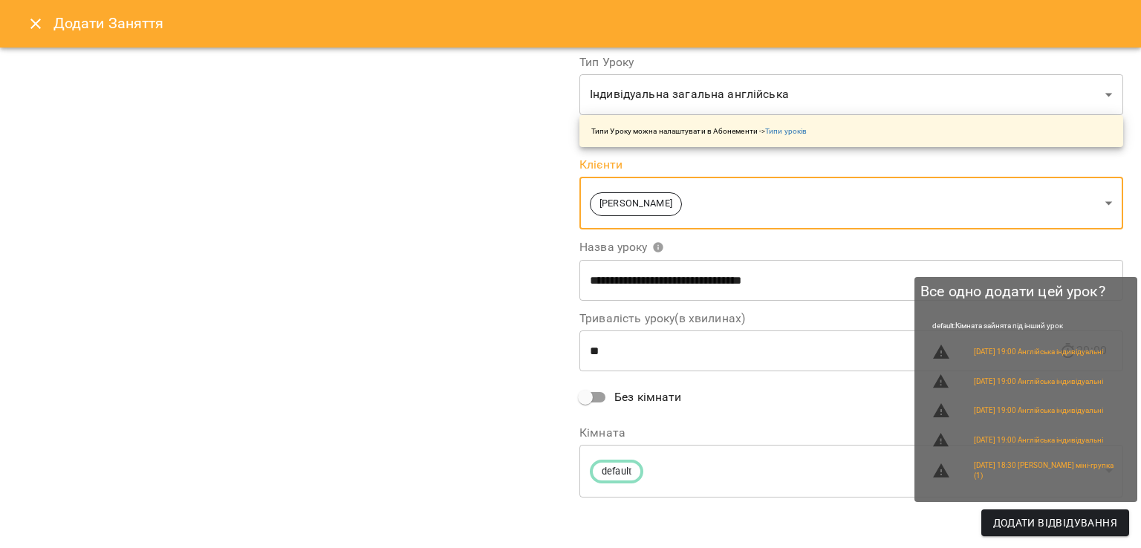
click at [1070, 523] on span "Додати Відвідування" at bounding box center [1055, 523] width 124 height 18
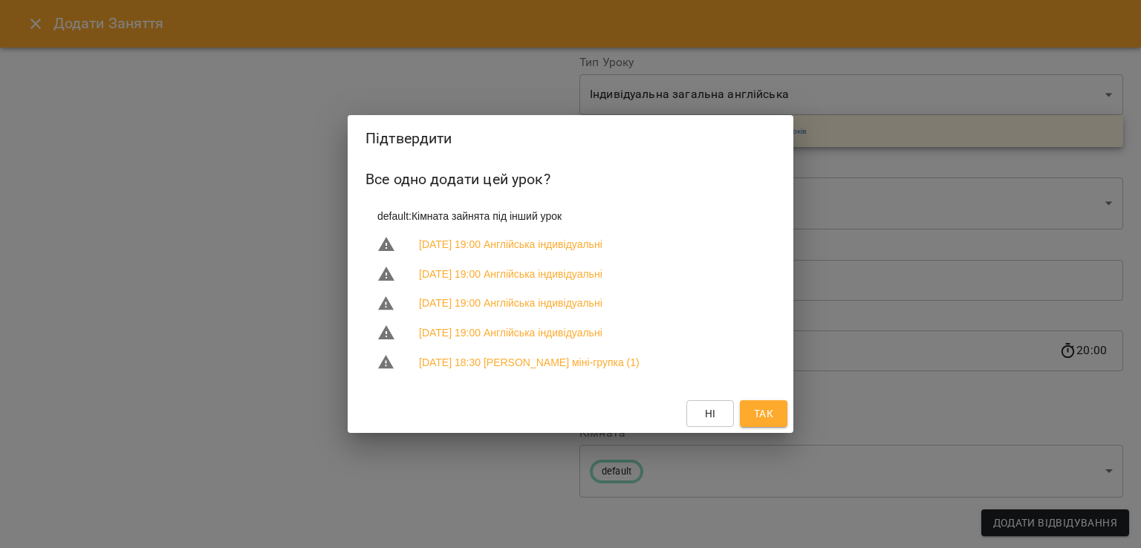
click at [749, 415] on button "Так" at bounding box center [764, 413] width 48 height 27
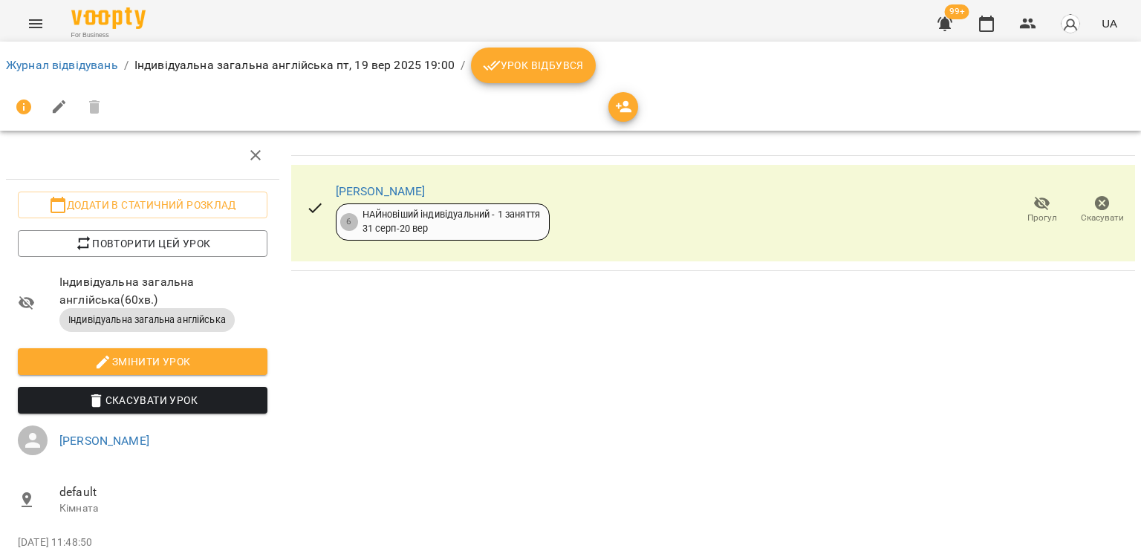
click at [487, 79] on button "Урок відбувся" at bounding box center [533, 66] width 125 height 36
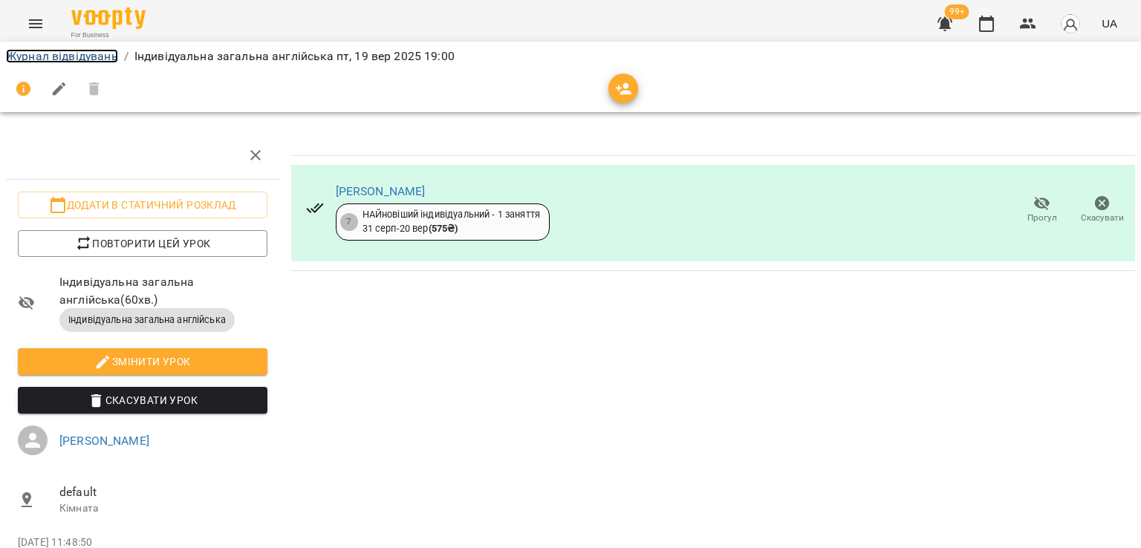
click at [64, 49] on link "Журнал відвідувань" at bounding box center [62, 56] width 112 height 14
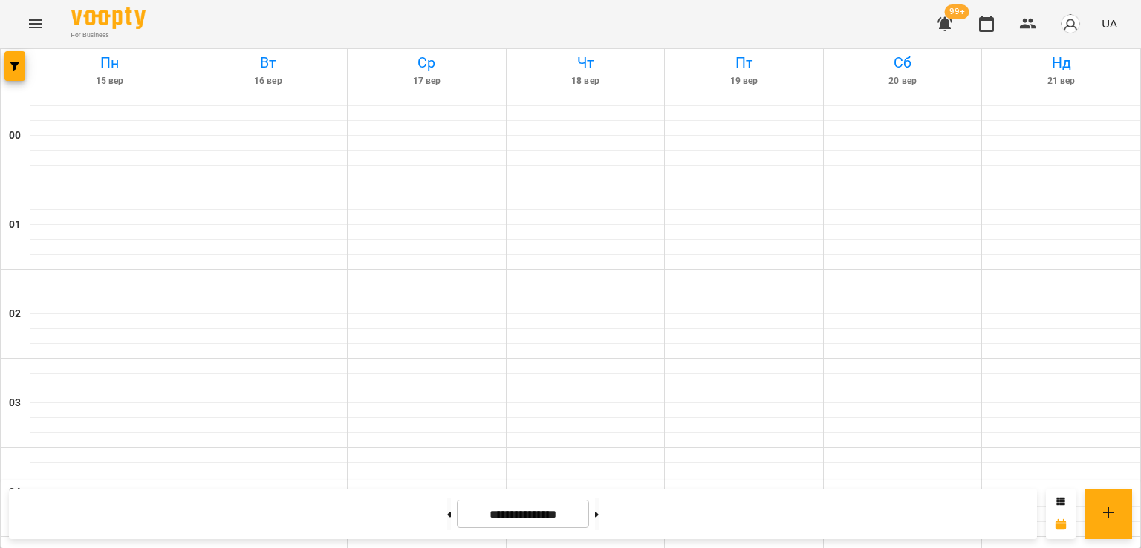
scroll to position [1363, 0]
click at [40, 30] on icon "Menu" at bounding box center [36, 24] width 18 height 18
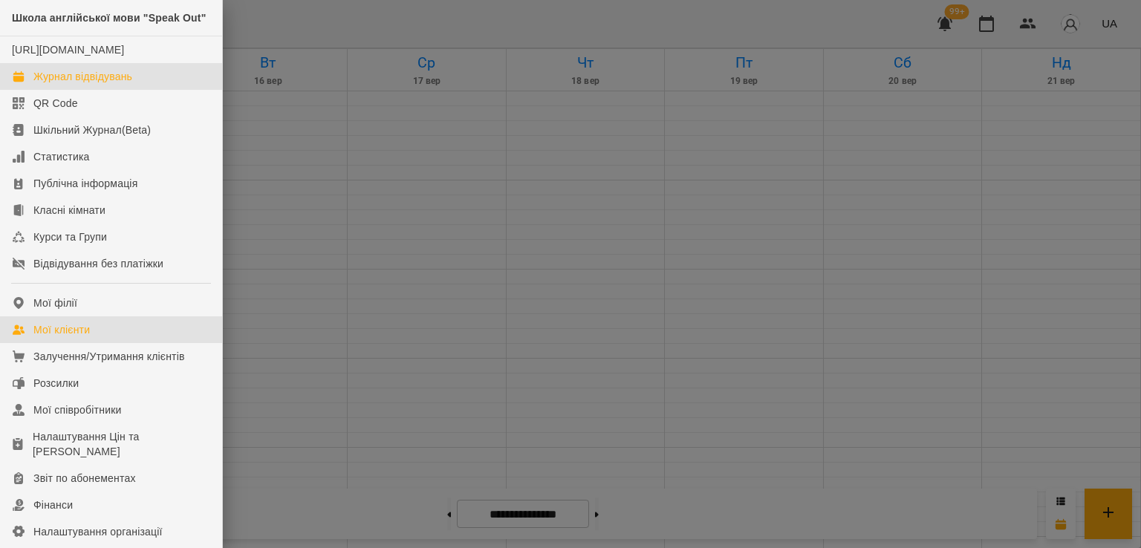
click at [65, 337] on div "Мої клієнти" at bounding box center [61, 329] width 56 height 15
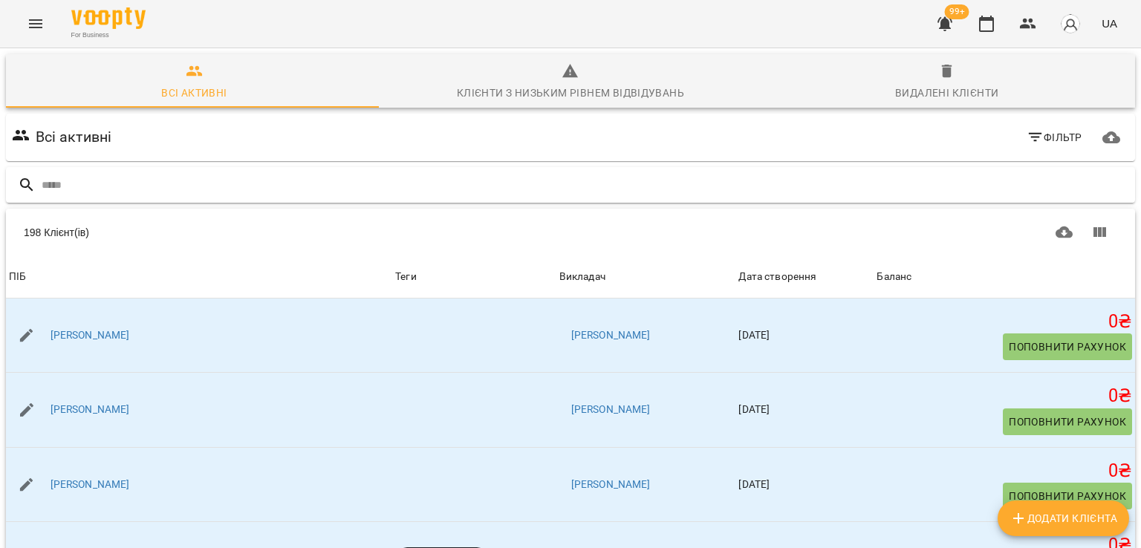
click at [160, 193] on input "text" at bounding box center [586, 185] width 1088 height 25
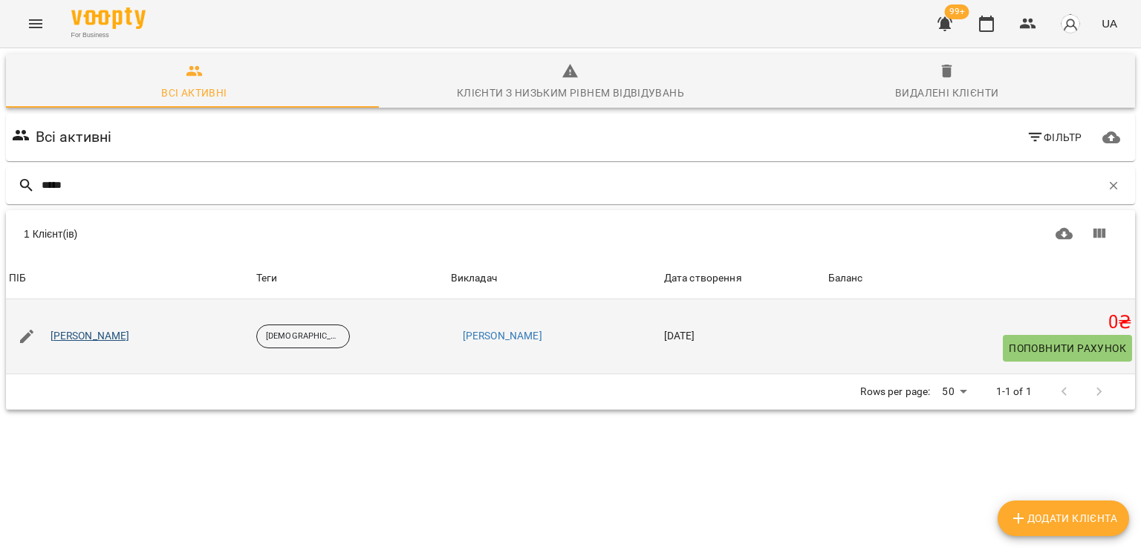
type input "*****"
click at [94, 335] on link "[PERSON_NAME]" at bounding box center [91, 336] width 80 height 15
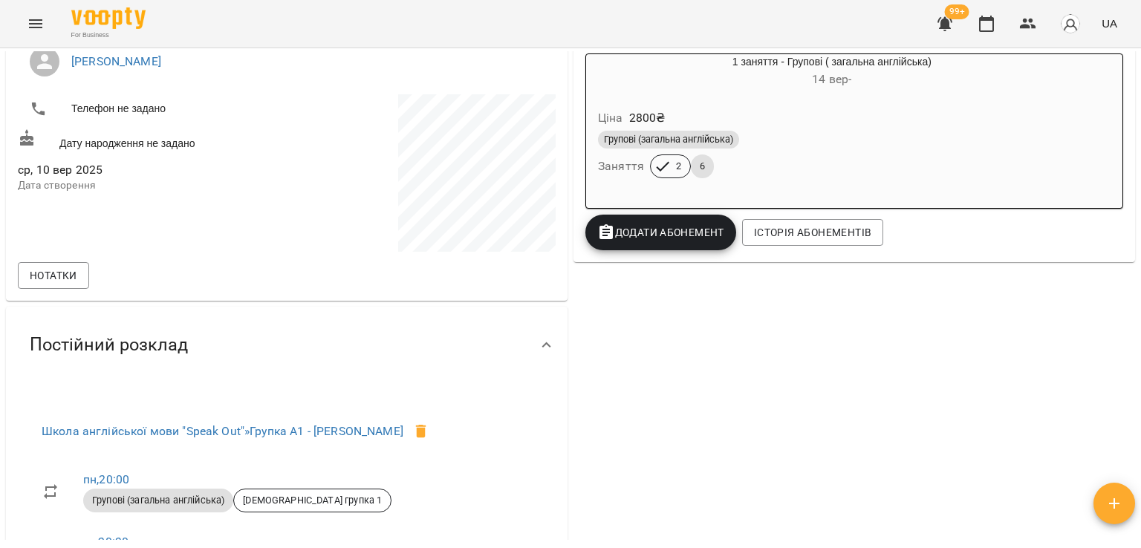
scroll to position [372, 0]
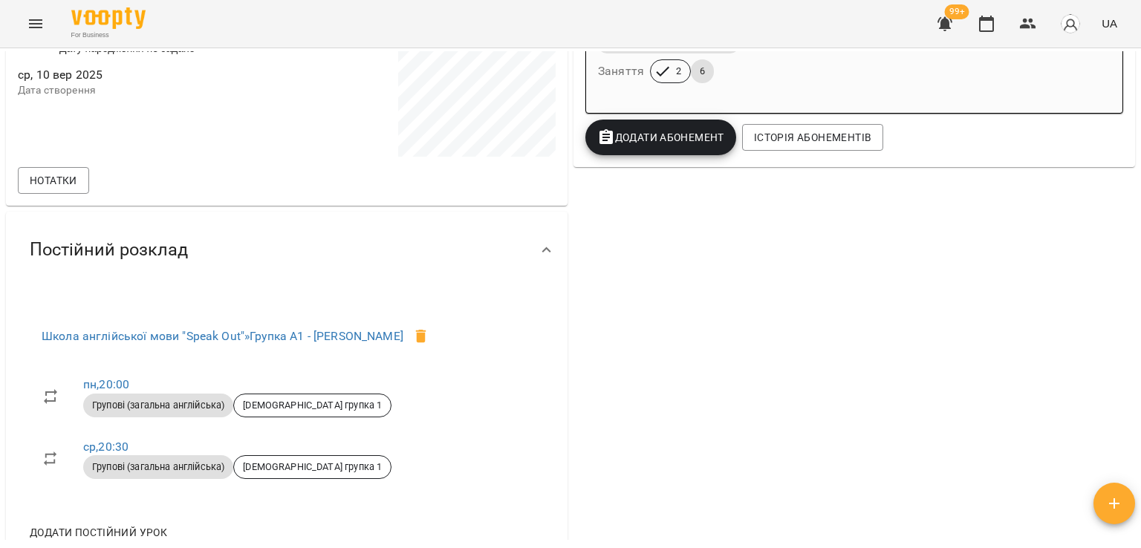
click at [793, 343] on div "0 ₴ Баланс Поповнити рахунок Актуальні абонементи ( 1 ) 1 заняття - Групові ( з…" at bounding box center [855, 181] width 568 height 773
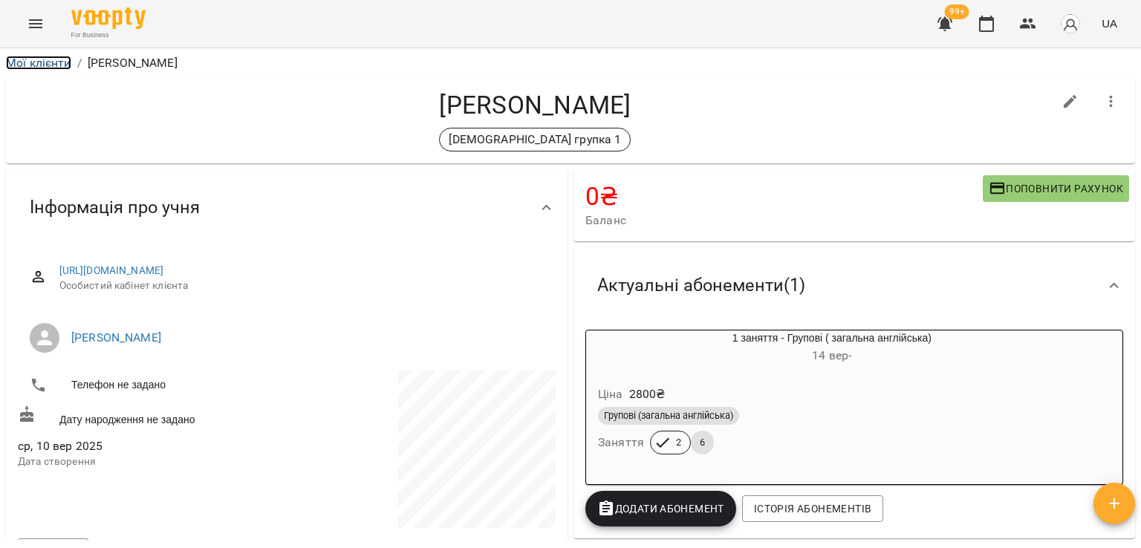
click at [36, 66] on link "Мої клієнти" at bounding box center [38, 63] width 65 height 14
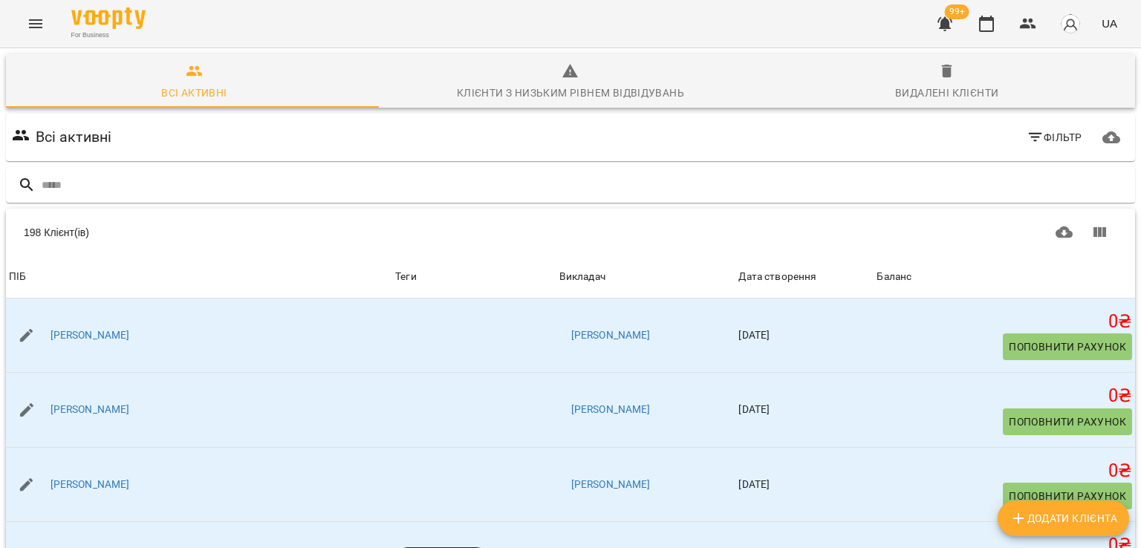
click at [39, 28] on icon "Menu" at bounding box center [36, 24] width 18 height 18
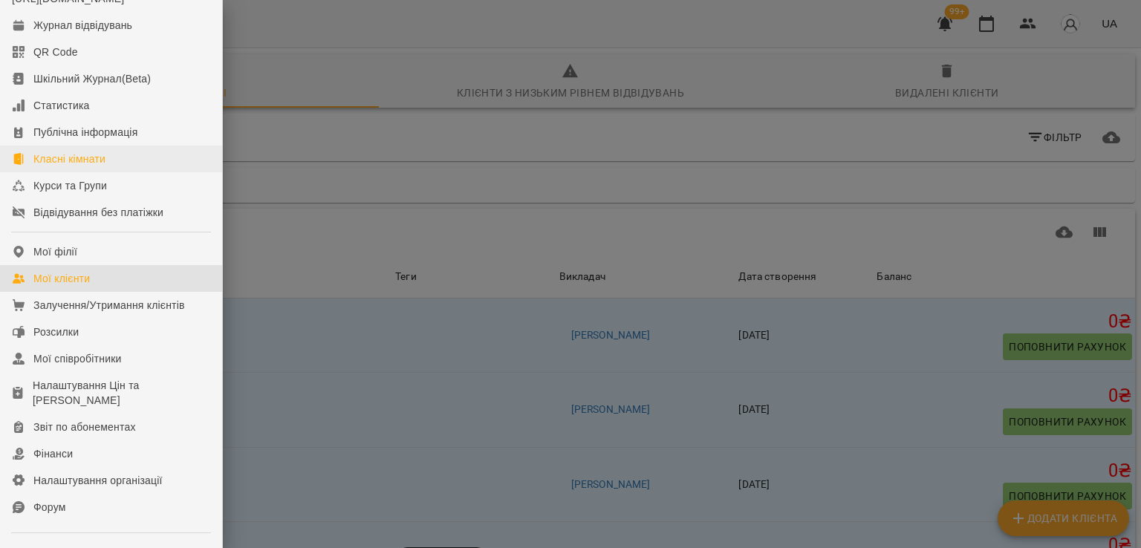
scroll to position [149, 0]
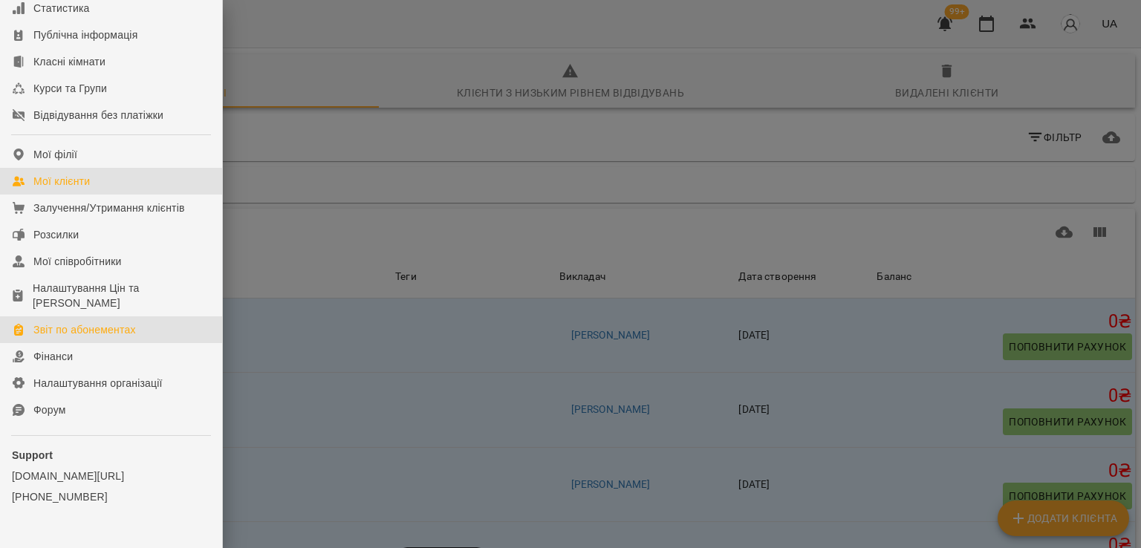
click at [80, 343] on link "Звіт по абонементах" at bounding box center [111, 330] width 222 height 27
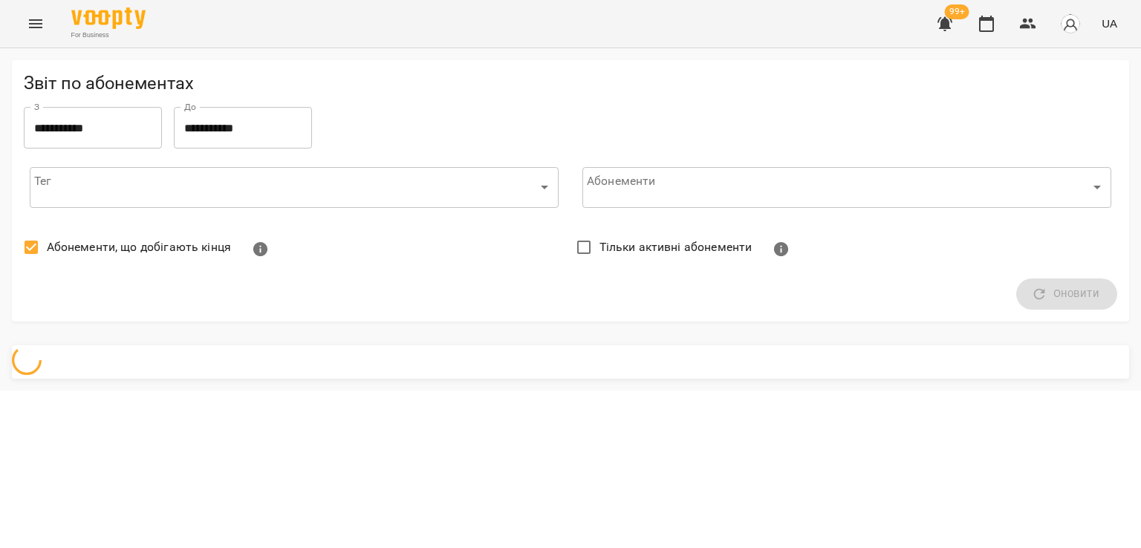
click at [114, 253] on span "Абонементи, що добігають кінця" at bounding box center [139, 248] width 184 height 18
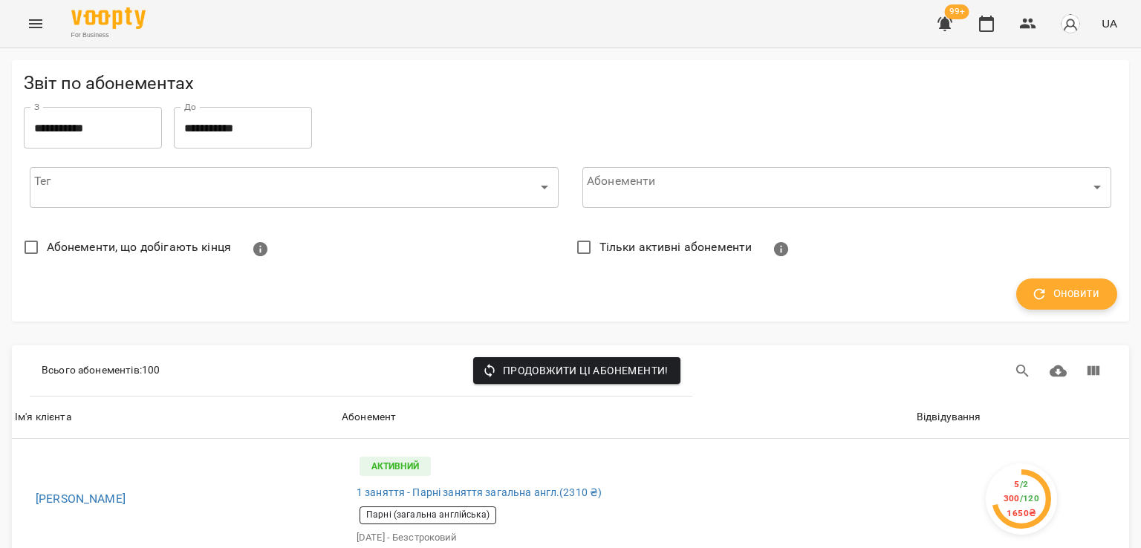
click at [1046, 298] on span "Оновити" at bounding box center [1066, 294] width 65 height 19
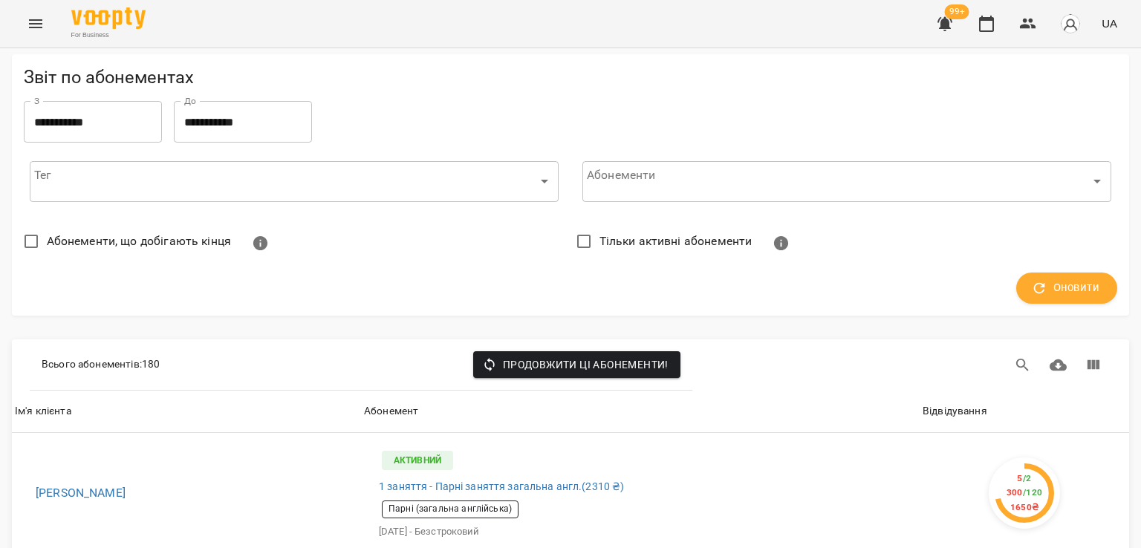
scroll to position [74, 0]
click at [927, 403] on div "Відвідування" at bounding box center [955, 412] width 65 height 18
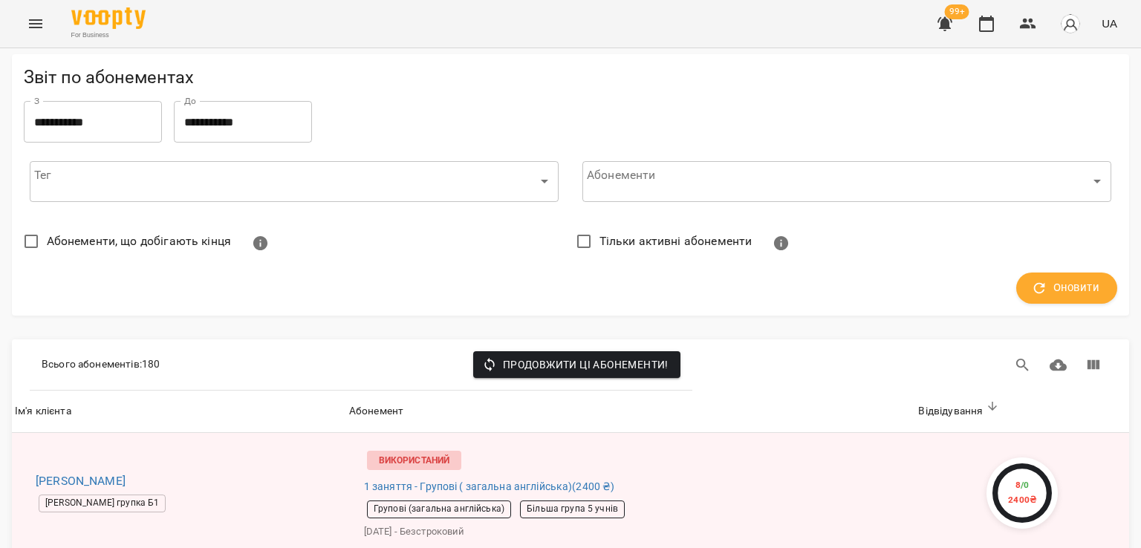
scroll to position [1709, 0]
click at [990, 30] on icon "button" at bounding box center [986, 24] width 15 height 16
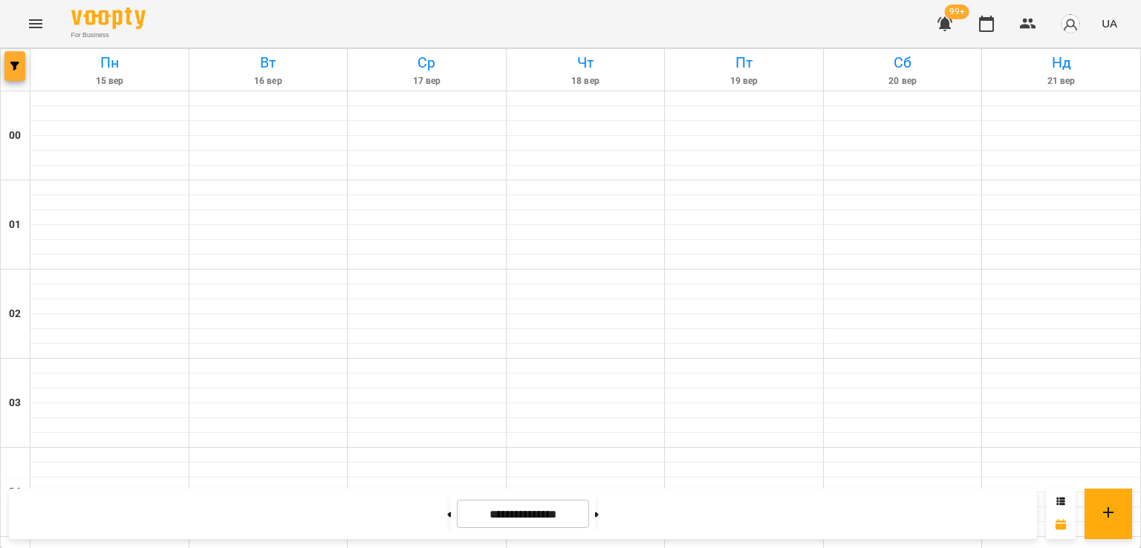
click at [10, 68] on icon "button" at bounding box center [14, 66] width 9 height 9
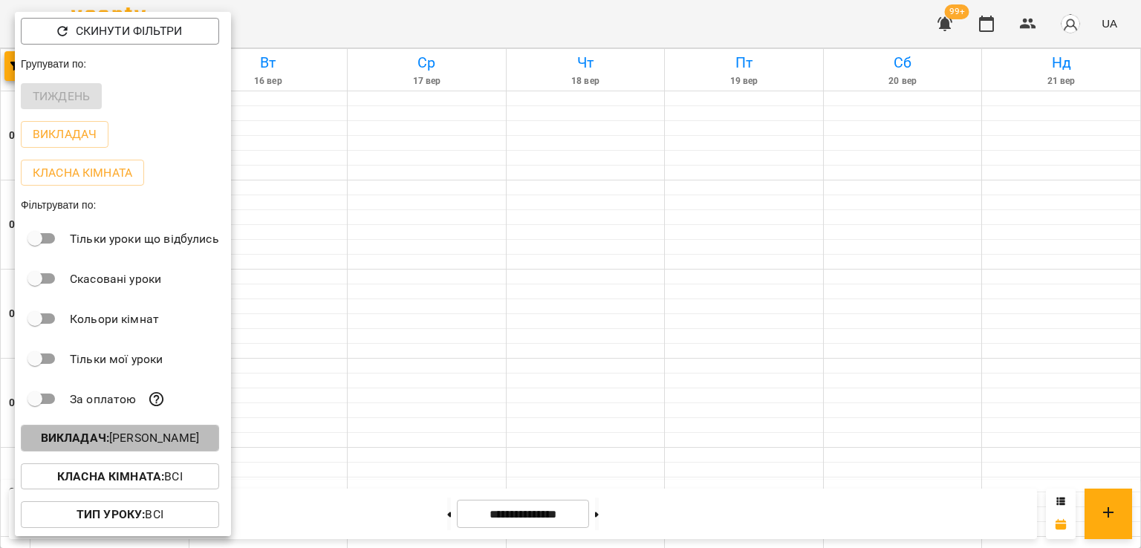
click at [178, 447] on p "Викладач : Софія Компанієць" at bounding box center [120, 438] width 158 height 18
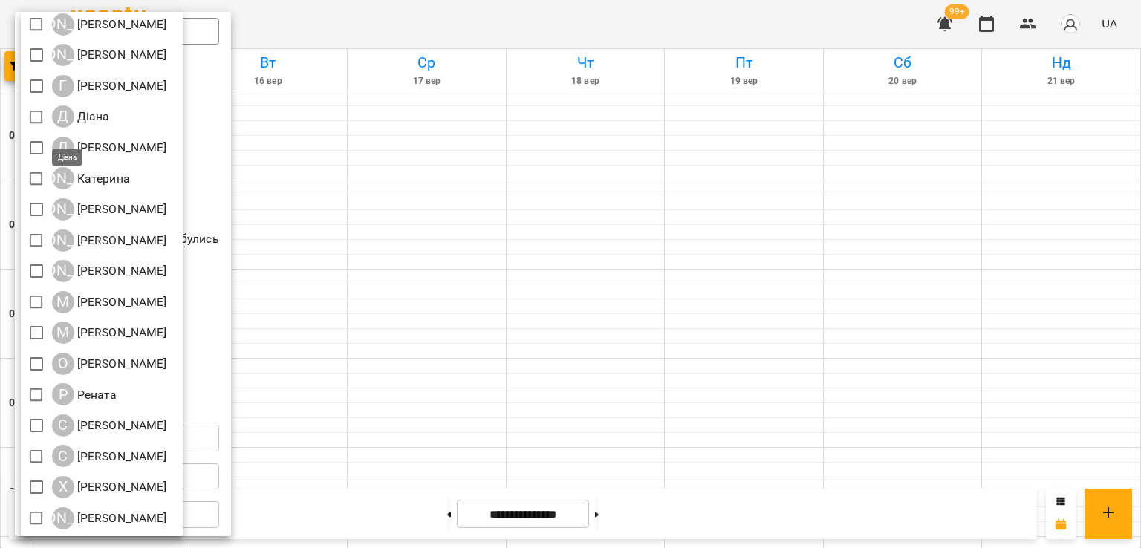
scroll to position [123, 0]
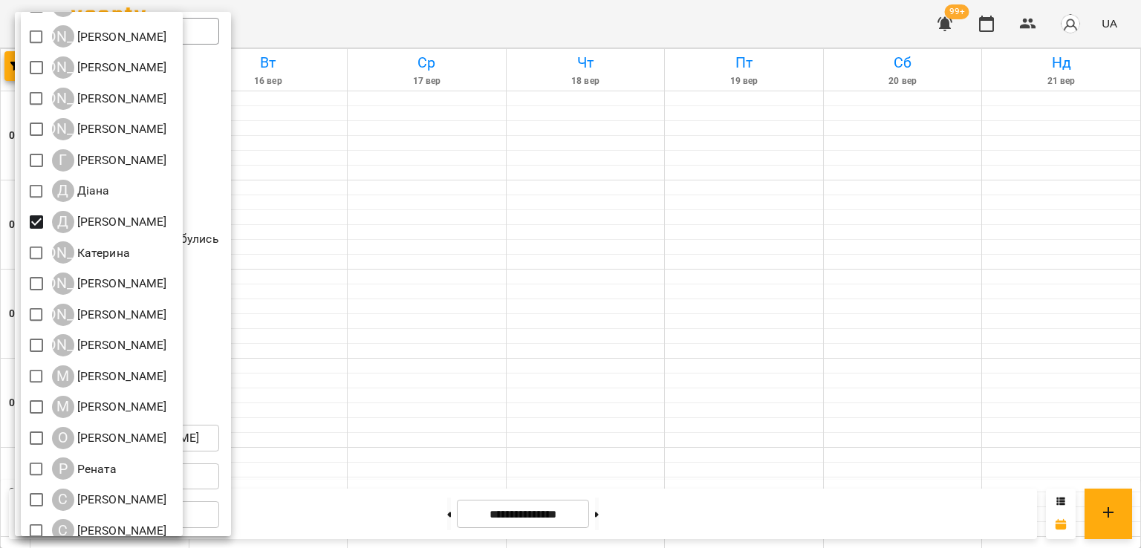
click at [779, 262] on div at bounding box center [570, 274] width 1141 height 548
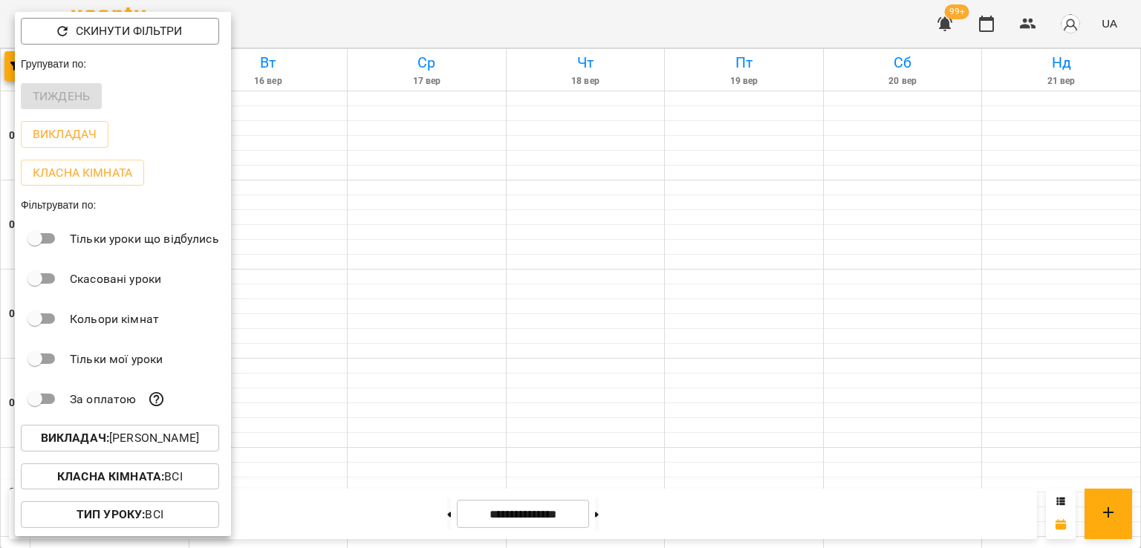
click at [779, 262] on div at bounding box center [570, 274] width 1141 height 548
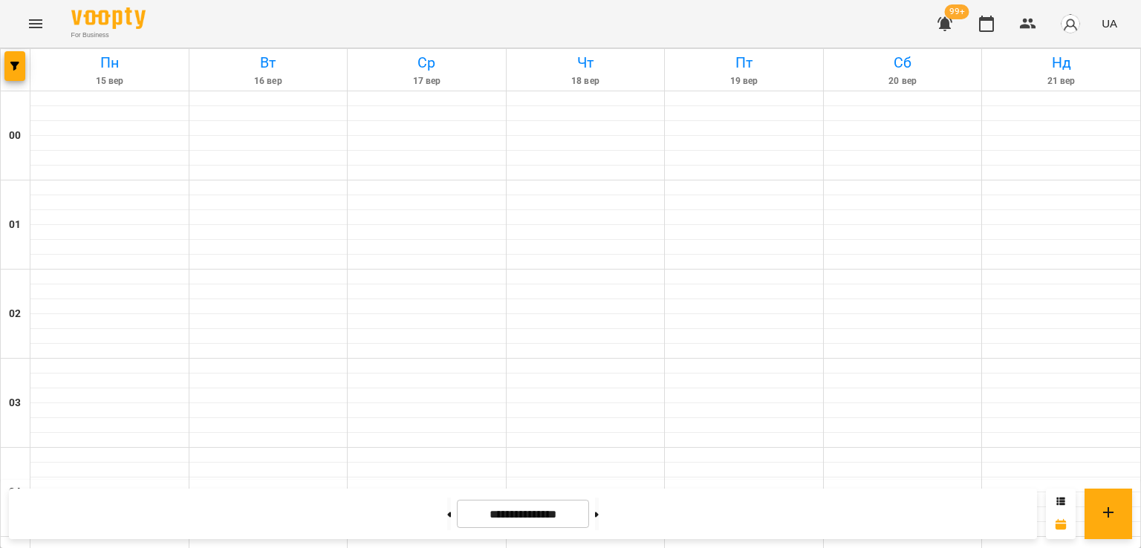
scroll to position [1115, 0]
click at [599, 521] on button at bounding box center [597, 514] width 4 height 33
type input "**********"
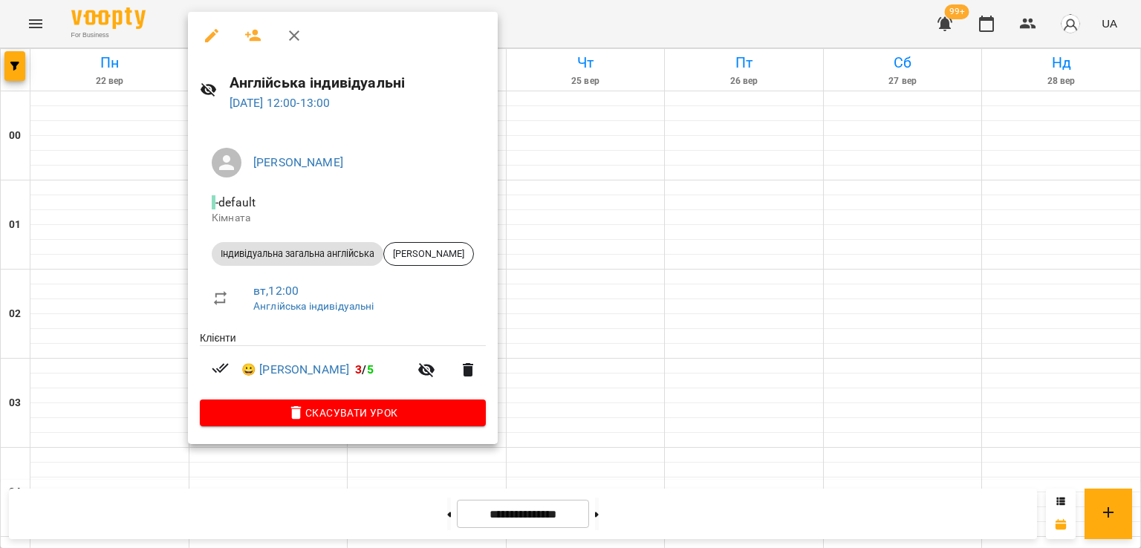
click at [725, 352] on div at bounding box center [570, 274] width 1141 height 548
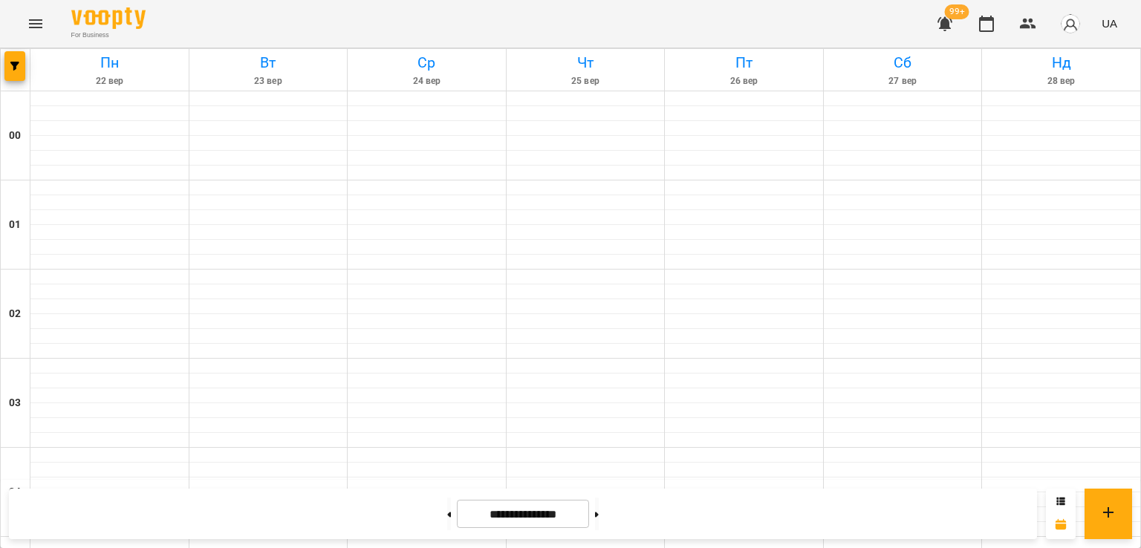
scroll to position [1189, 0]
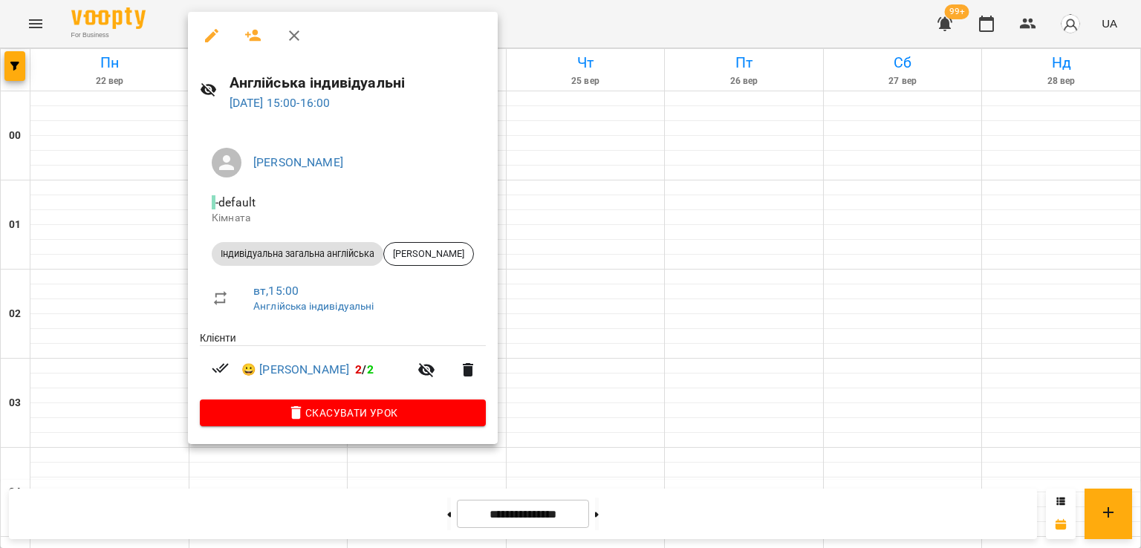
click at [536, 194] on div at bounding box center [570, 274] width 1141 height 548
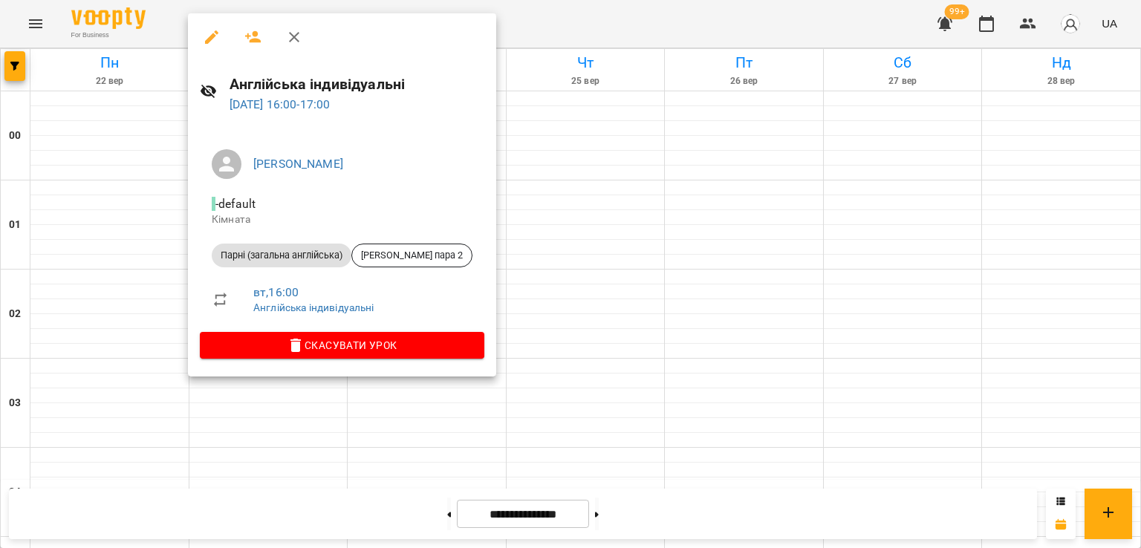
click at [483, 192] on div at bounding box center [570, 274] width 1141 height 548
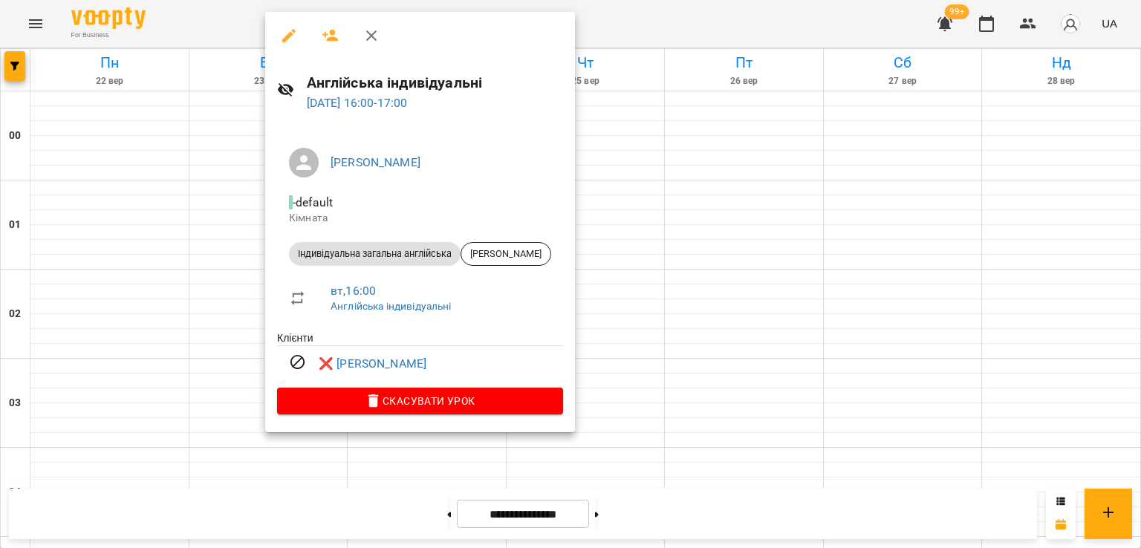
click at [627, 192] on div at bounding box center [570, 274] width 1141 height 548
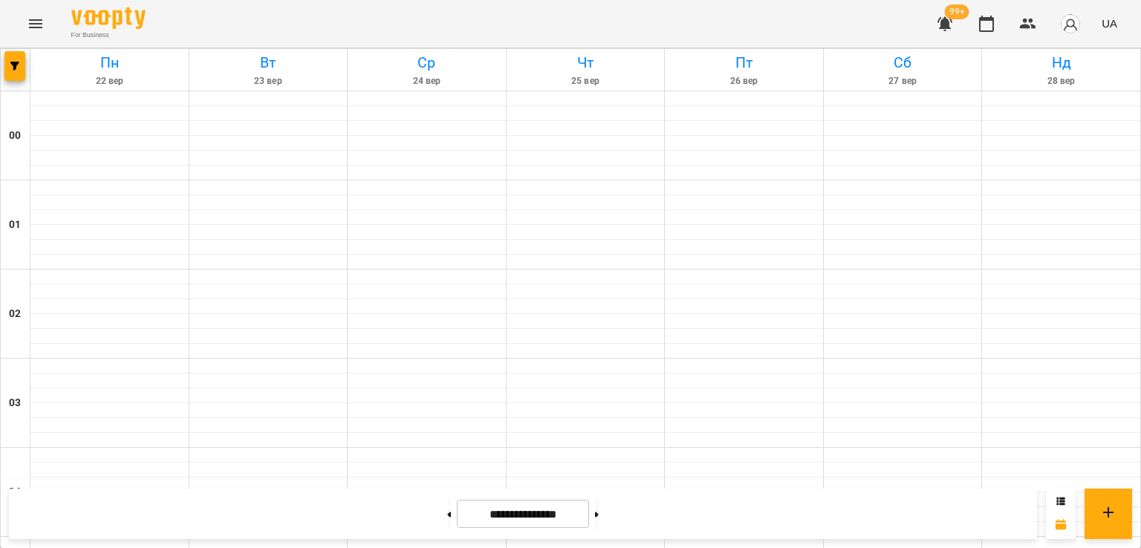
scroll to position [1337, 0]
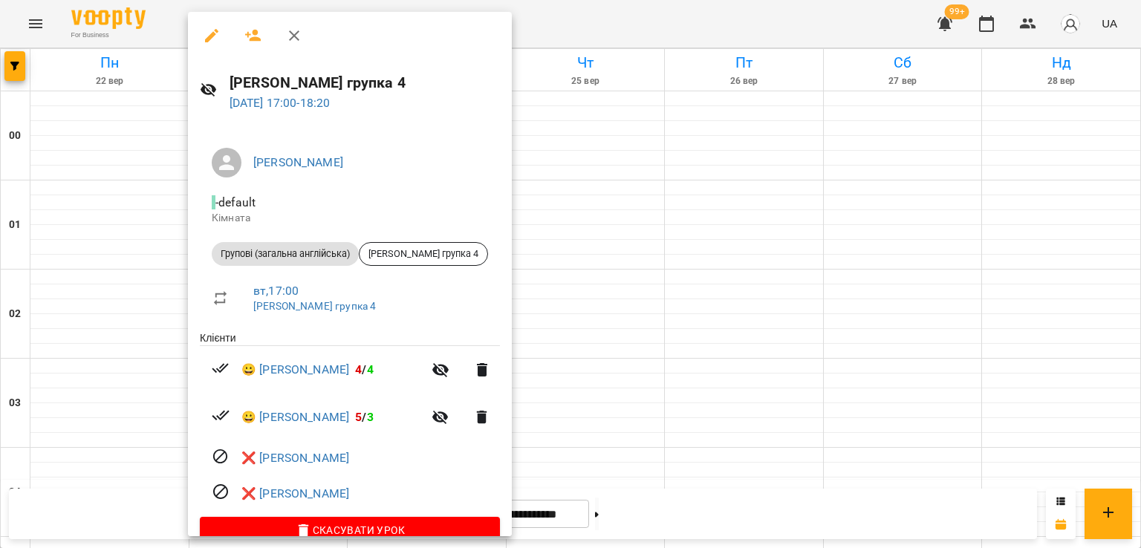
click at [554, 298] on div at bounding box center [570, 274] width 1141 height 548
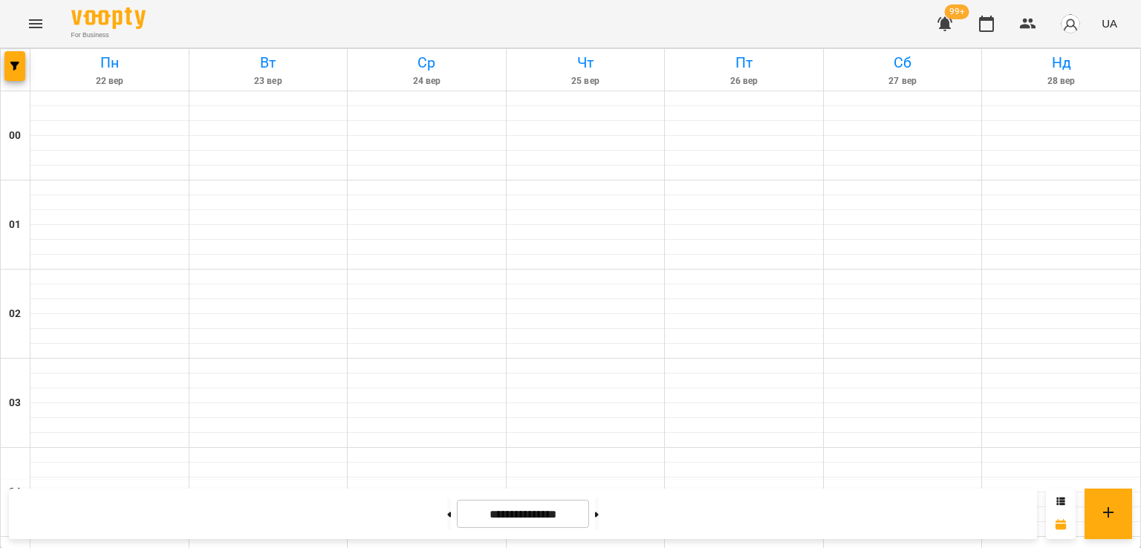
scroll to position [1486, 0]
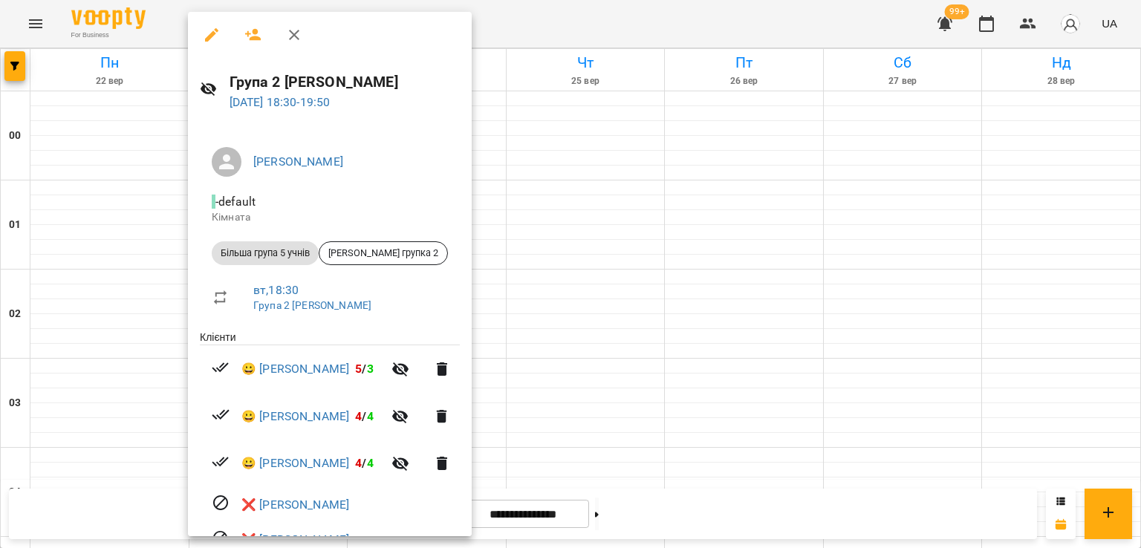
scroll to position [0, 0]
click at [208, 39] on icon "button" at bounding box center [211, 35] width 13 height 13
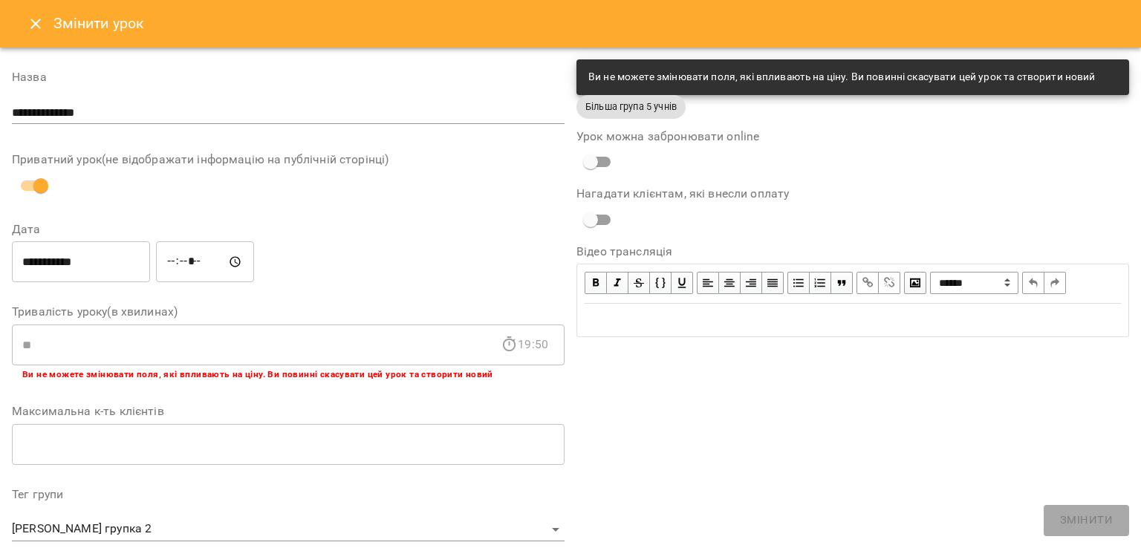
click at [30, 26] on icon "Close" at bounding box center [36, 24] width 18 height 18
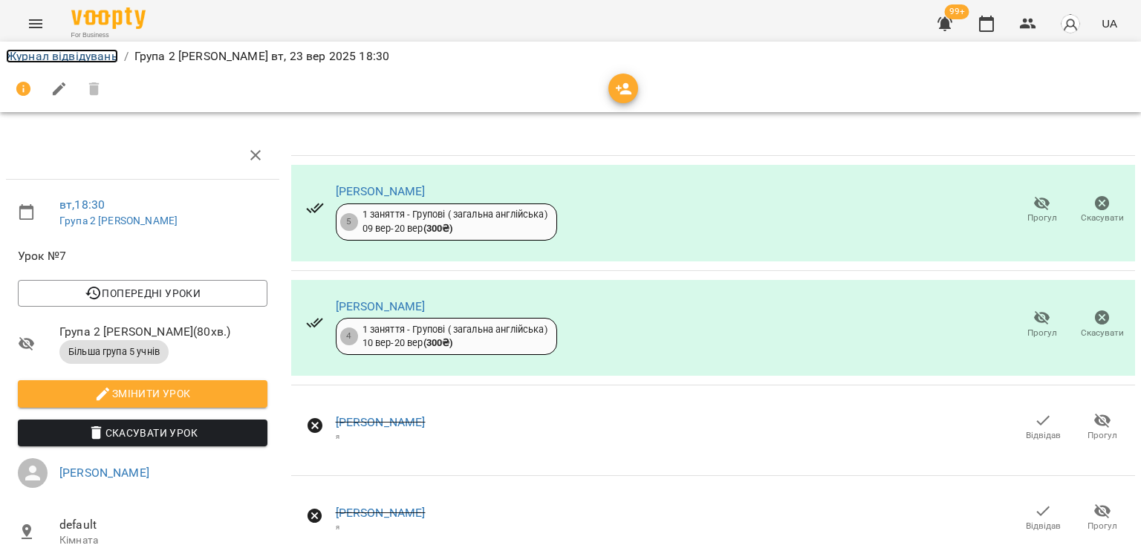
click at [104, 58] on link "Журнал відвідувань" at bounding box center [62, 56] width 112 height 14
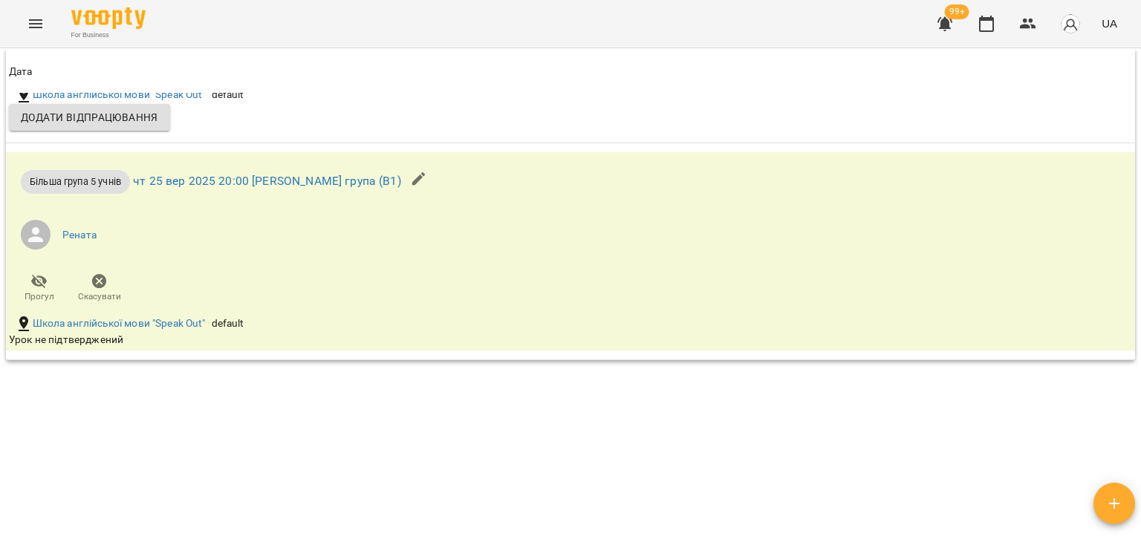
scroll to position [1271, 0]
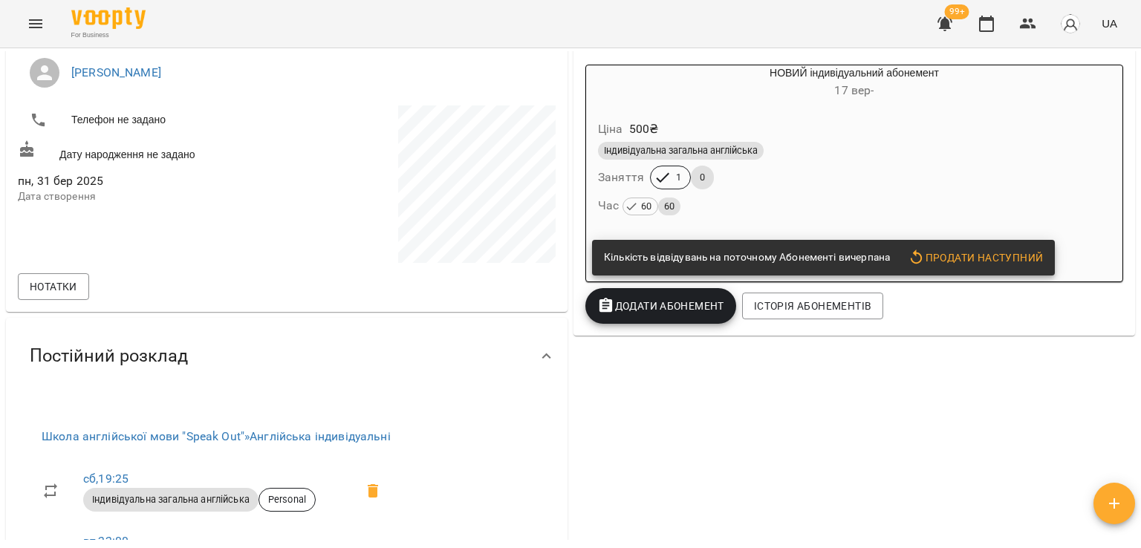
scroll to position [149, 0]
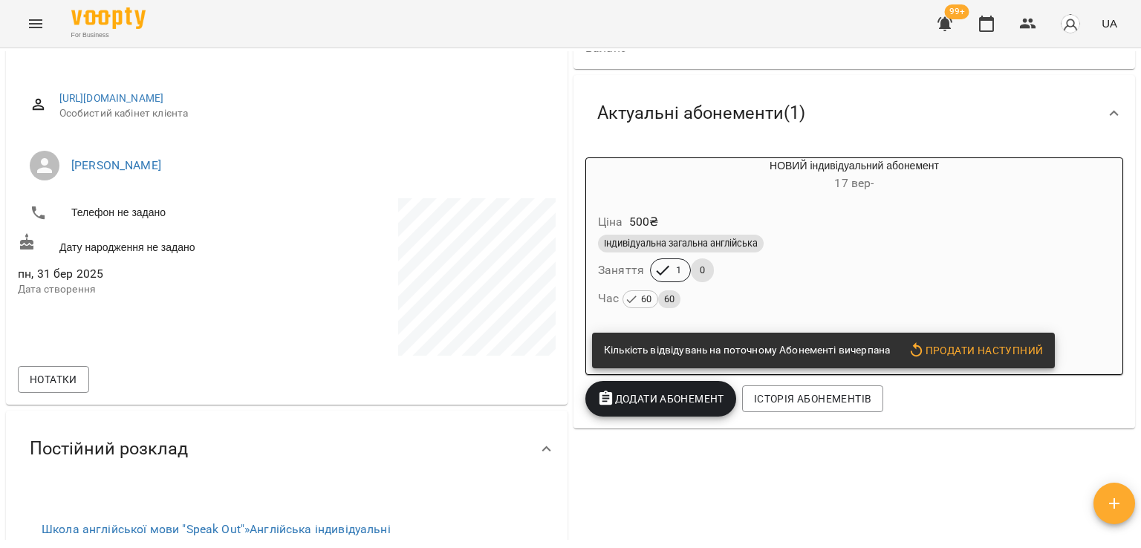
click at [722, 200] on div "Ціна 500 ₴ Індивідуальна загальна англійська Заняття 1 0 Час 60 60" at bounding box center [854, 263] width 542 height 133
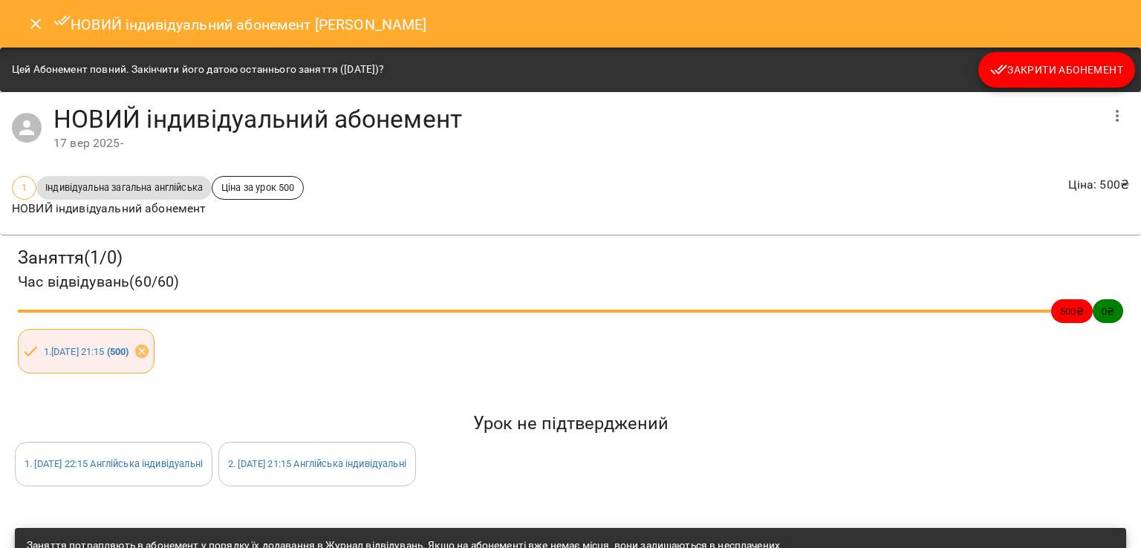
click at [1055, 65] on span "Закрити Абонемент" at bounding box center [1056, 70] width 133 height 18
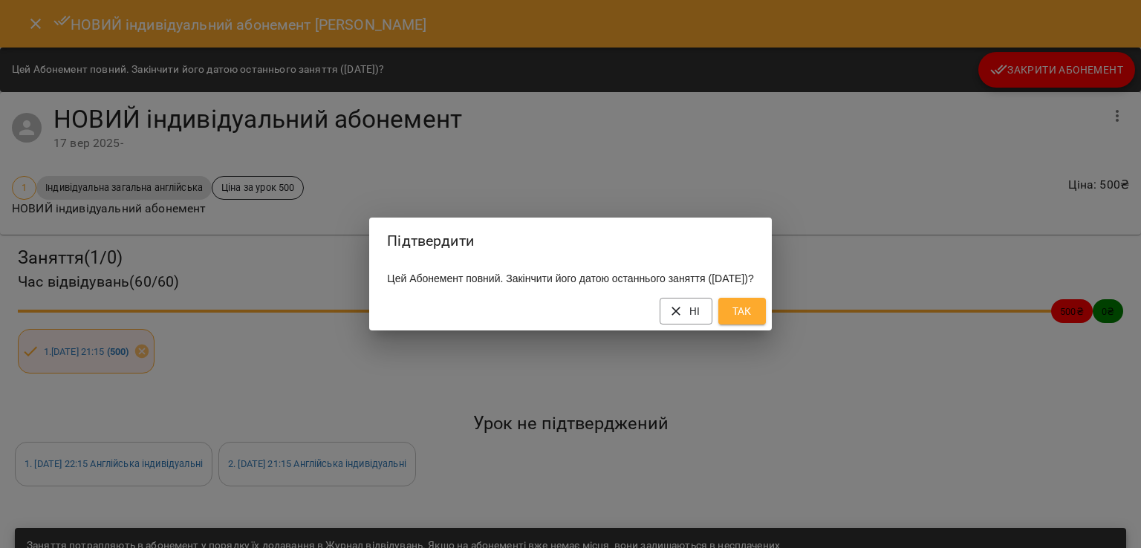
click at [745, 314] on button "Так" at bounding box center [743, 311] width 48 height 27
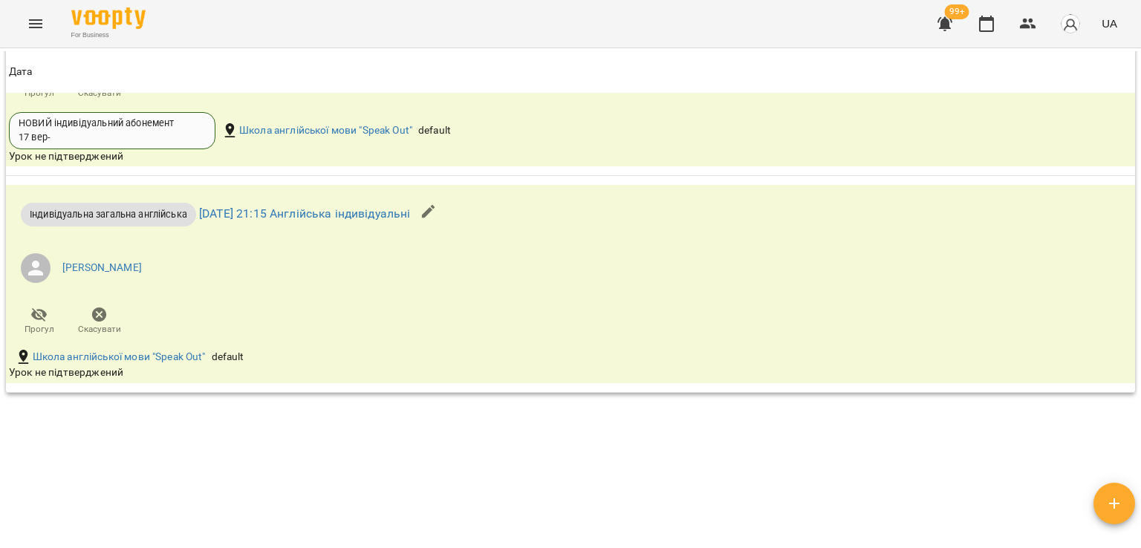
scroll to position [1932, 0]
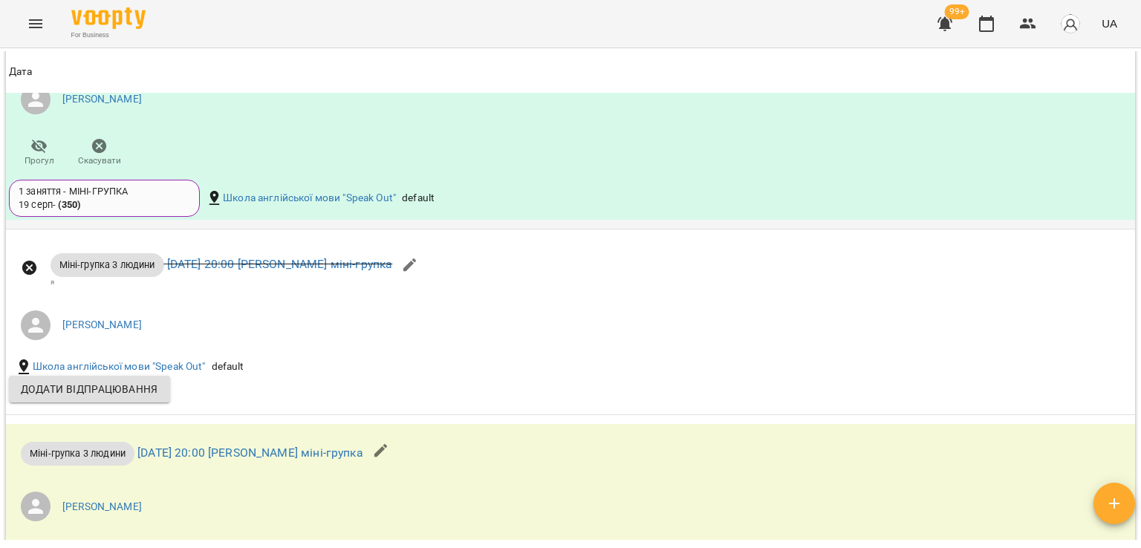
scroll to position [1493, 0]
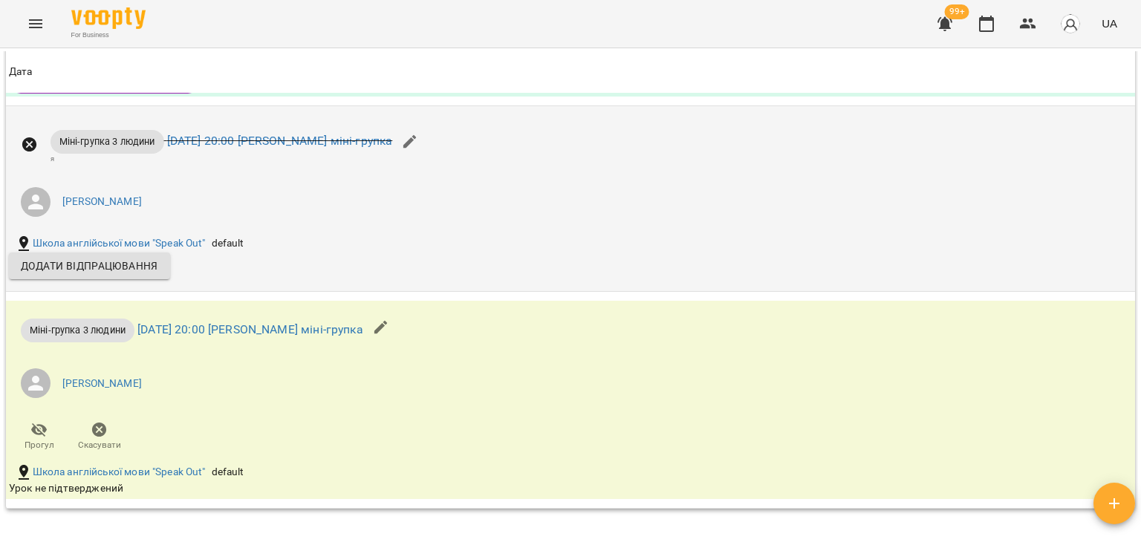
click at [137, 265] on span "Додати відпрацювання" at bounding box center [89, 266] width 137 height 18
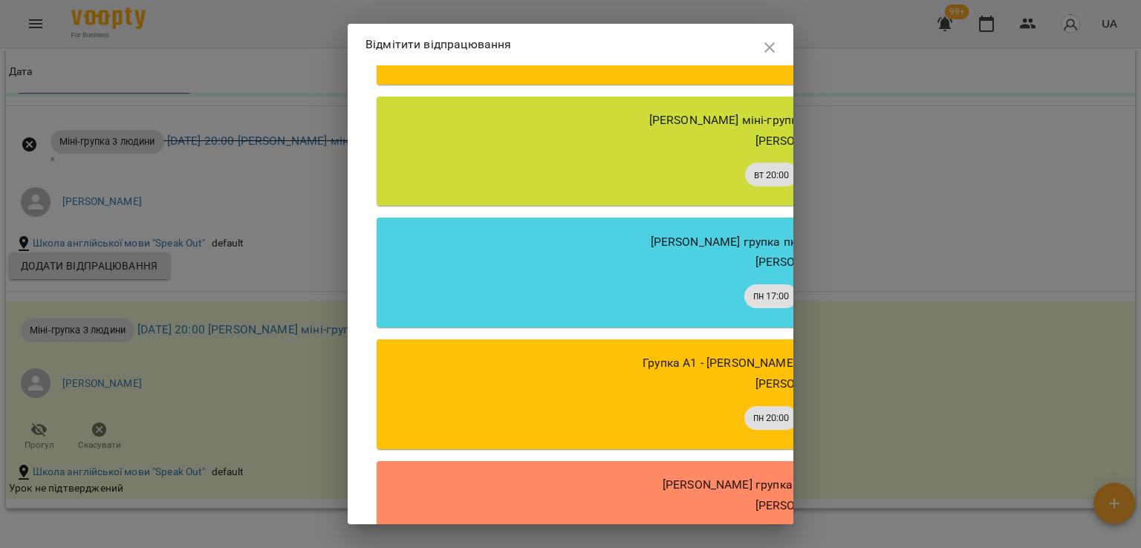
scroll to position [597, 0]
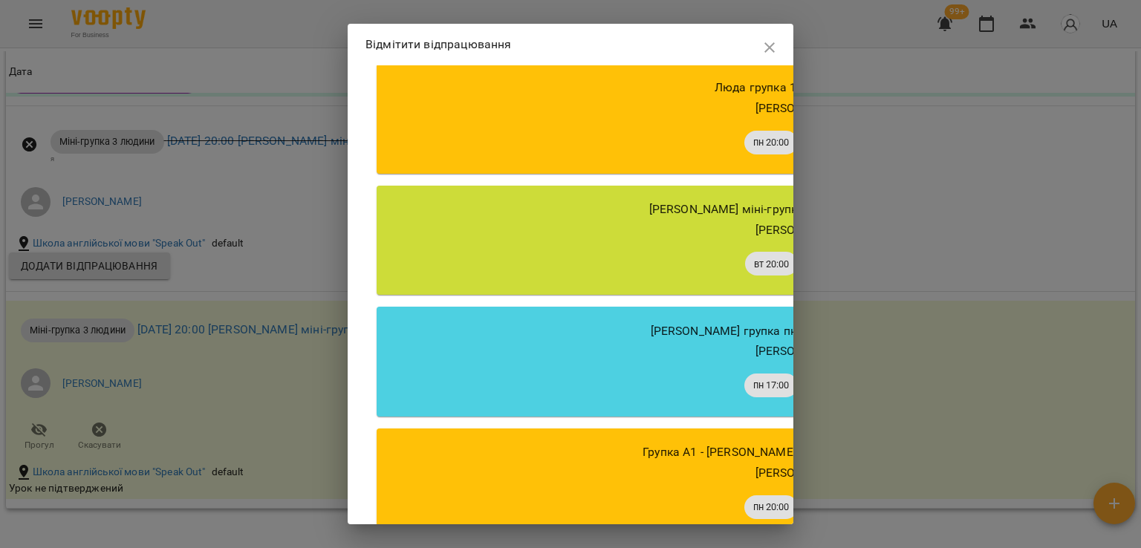
click at [533, 239] on div "[PERSON_NAME]" at bounding box center [800, 230] width 823 height 18
click at [618, 205] on div "**********" at bounding box center [800, 134] width 869 height 1320
click at [810, 221] on div "[PERSON_NAME] міні-групка" at bounding box center [880, 210] width 141 height 24
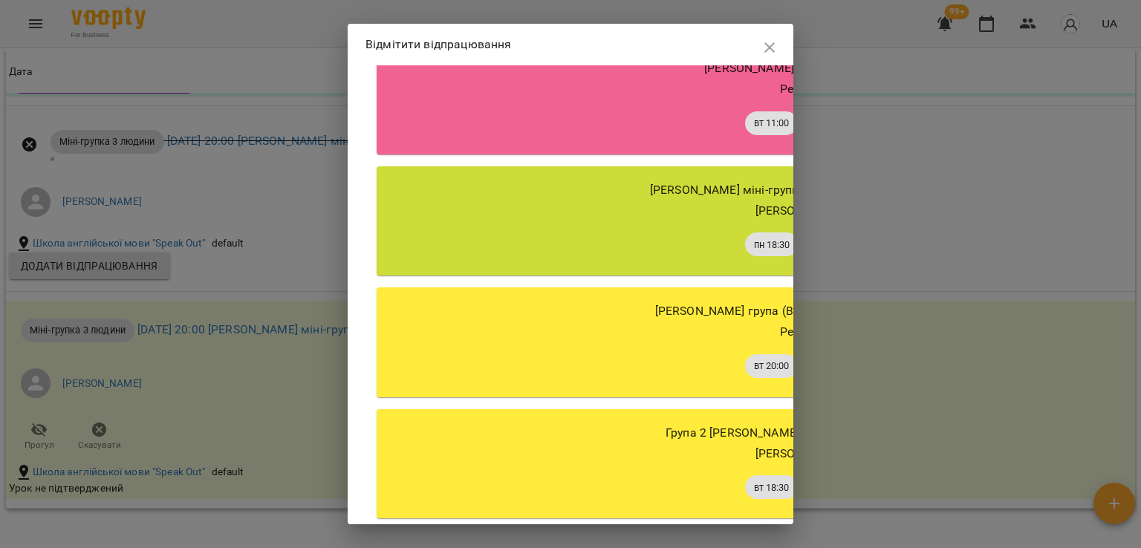
scroll to position [0, 0]
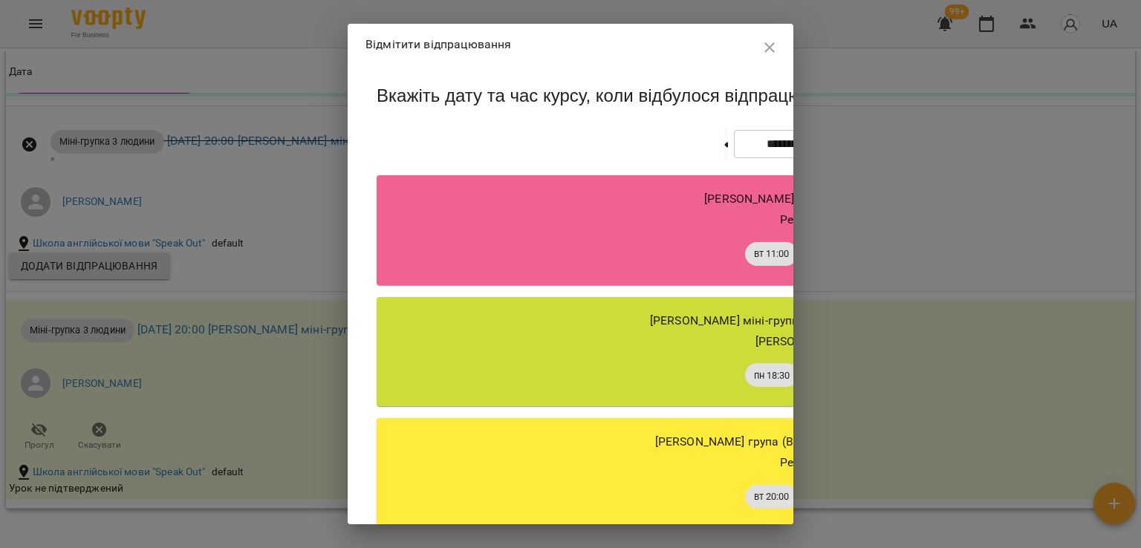
click at [872, 160] on button at bounding box center [874, 144] width 4 height 33
type input "**********"
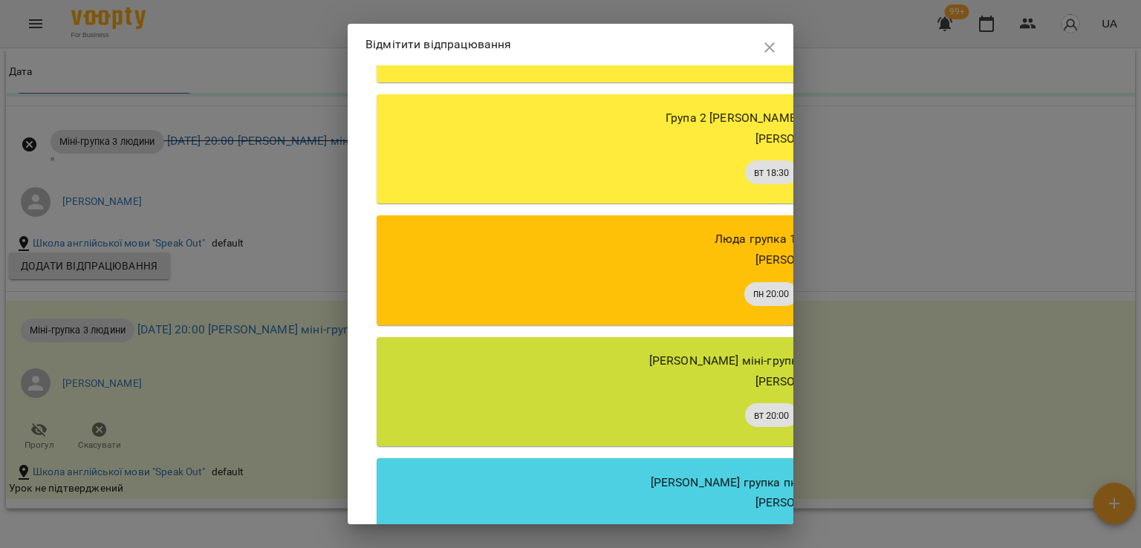
scroll to position [520, 0]
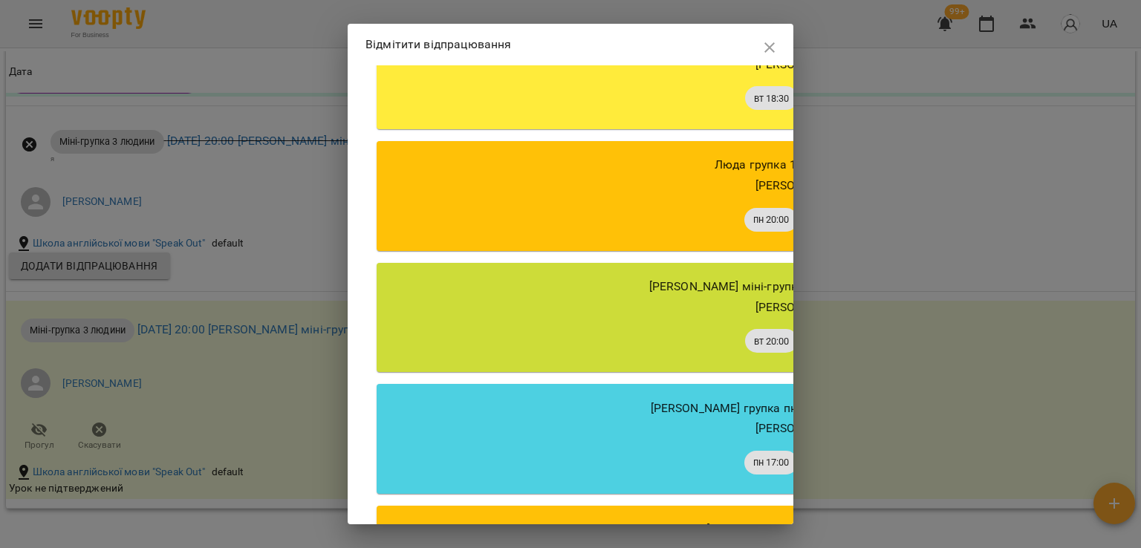
click at [756, 314] on span "[PERSON_NAME]" at bounding box center [801, 307] width 90 height 14
click at [811, 293] on span "[PERSON_NAME] міні-групка" at bounding box center [881, 286] width 140 height 13
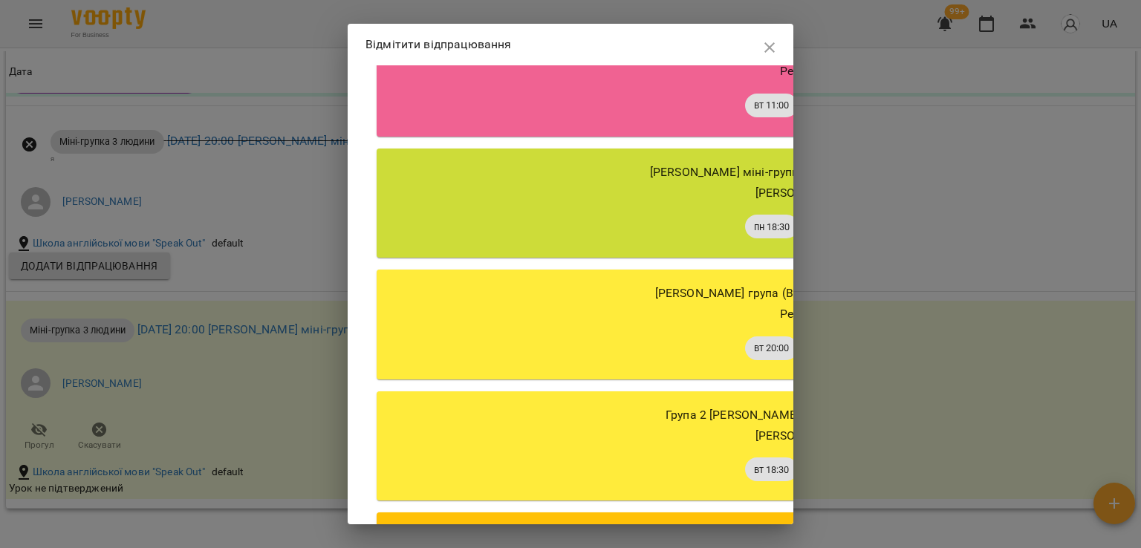
scroll to position [0, 0]
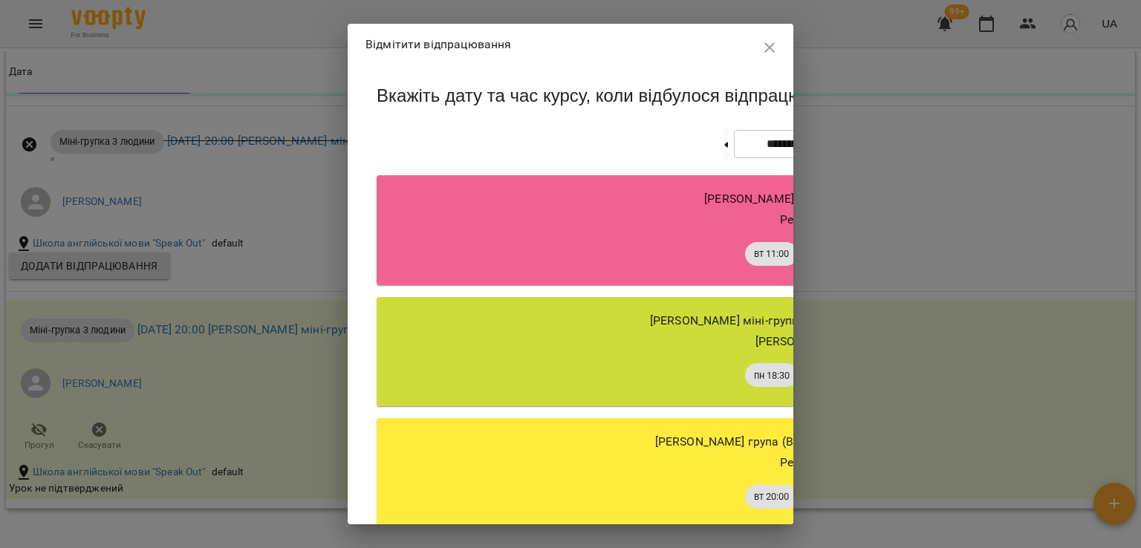
click at [756, 351] on div "[PERSON_NAME]" at bounding box center [801, 342] width 90 height 18
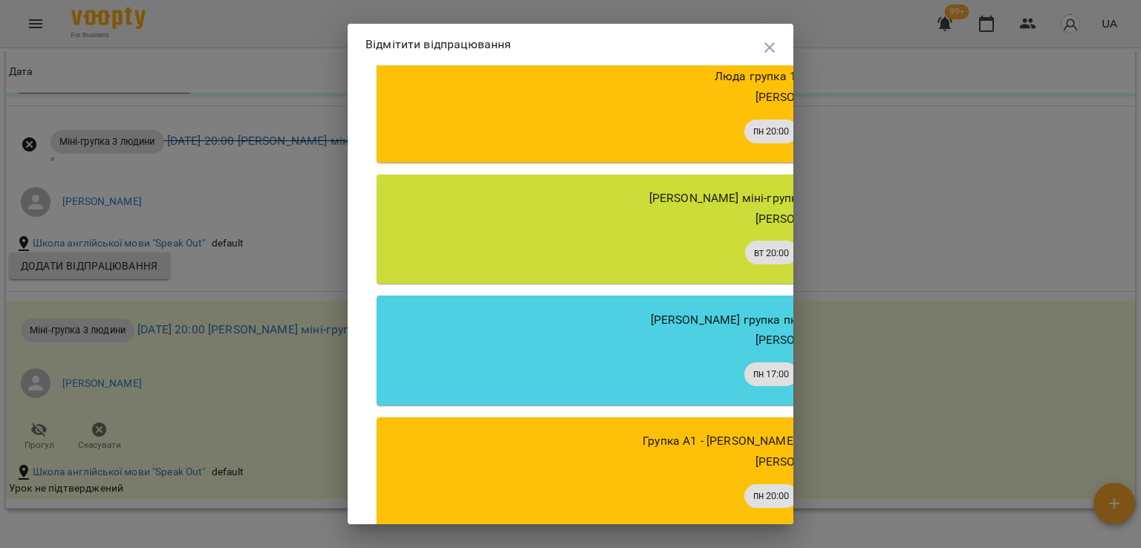
scroll to position [594, 0]
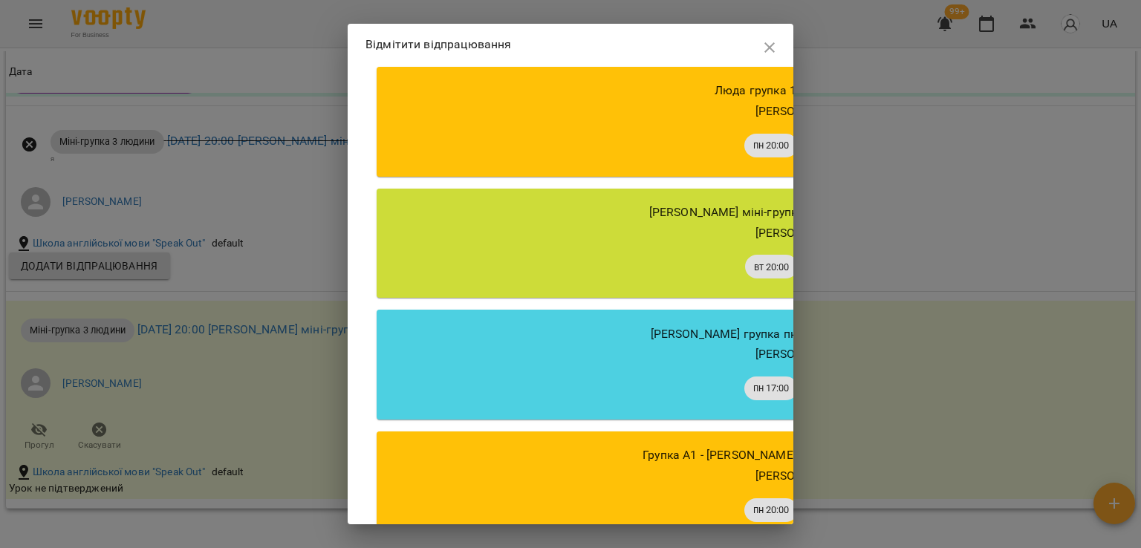
click at [577, 271] on div "[PERSON_NAME] міні-групка [PERSON_NAME] міні-групка [PERSON_NAME] вт 20:00 чт 2…" at bounding box center [800, 244] width 847 height 110
click at [756, 240] on span "[PERSON_NAME]" at bounding box center [801, 233] width 90 height 14
click at [810, 224] on div "[PERSON_NAME] міні-групка" at bounding box center [880, 213] width 141 height 24
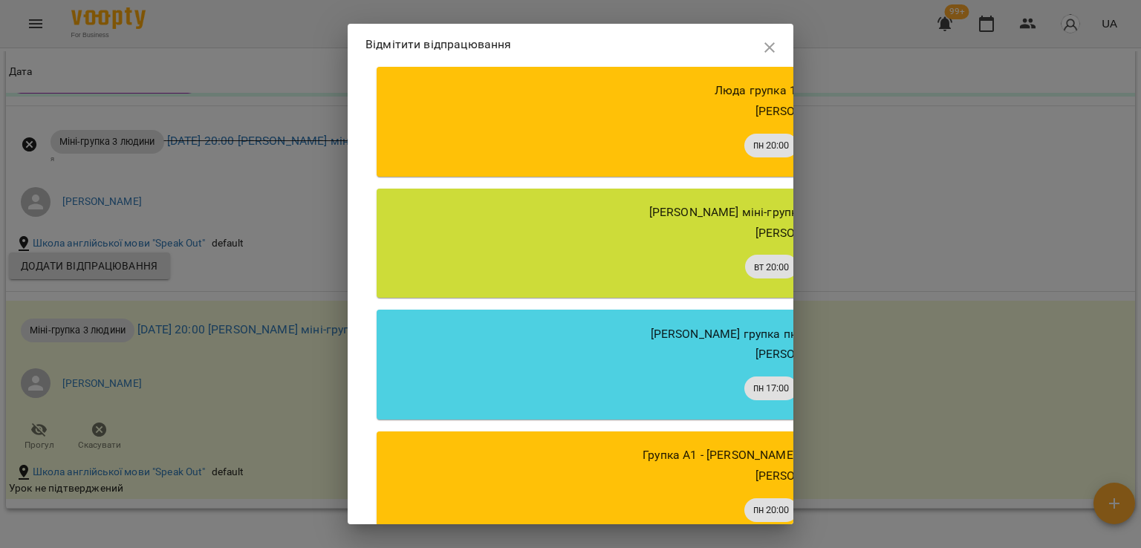
click at [811, 219] on span "[PERSON_NAME] міні-групка" at bounding box center [881, 212] width 140 height 13
click at [802, 274] on span "чт 20:00" at bounding box center [828, 267] width 53 height 14
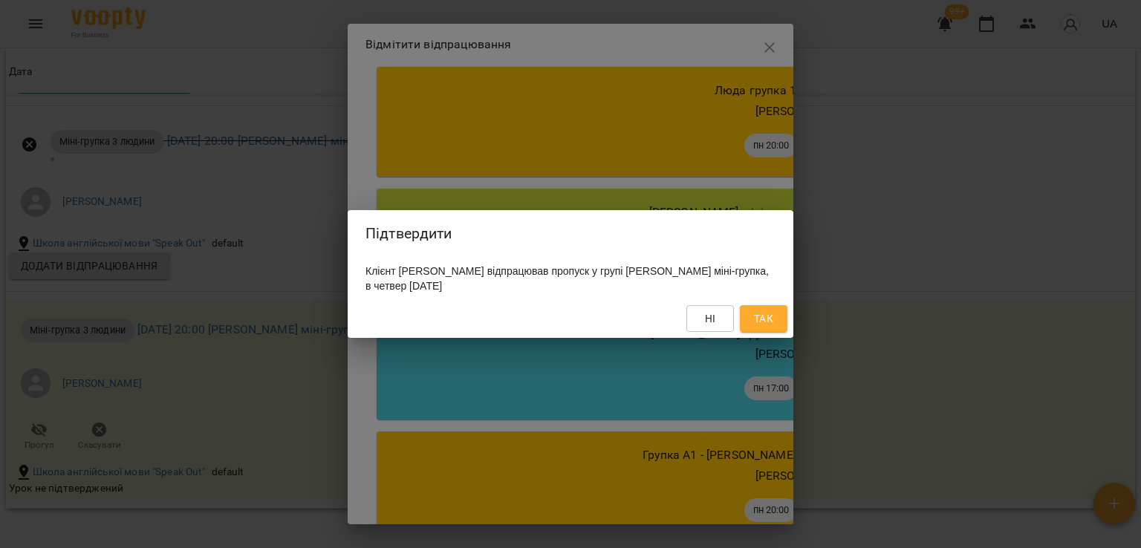
click at [780, 164] on div "Підтвердити Клієнт [PERSON_NAME] відпрацював пропуск у групі [PERSON_NAME] міні…" at bounding box center [570, 274] width 1141 height 548
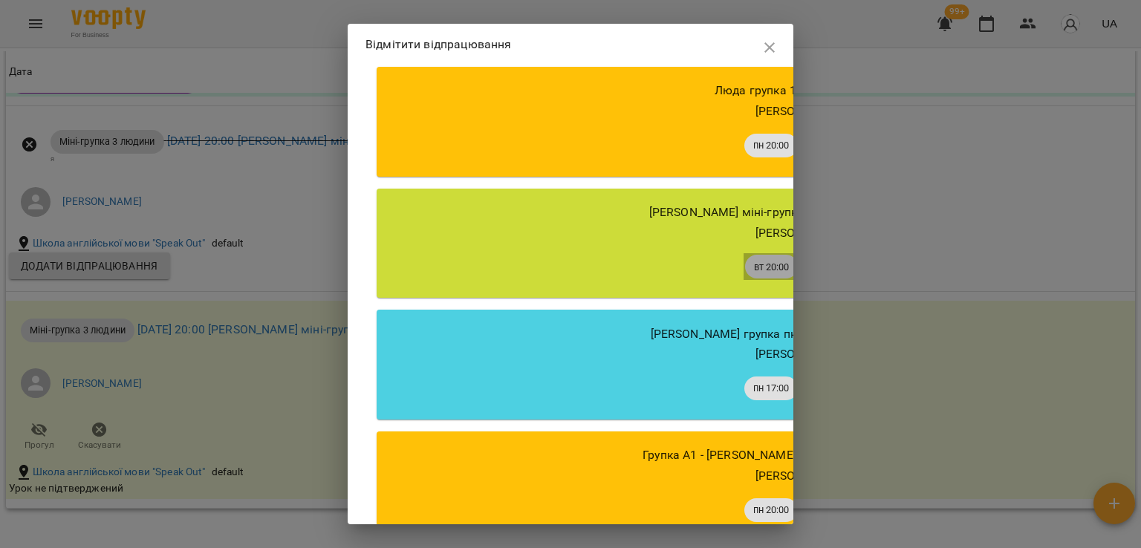
click at [745, 274] on span "вт 20:00" at bounding box center [771, 267] width 53 height 14
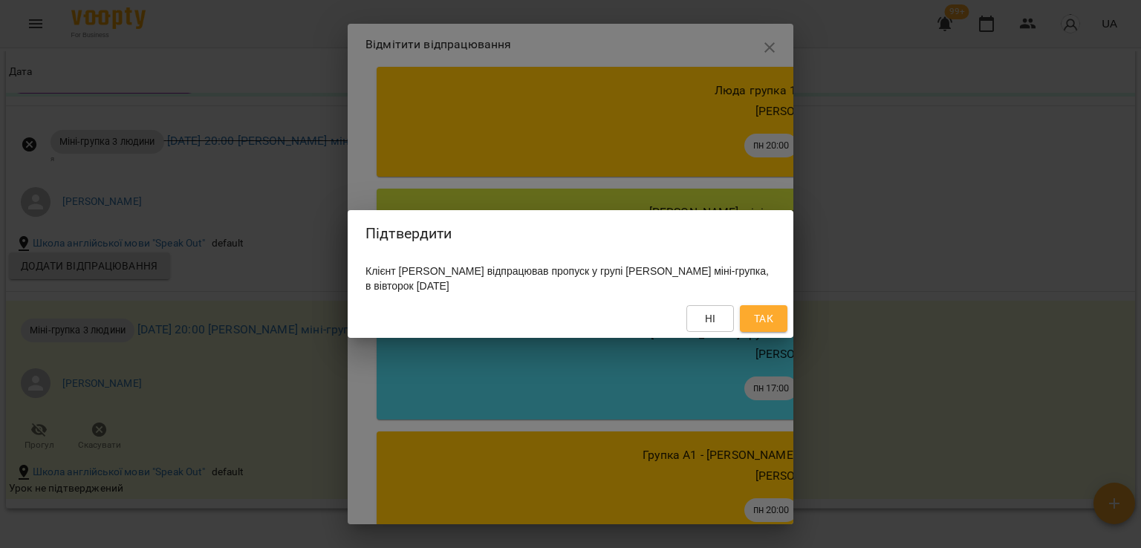
click at [775, 115] on div "Підтвердити Клієнт [PERSON_NAME] відпрацював пропуск у групі [PERSON_NAME] міні…" at bounding box center [570, 274] width 1141 height 548
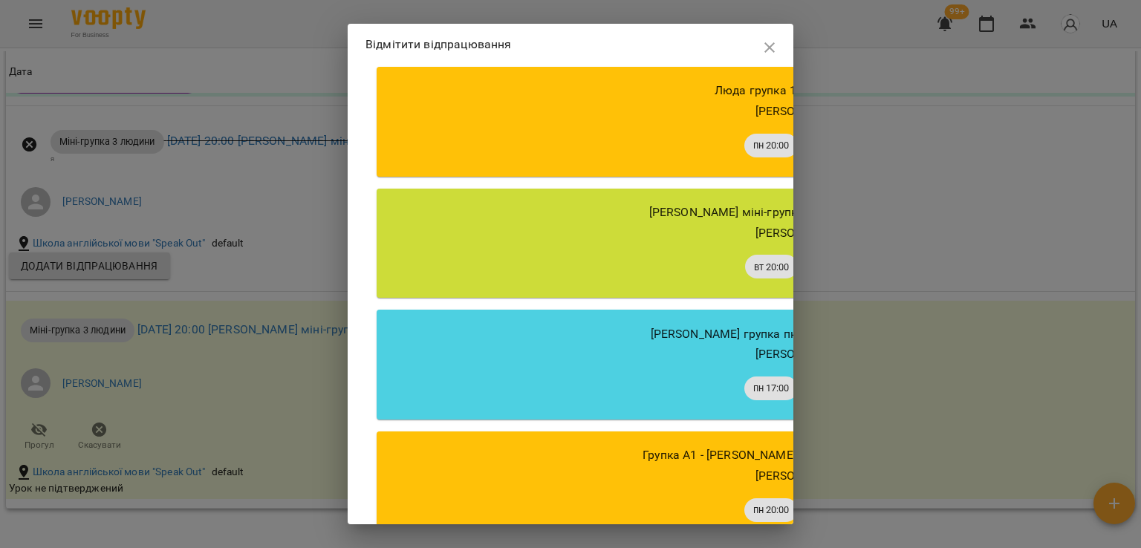
click at [767, 48] on icon "button" at bounding box center [770, 48] width 18 height 18
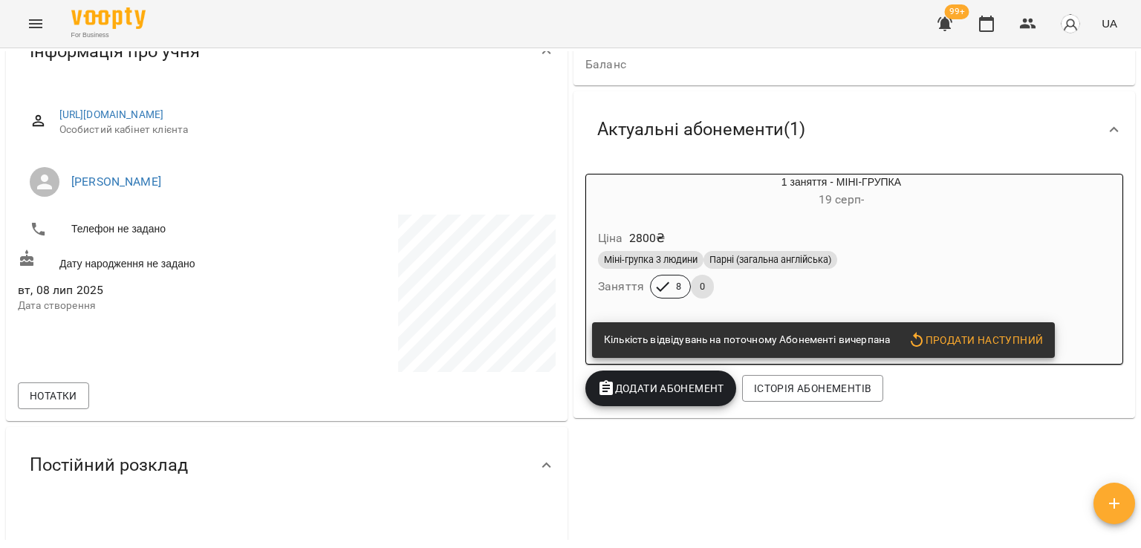
scroll to position [0, 0]
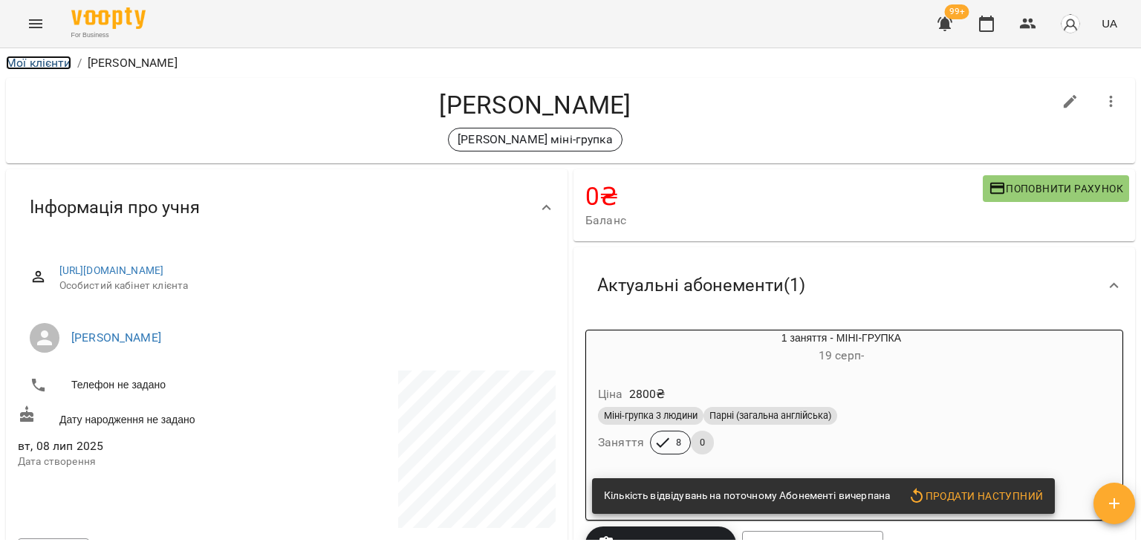
click at [65, 62] on link "Мої клієнти" at bounding box center [38, 63] width 65 height 14
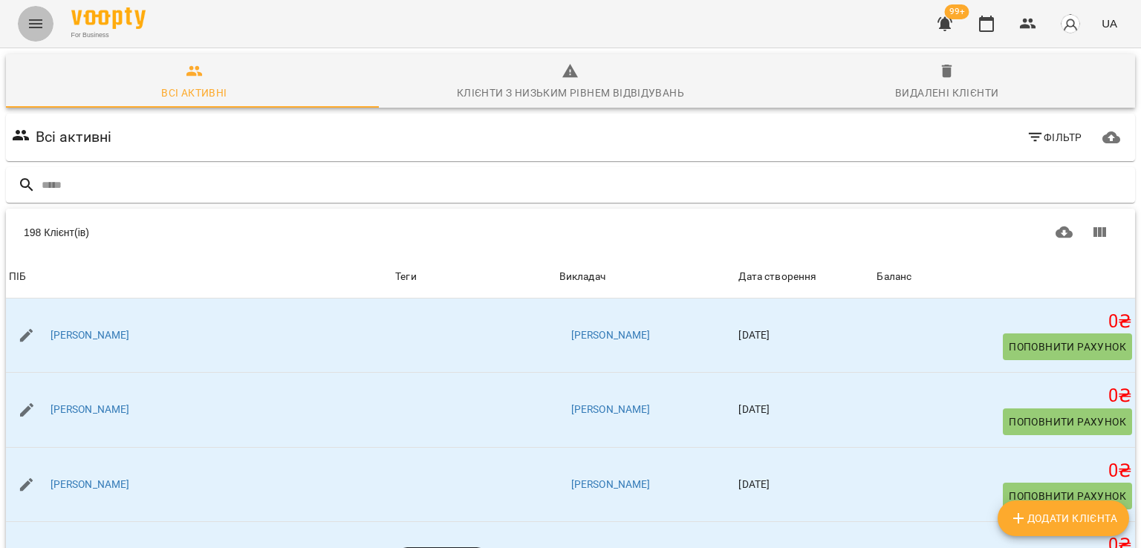
click at [22, 16] on button "Menu" at bounding box center [36, 24] width 36 height 36
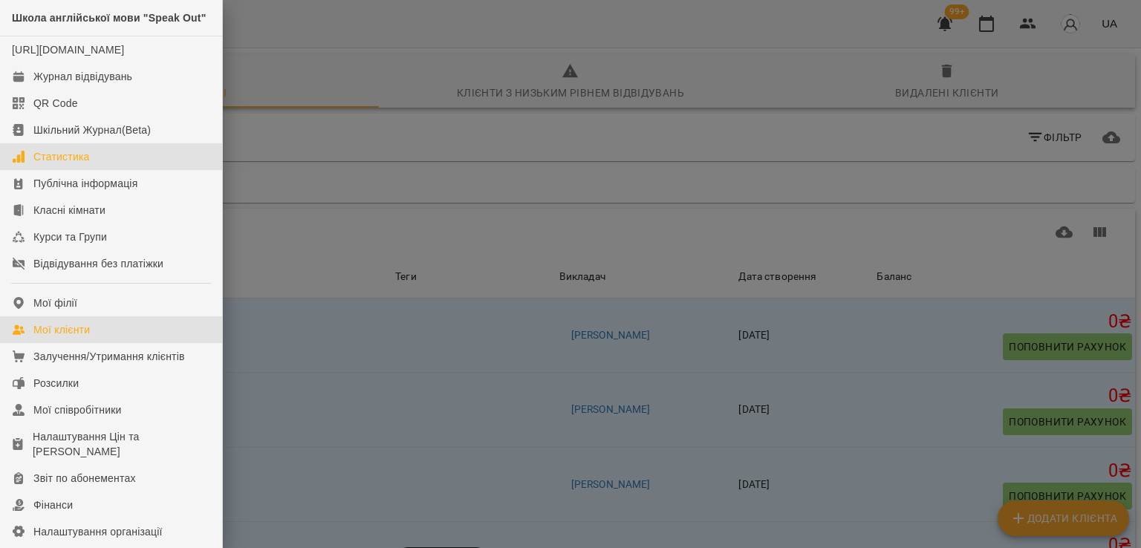
click at [104, 170] on link "Статистика" at bounding box center [111, 156] width 222 height 27
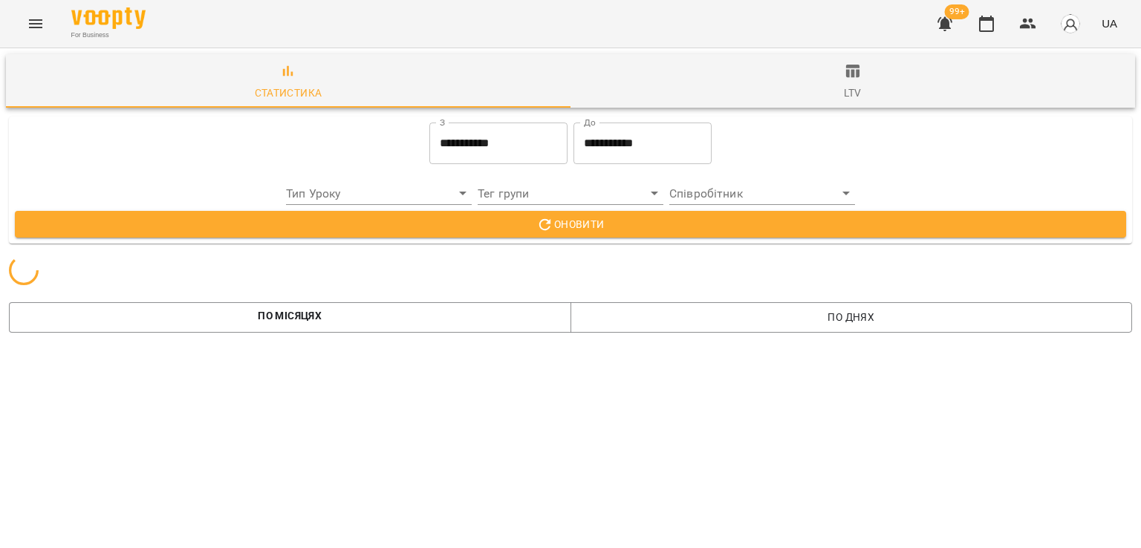
click at [861, 75] on span "ltv" at bounding box center [853, 82] width 547 height 40
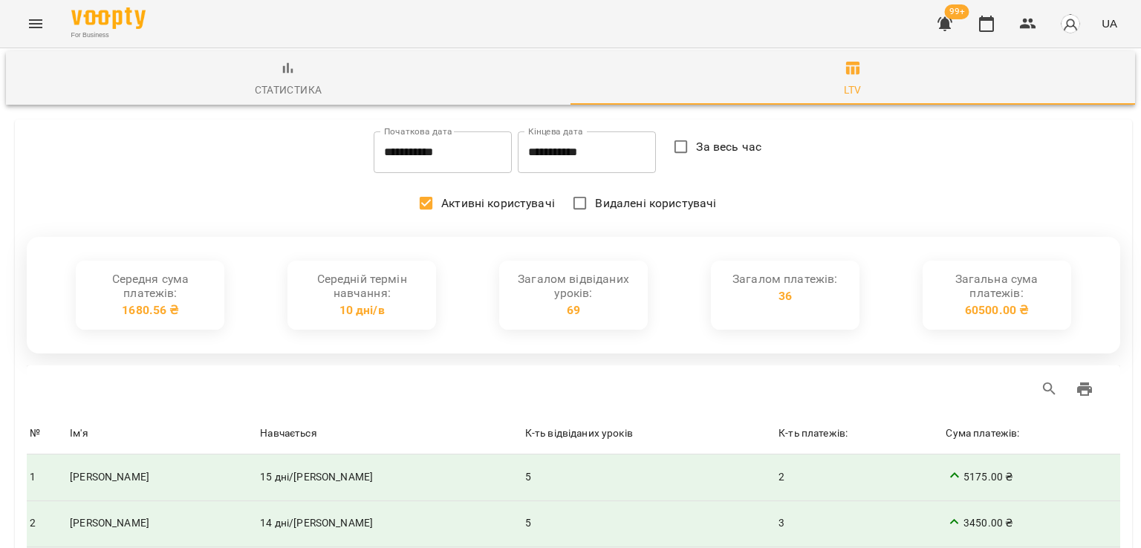
click at [947, 25] on icon "button" at bounding box center [945, 24] width 15 height 14
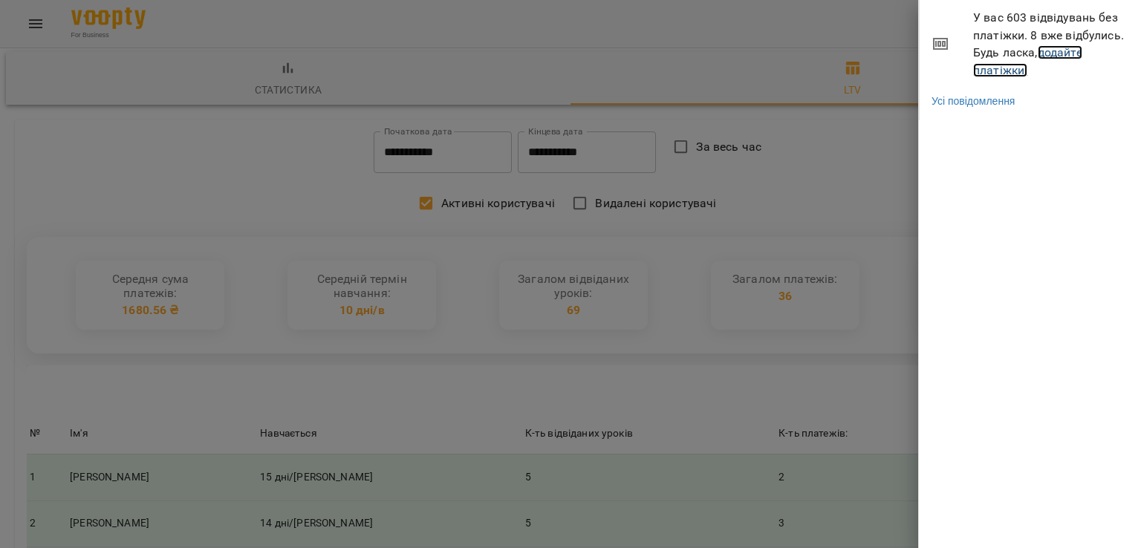
click at [989, 63] on link "додайте платіжки!" at bounding box center [1027, 61] width 109 height 32
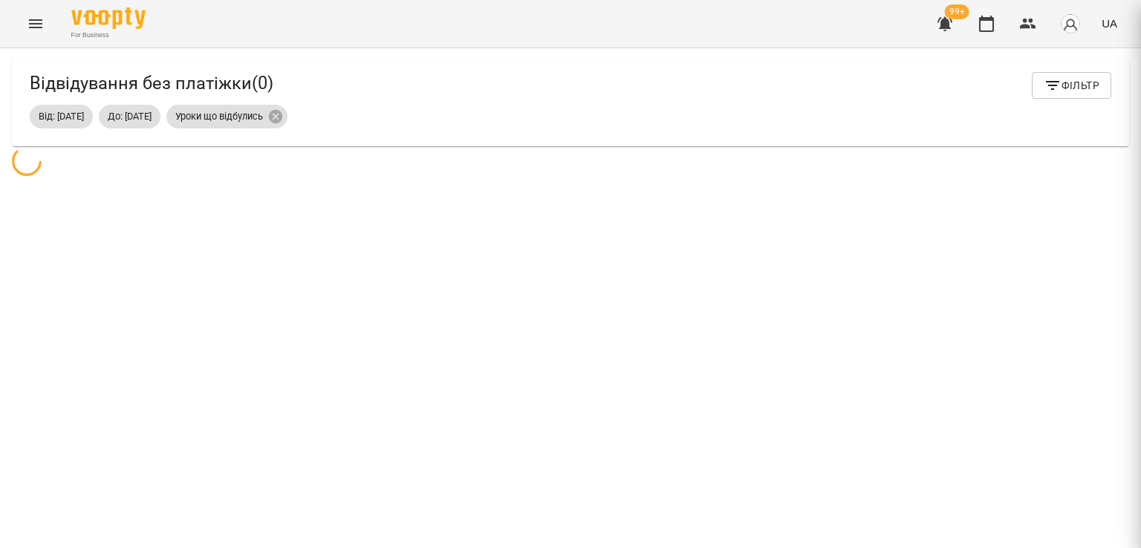
scroll to position [48, 0]
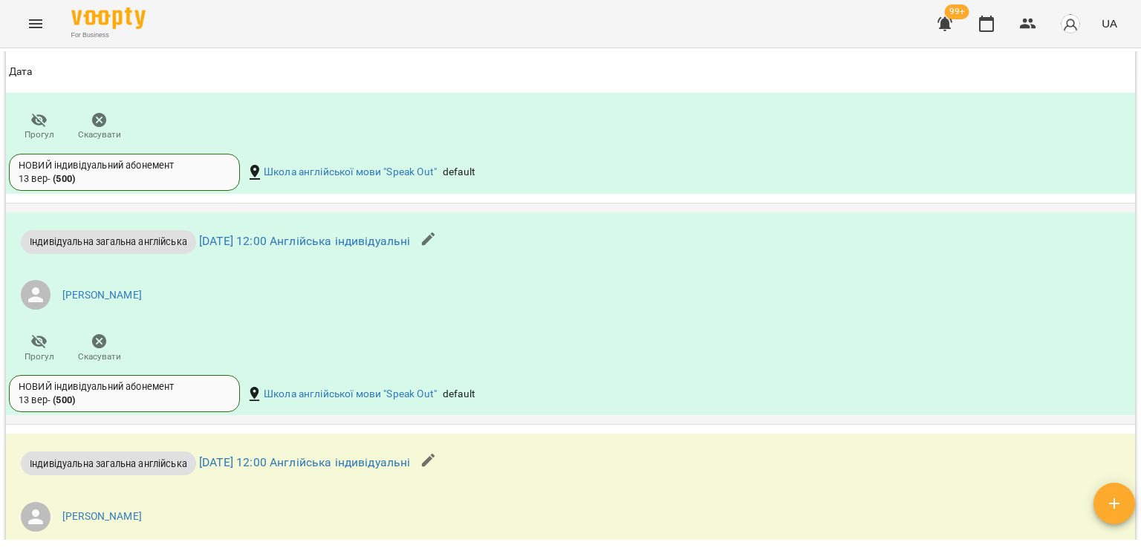
scroll to position [1439, 0]
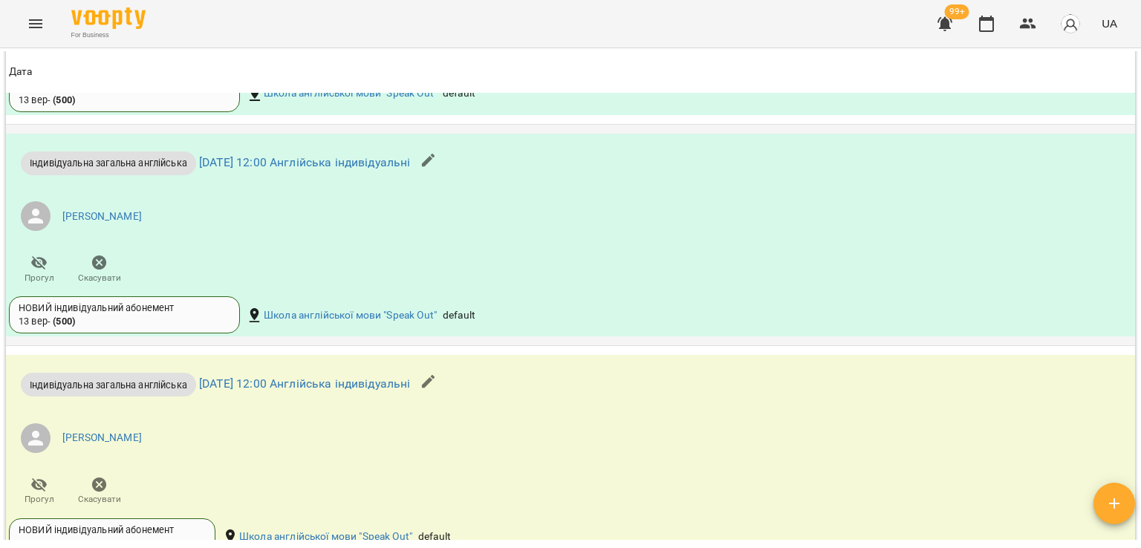
click at [105, 272] on span "Скасувати" at bounding box center [99, 278] width 43 height 13
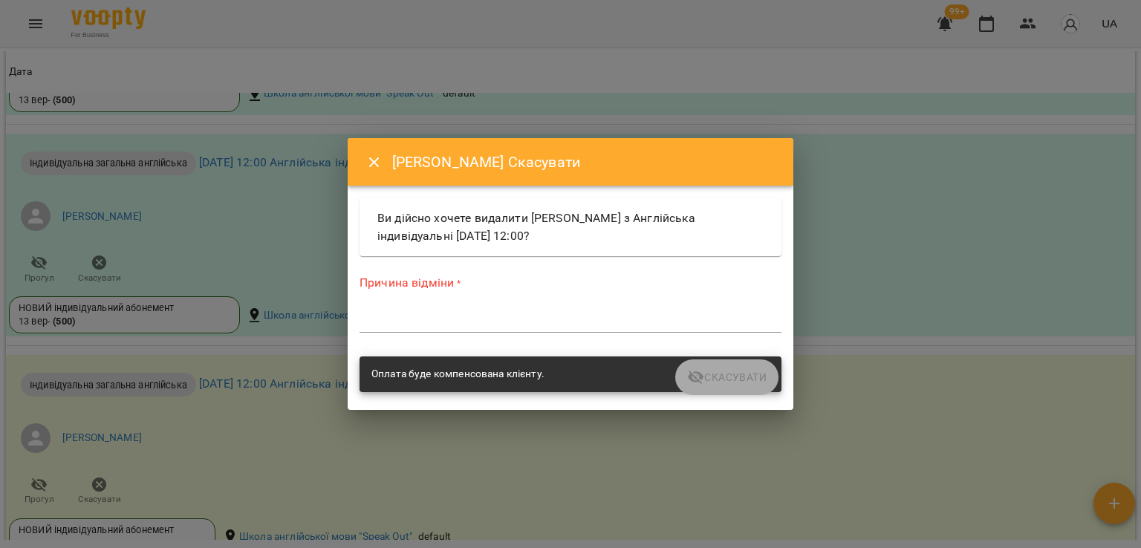
click at [411, 320] on textarea at bounding box center [571, 321] width 422 height 14
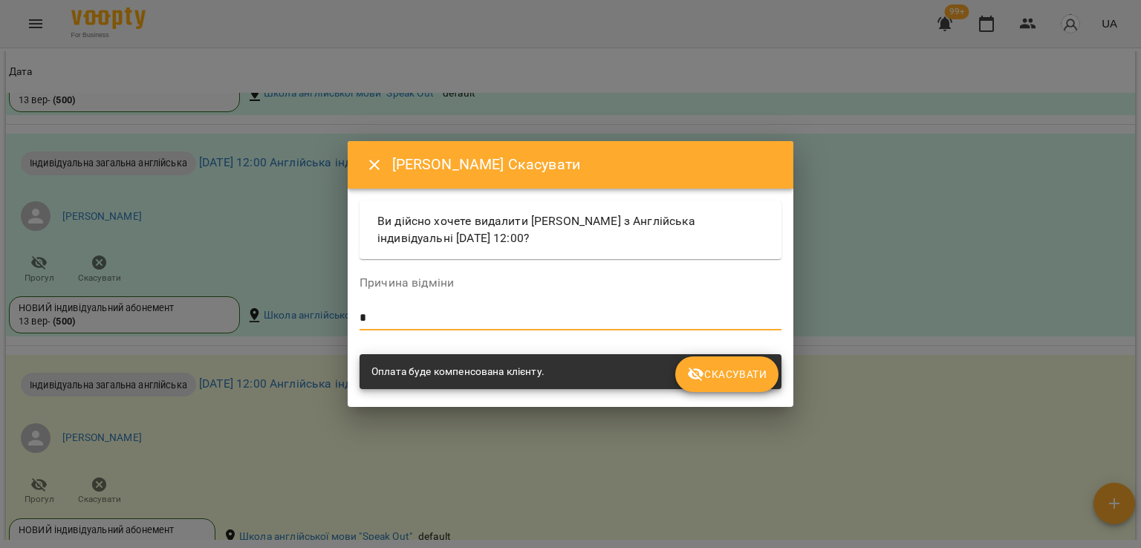
type textarea "*"
click at [698, 369] on icon "submit" at bounding box center [696, 375] width 18 height 18
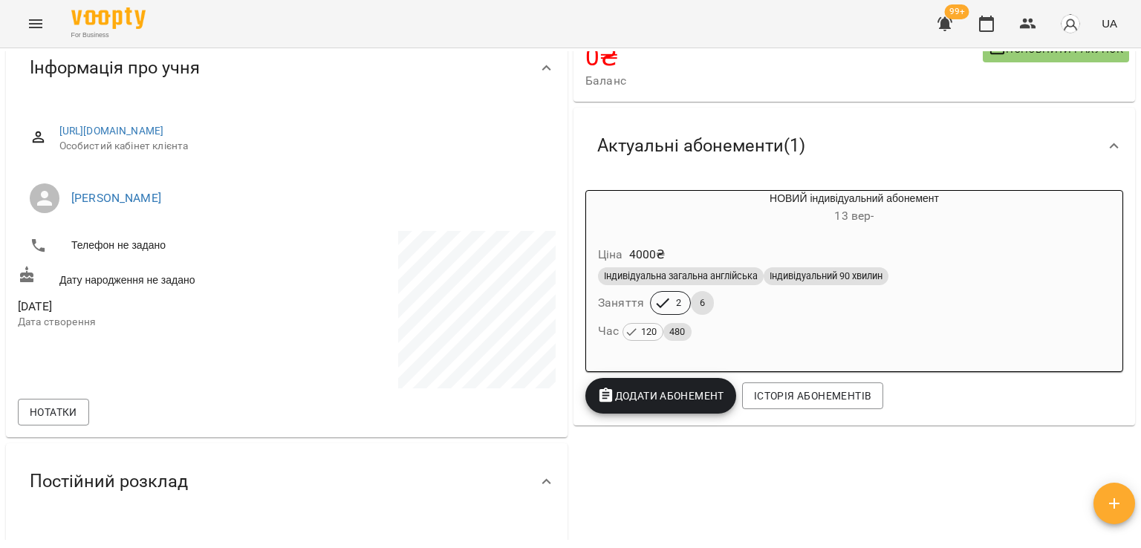
scroll to position [0, 0]
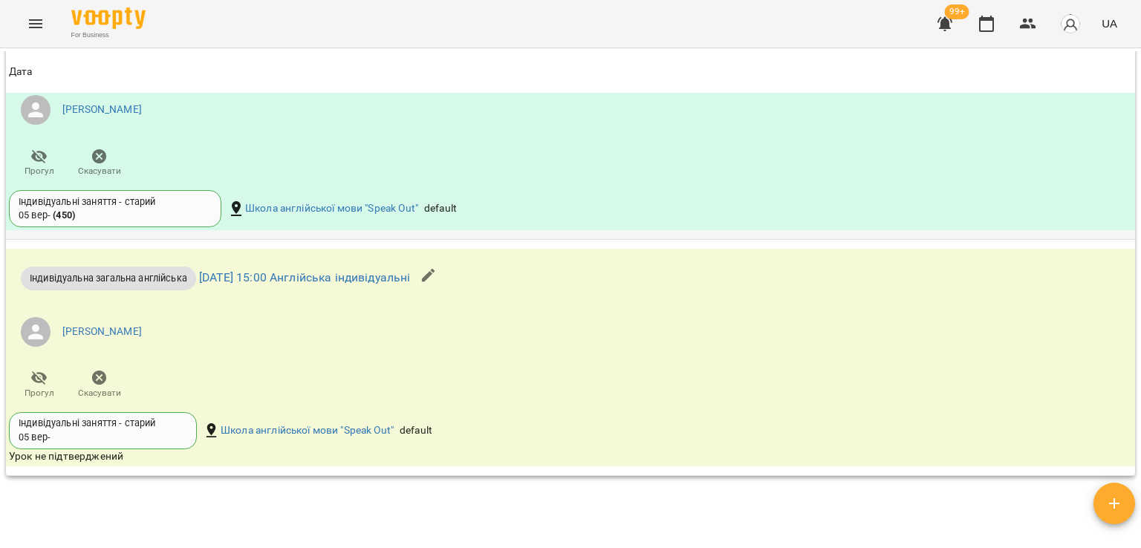
scroll to position [1412, 0]
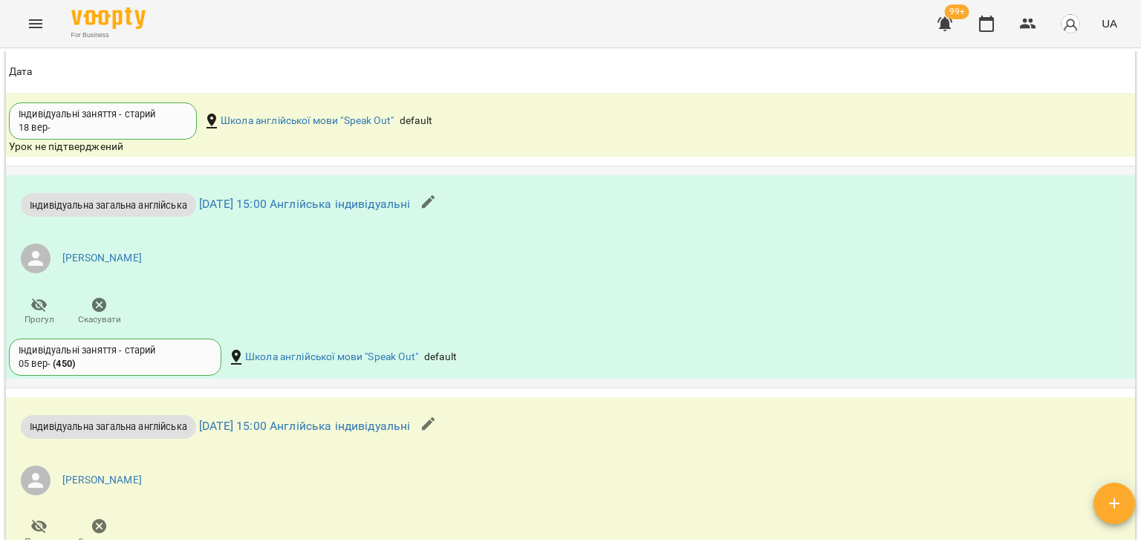
click at [101, 305] on icon "button" at bounding box center [99, 305] width 15 height 15
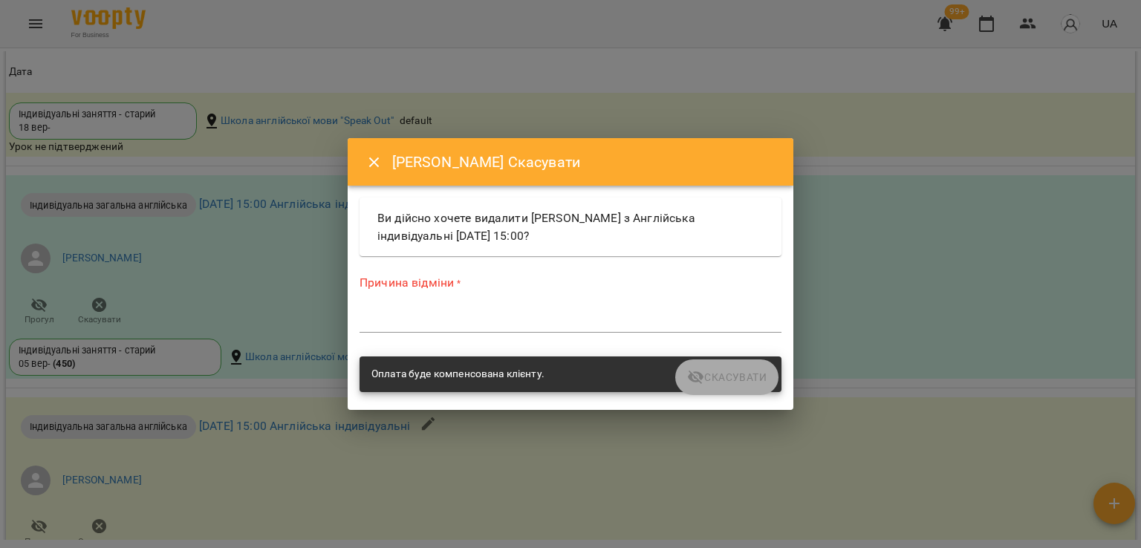
click at [419, 327] on div "*" at bounding box center [571, 321] width 422 height 24
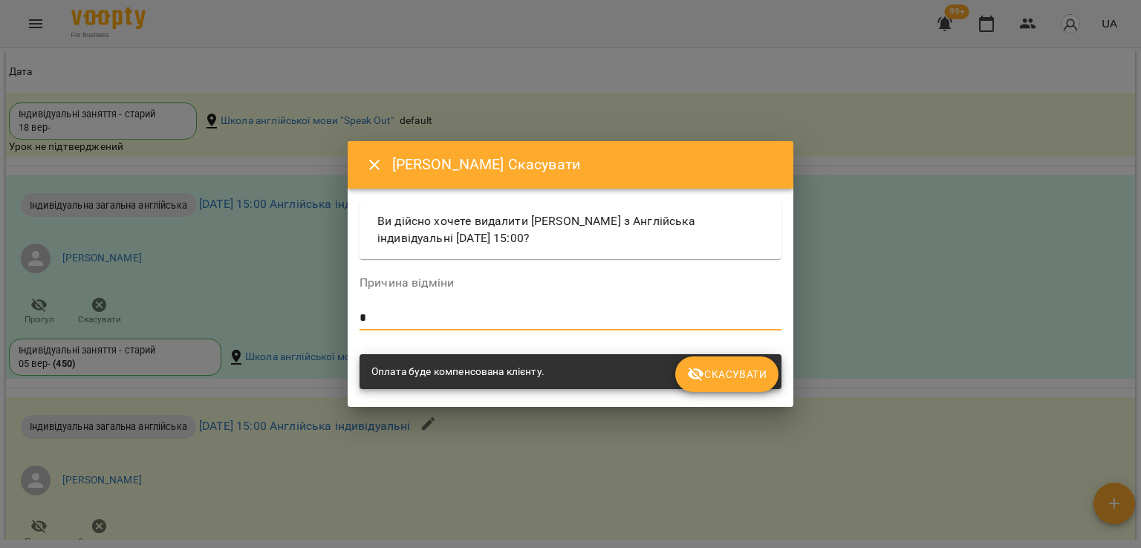
type textarea "*"
click at [707, 366] on span "Скасувати" at bounding box center [727, 375] width 80 height 18
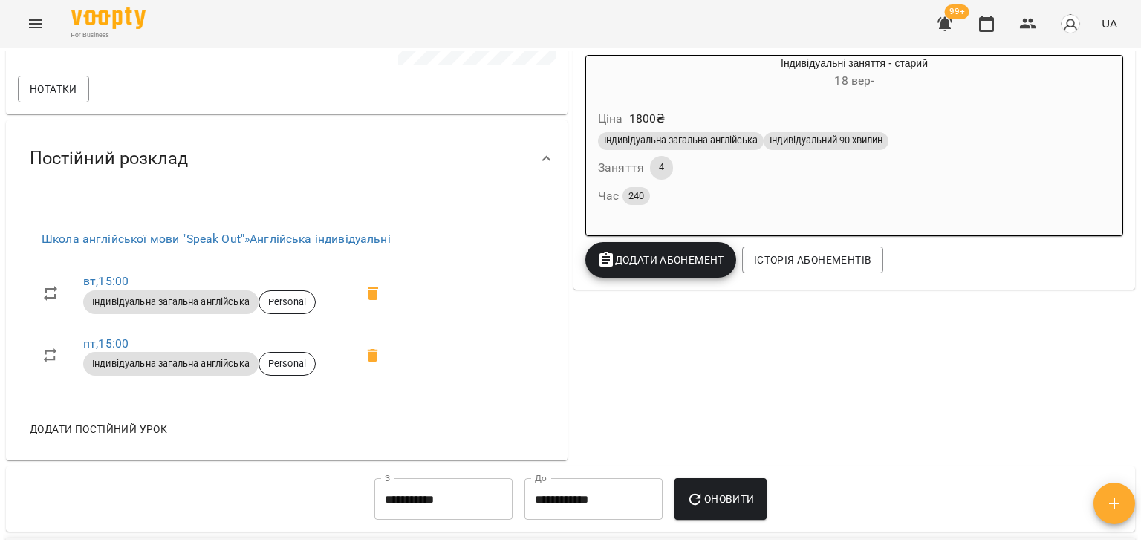
scroll to position [142, 0]
